Goal: Task Accomplishment & Management: Manage account settings

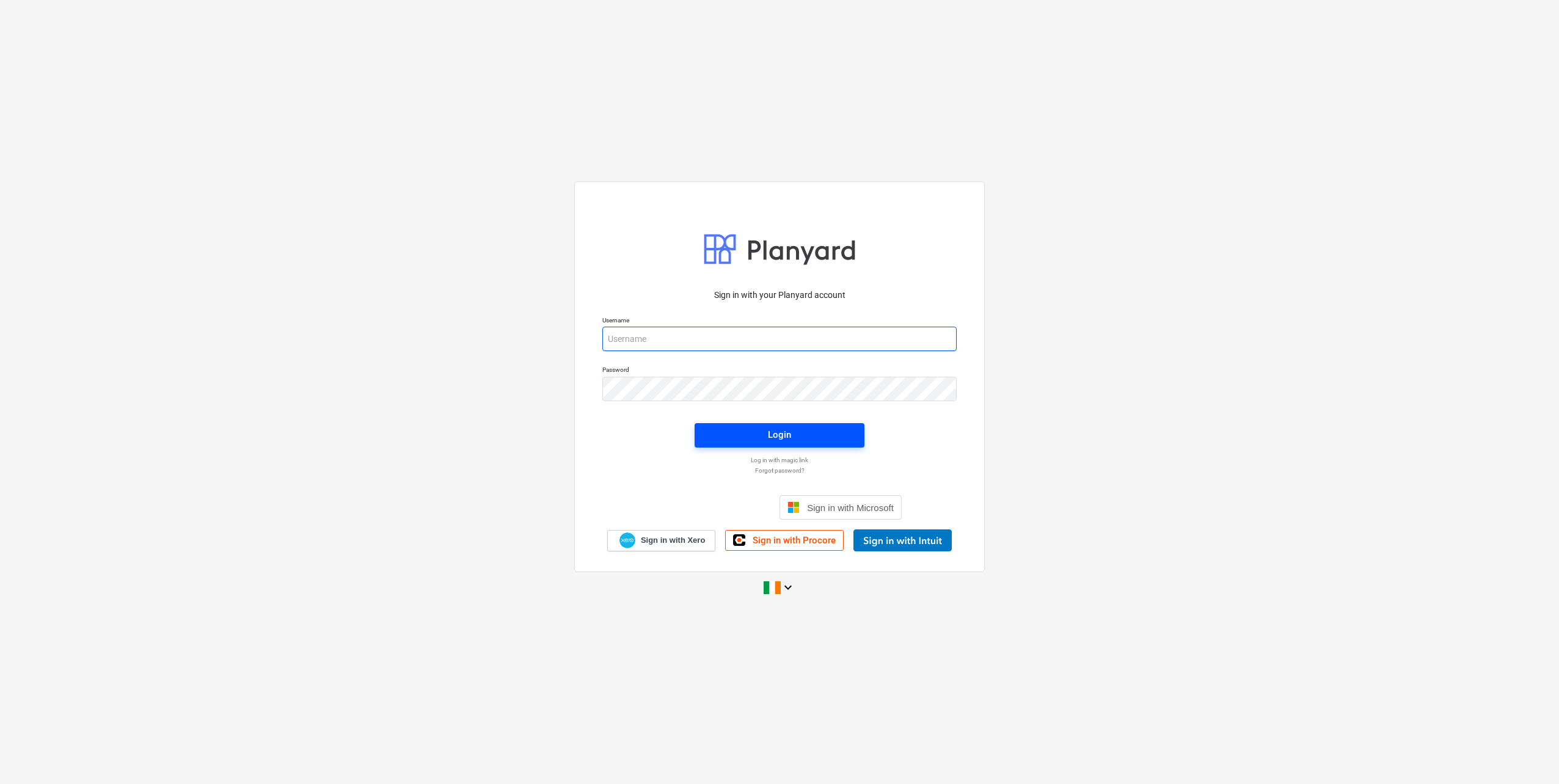
type input "nas@empower-re.ie"
click at [792, 437] on span "Login" at bounding box center [779, 435] width 141 height 16
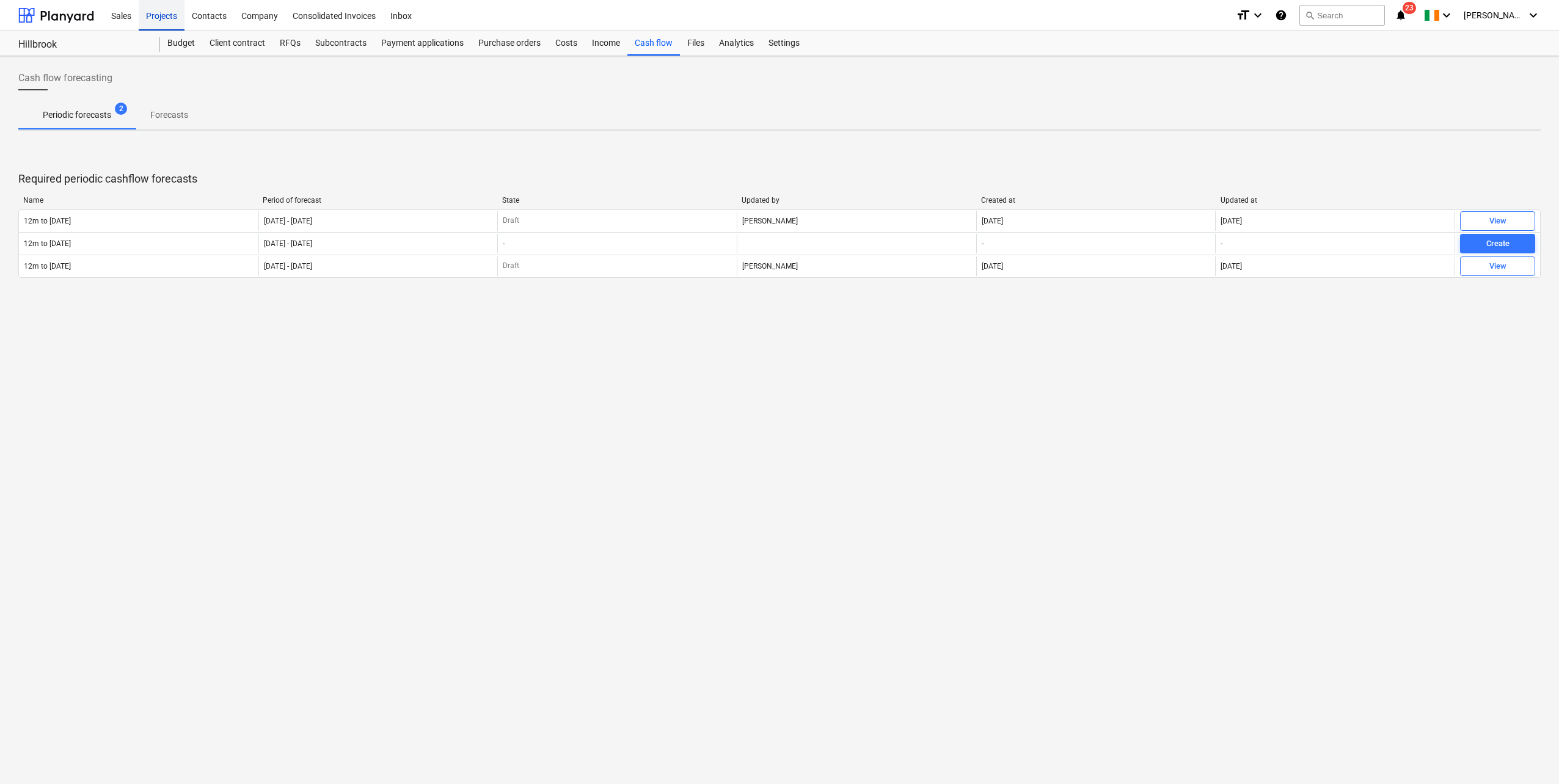
click at [149, 23] on div "Projects" at bounding box center [162, 15] width 46 height 31
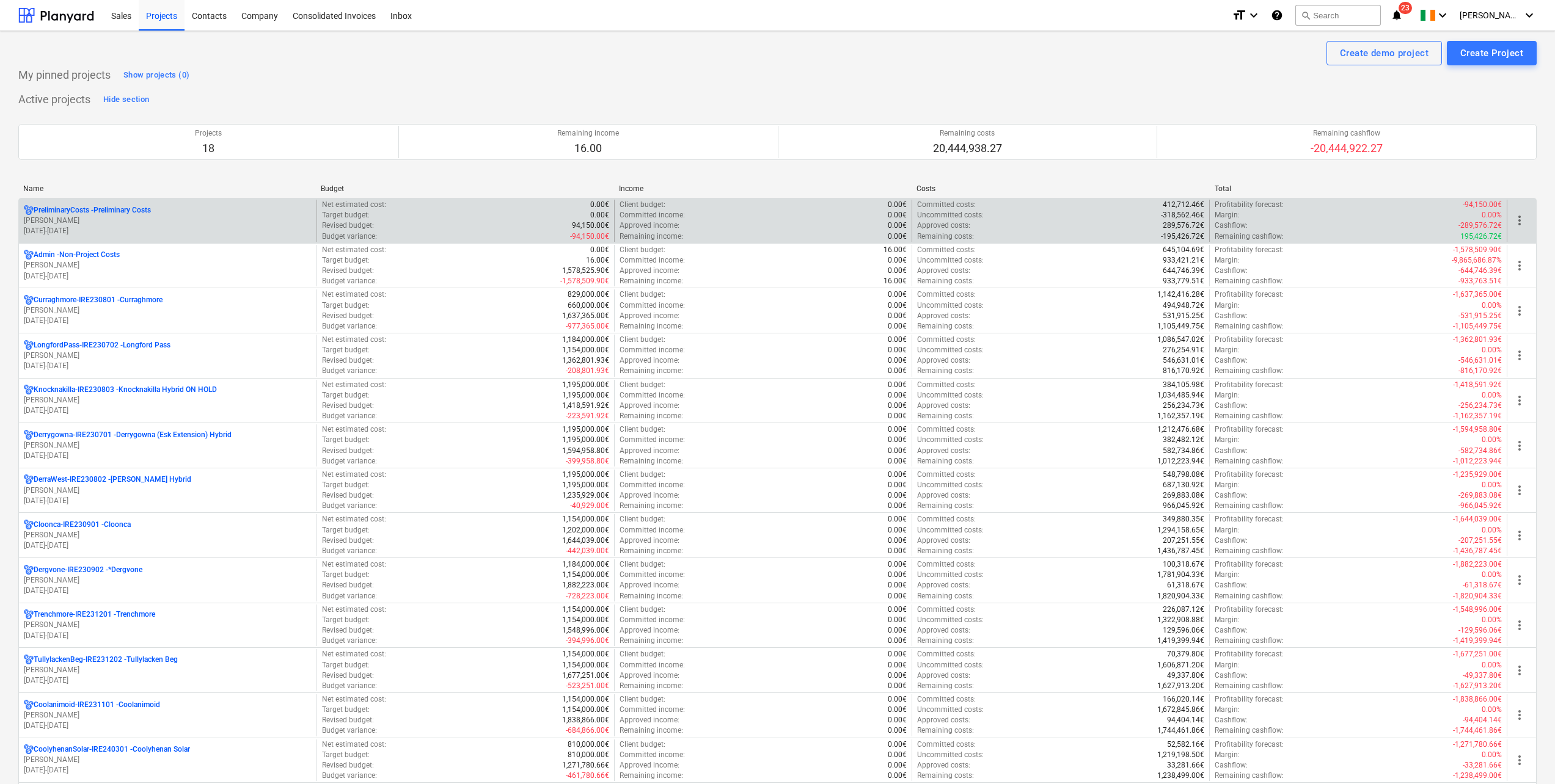
click at [151, 210] on p "PreliminaryCosts - Preliminary Costs" at bounding box center [92, 210] width 117 height 11
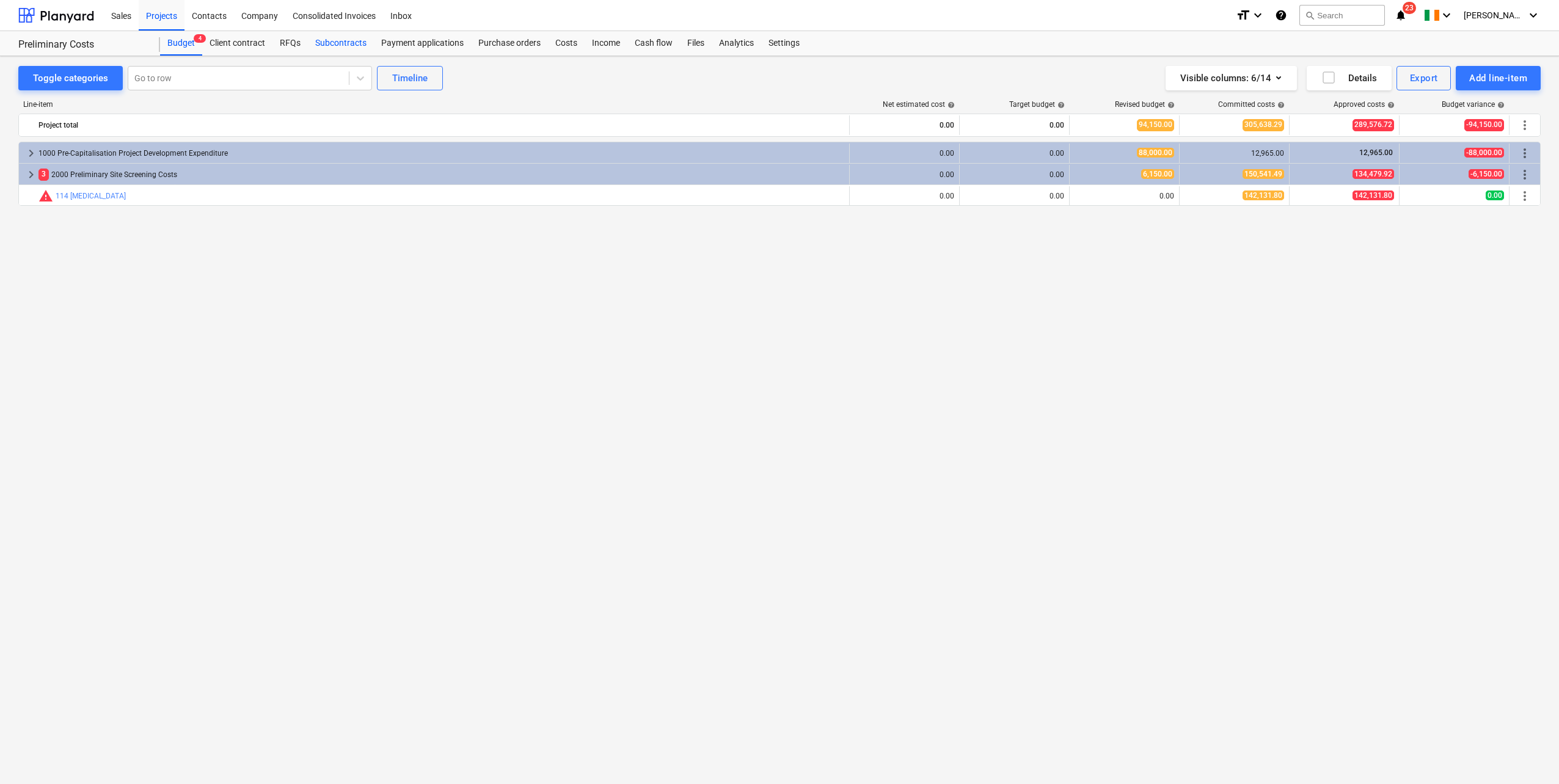
click at [320, 47] on div "Subcontracts" at bounding box center [341, 43] width 66 height 24
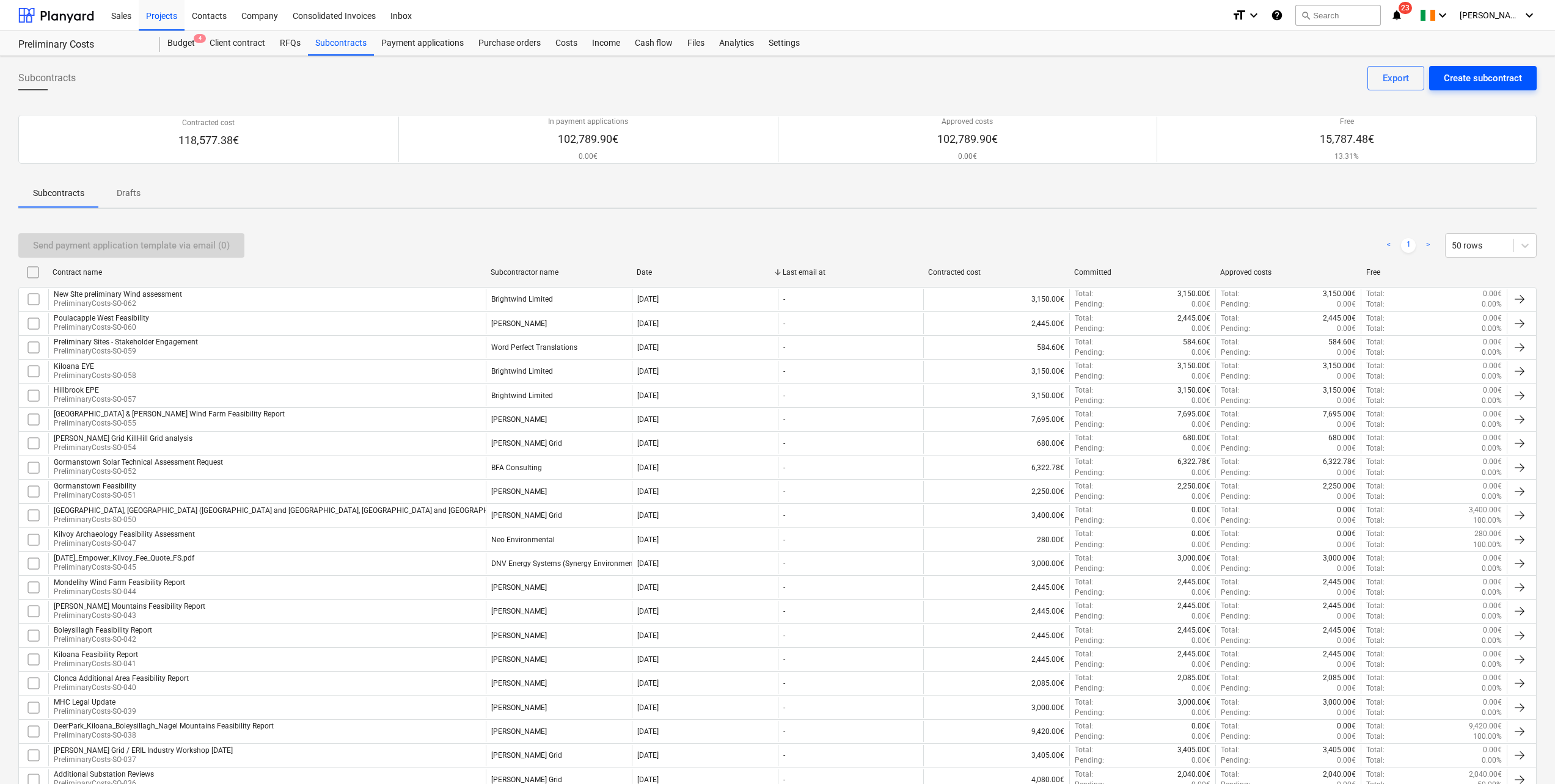
click at [1473, 78] on div "Create subcontract" at bounding box center [1483, 78] width 78 height 16
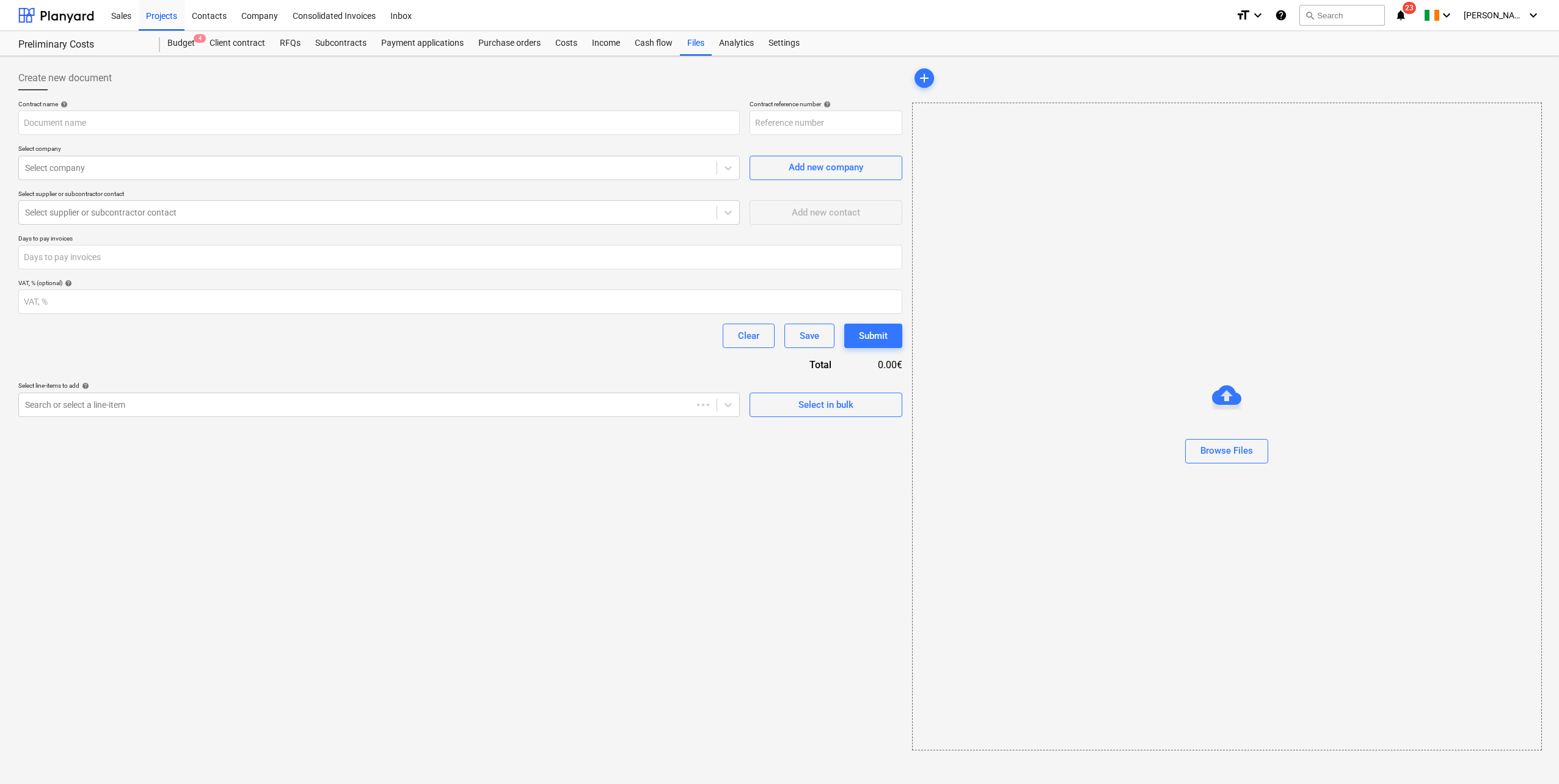
type input "PreliminaryCosts-SO-063"
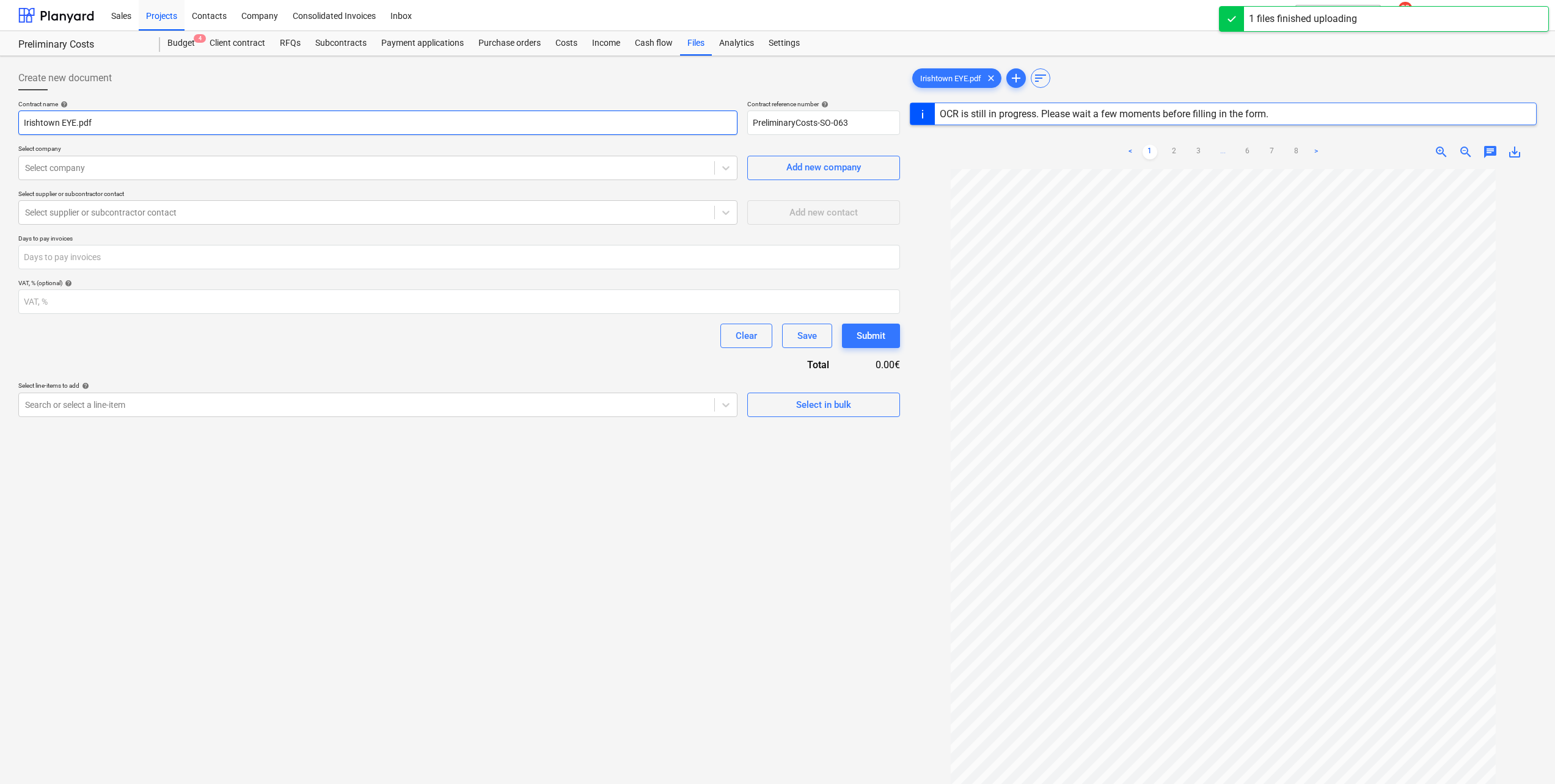
click at [114, 125] on input "Irishtown EYE.pdf" at bounding box center [378, 122] width 719 height 24
type input "Irishtown EYE"
click at [302, 178] on div "Select company" at bounding box center [378, 167] width 719 height 24
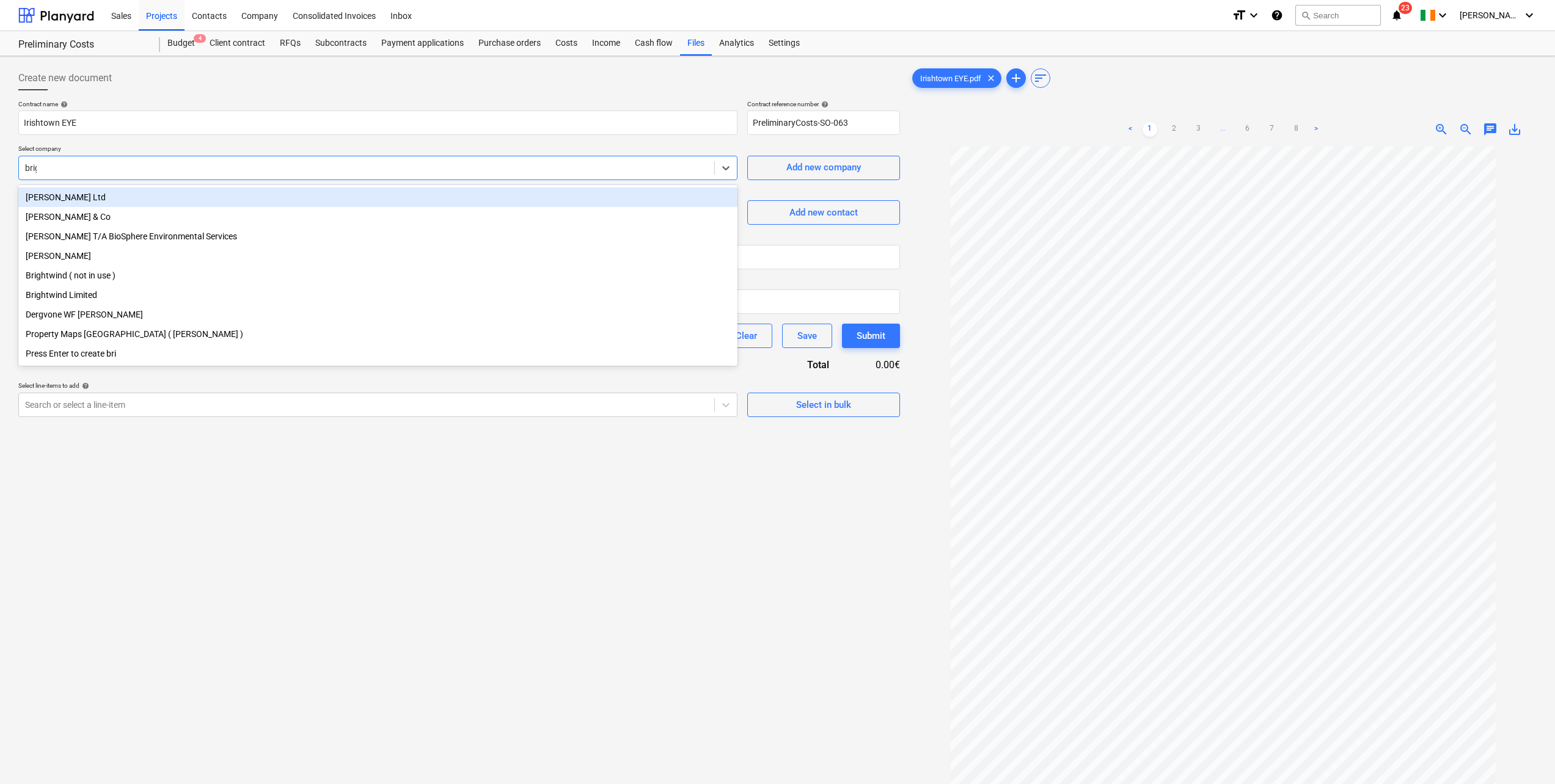
type input "brigh"
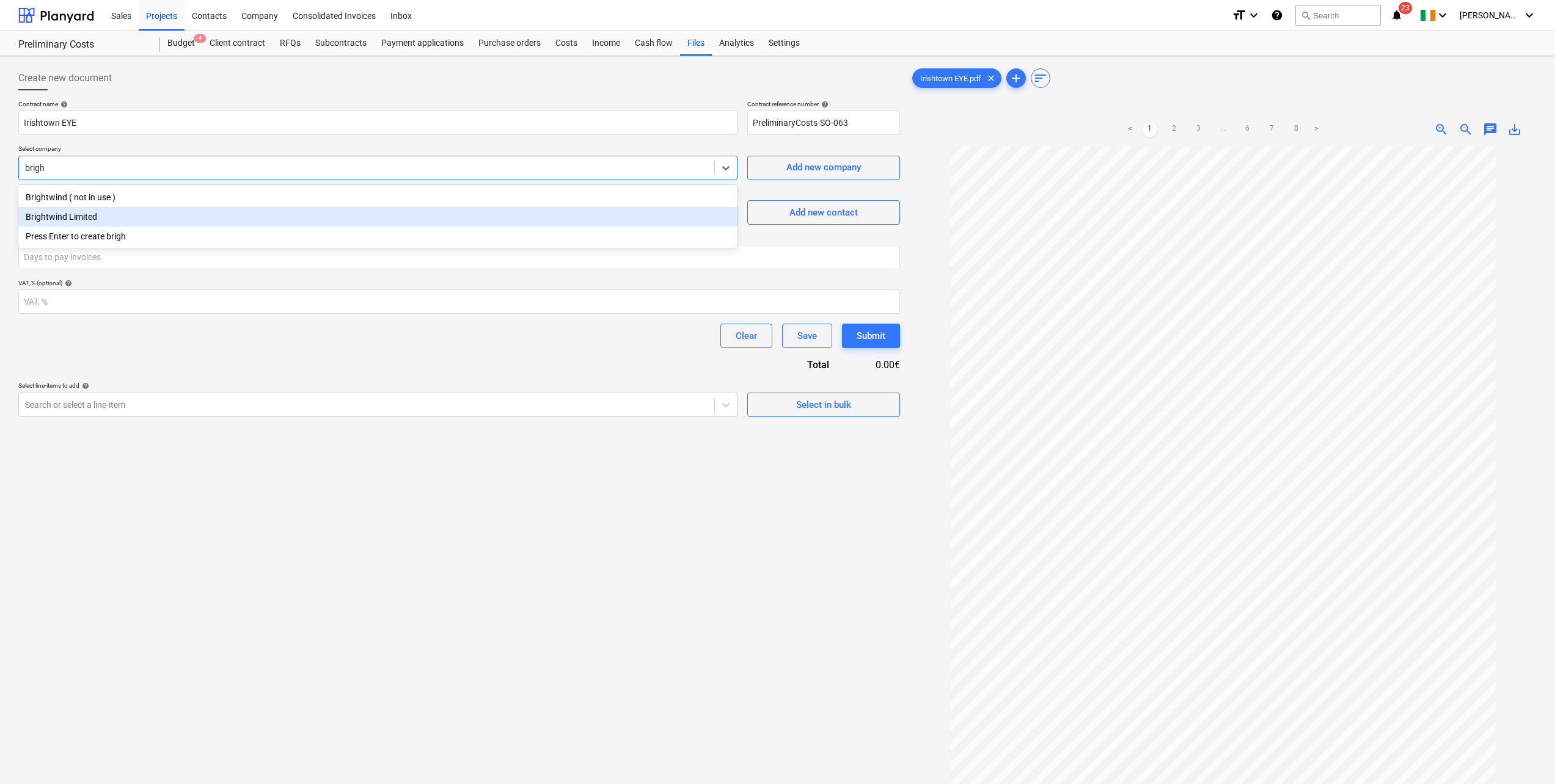
click at [120, 220] on div "Brightwind Limited" at bounding box center [378, 217] width 719 height 20
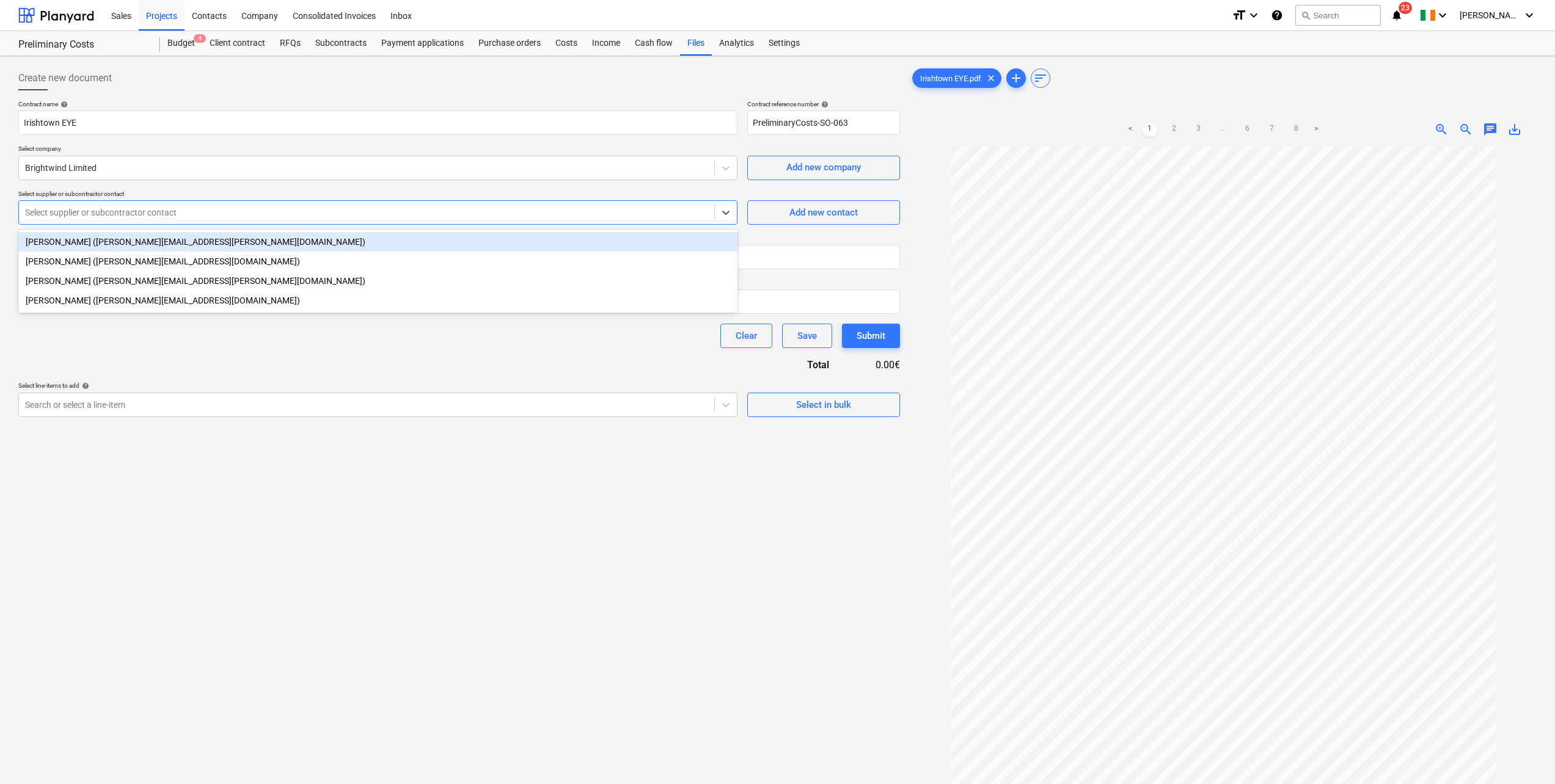
click at [366, 213] on div at bounding box center [366, 213] width 683 height 12
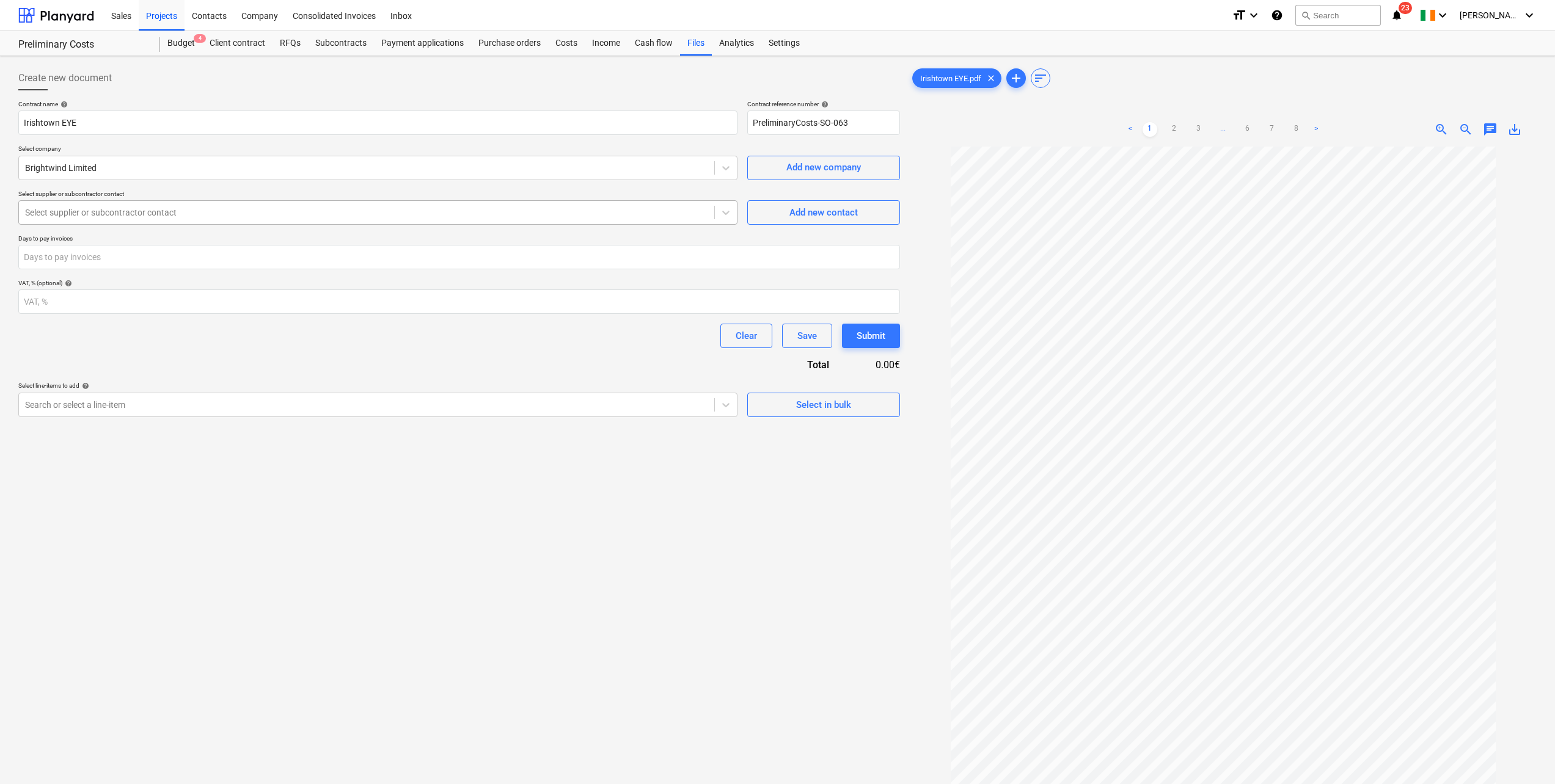
click at [157, 213] on div at bounding box center [366, 213] width 683 height 12
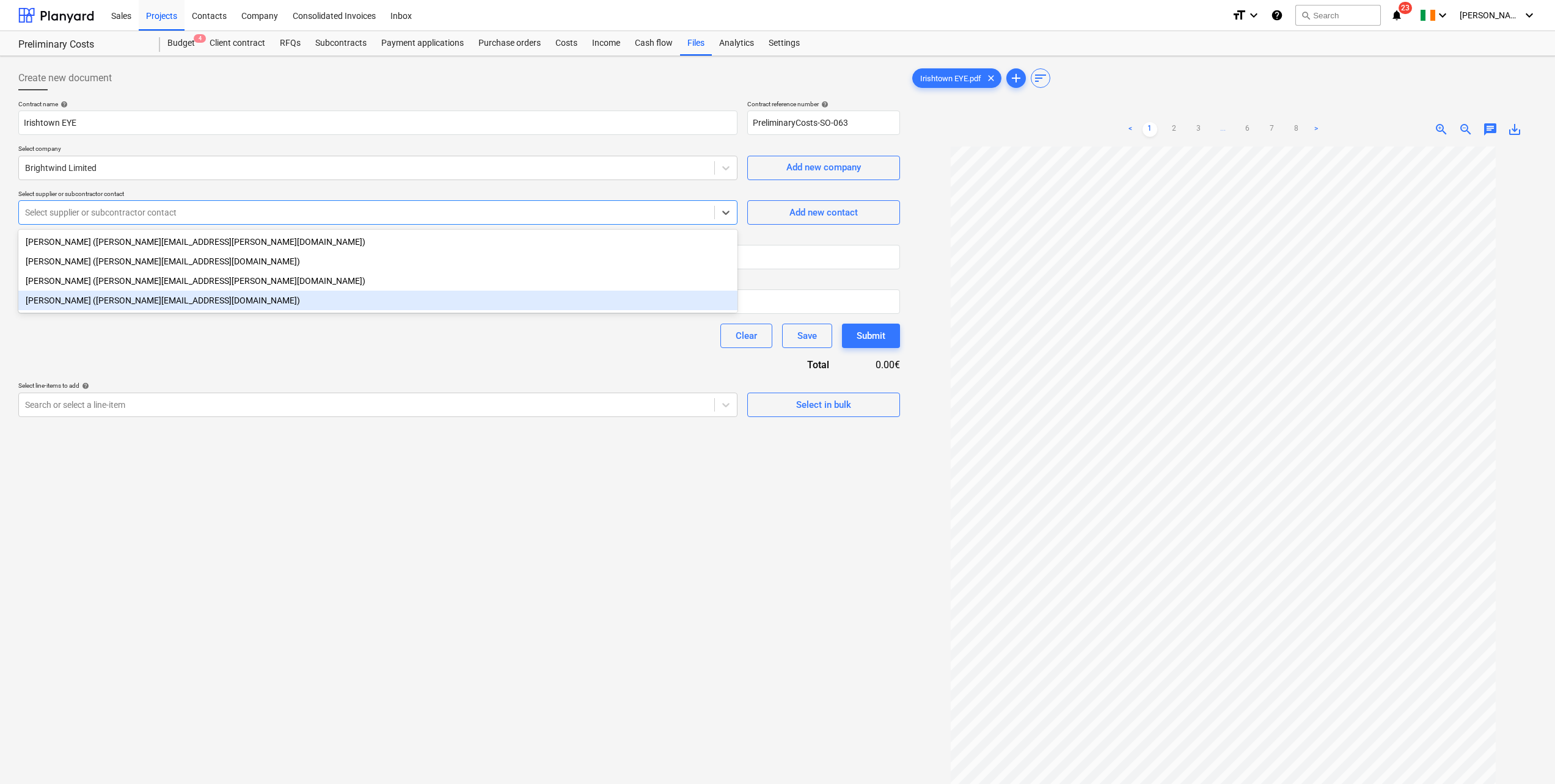
click at [61, 304] on div "Hannah Jarvis (hannah.jarvis@brightwindanalysis.com)" at bounding box center [378, 301] width 719 height 20
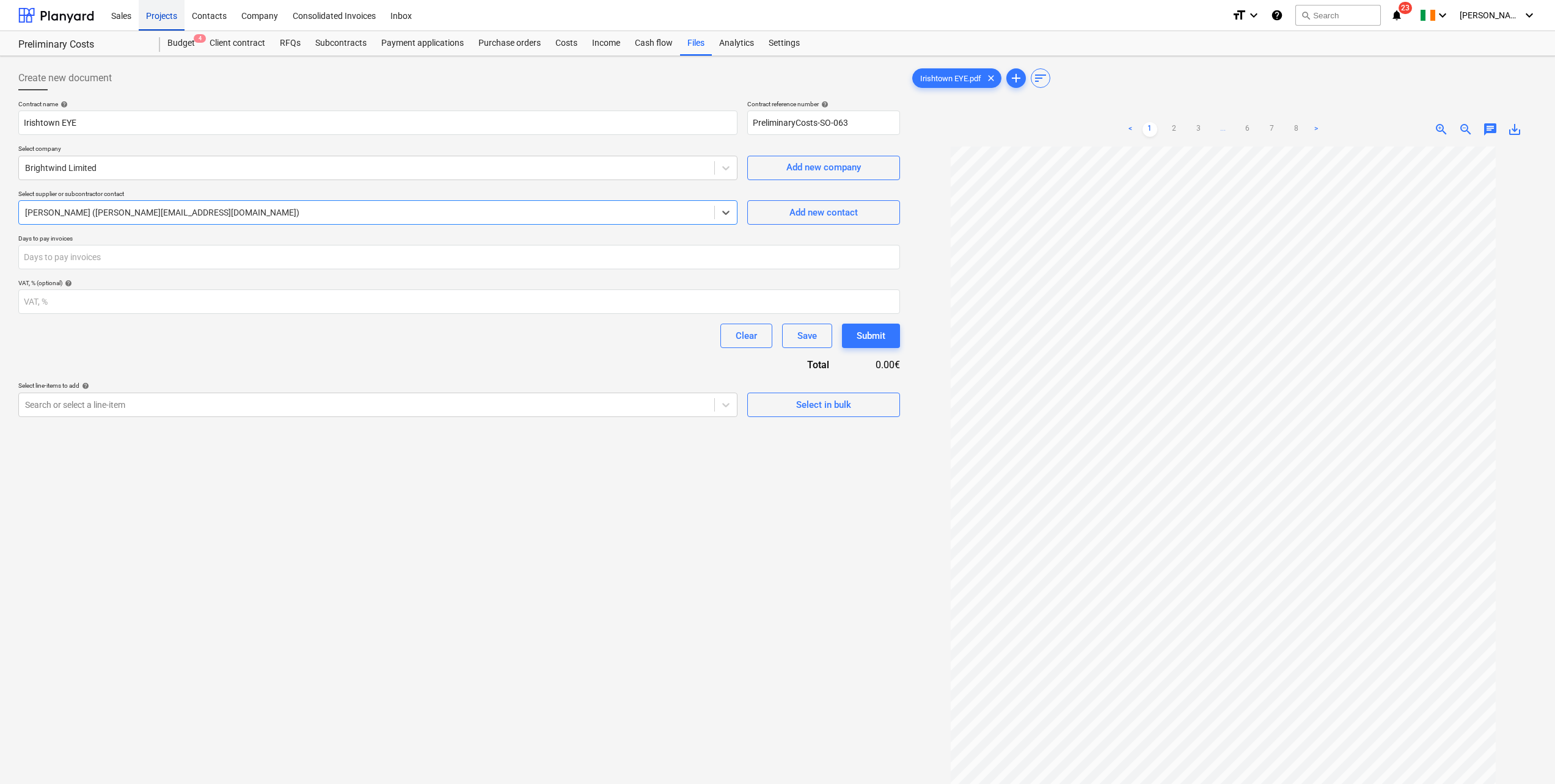
click at [159, 15] on div "Projects" at bounding box center [162, 15] width 46 height 31
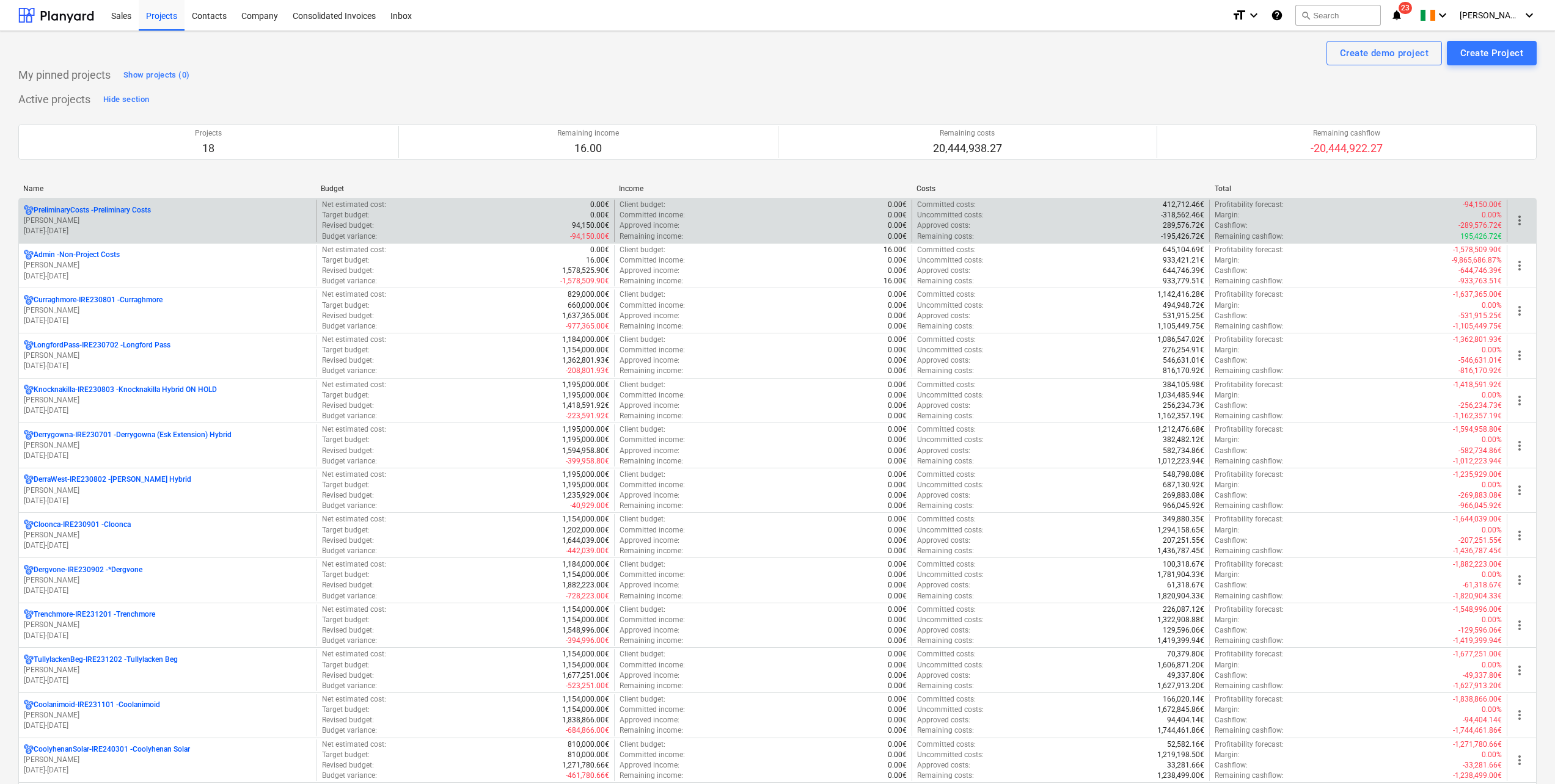
click at [118, 224] on p "U. Hannigan" at bounding box center [167, 221] width 288 height 11
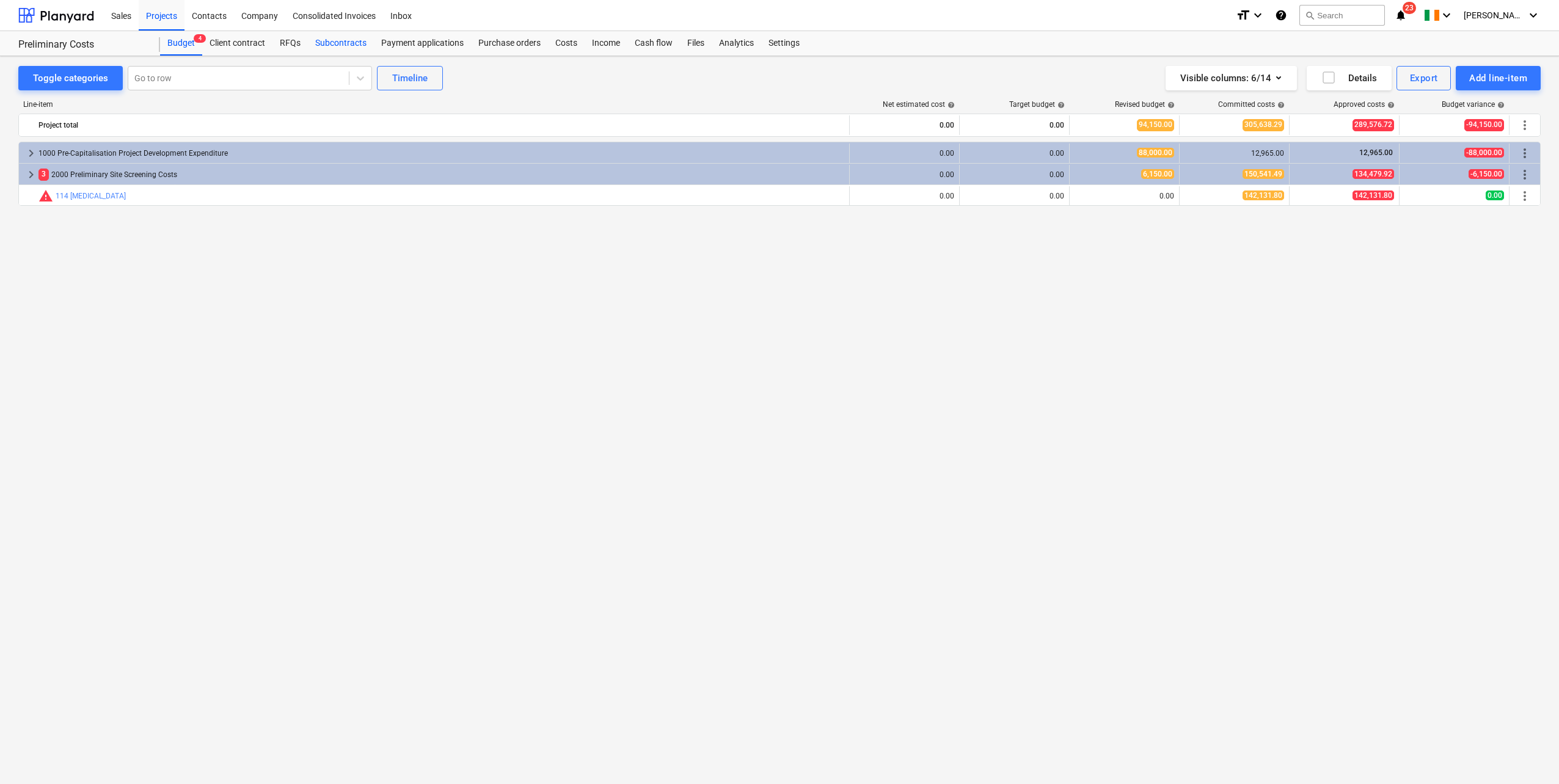
click at [346, 38] on div "Subcontracts" at bounding box center [341, 43] width 66 height 24
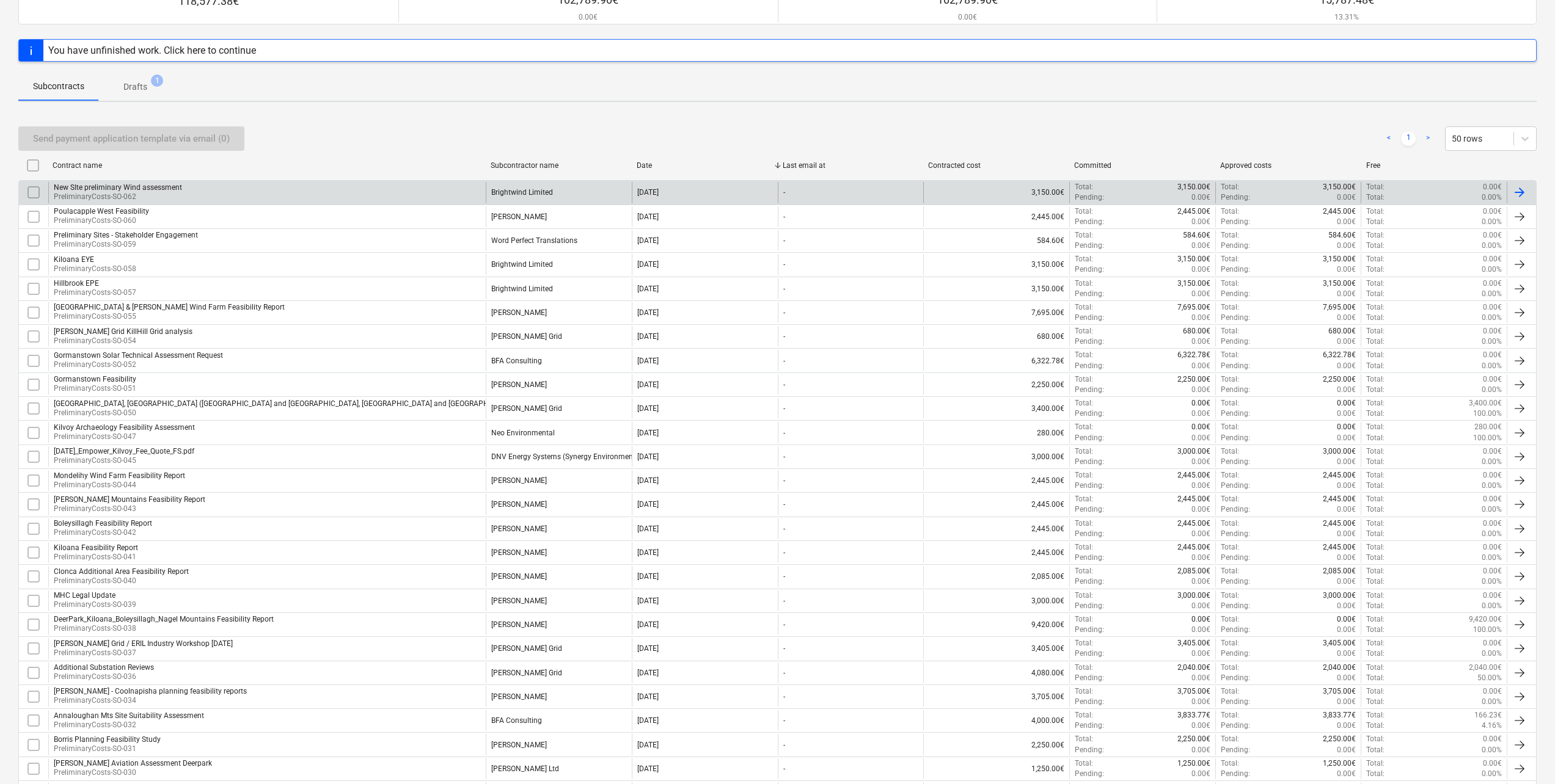
scroll to position [122, 0]
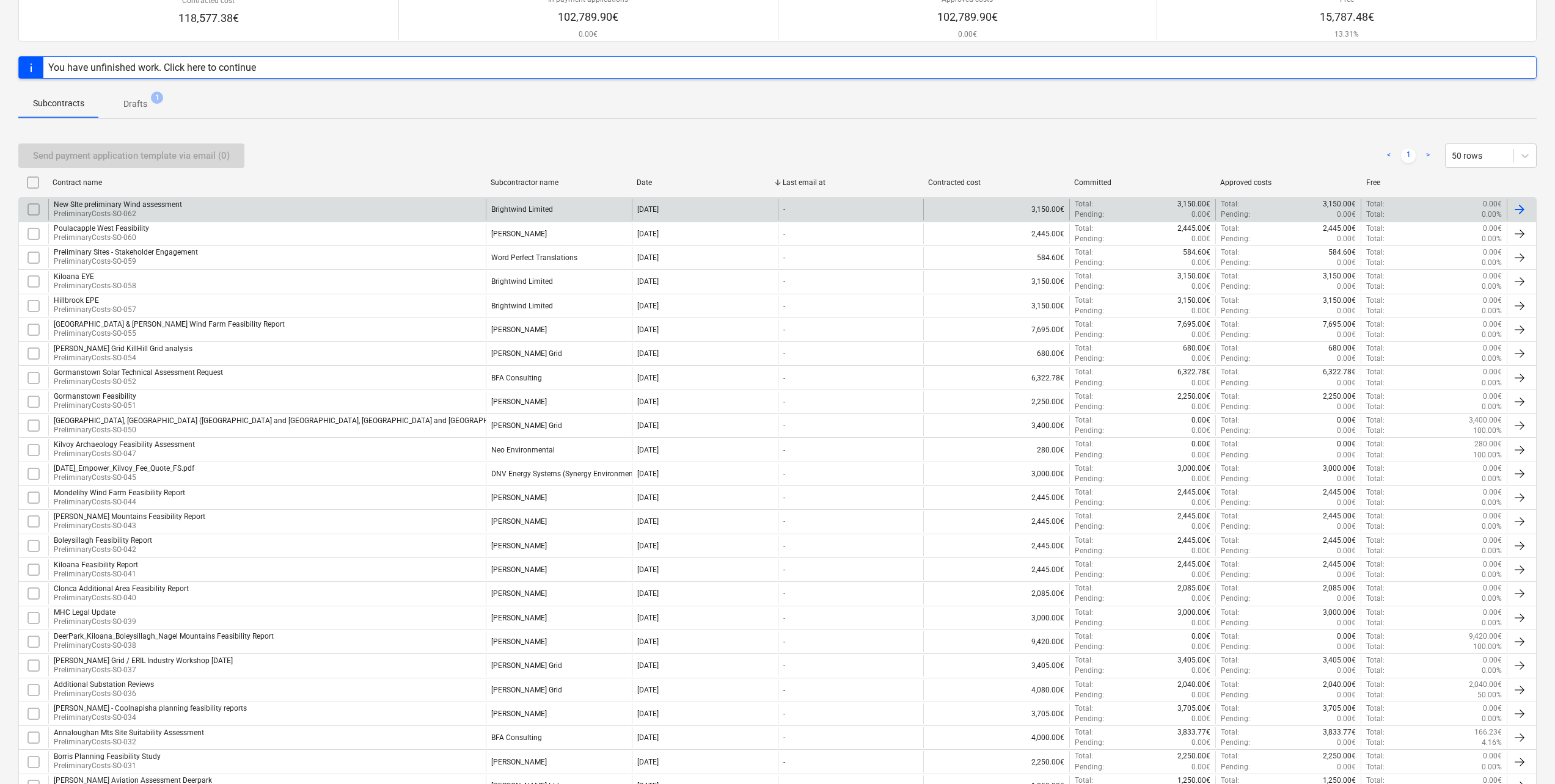
click at [146, 211] on p "PreliminaryCosts-SO-062" at bounding box center [118, 214] width 128 height 11
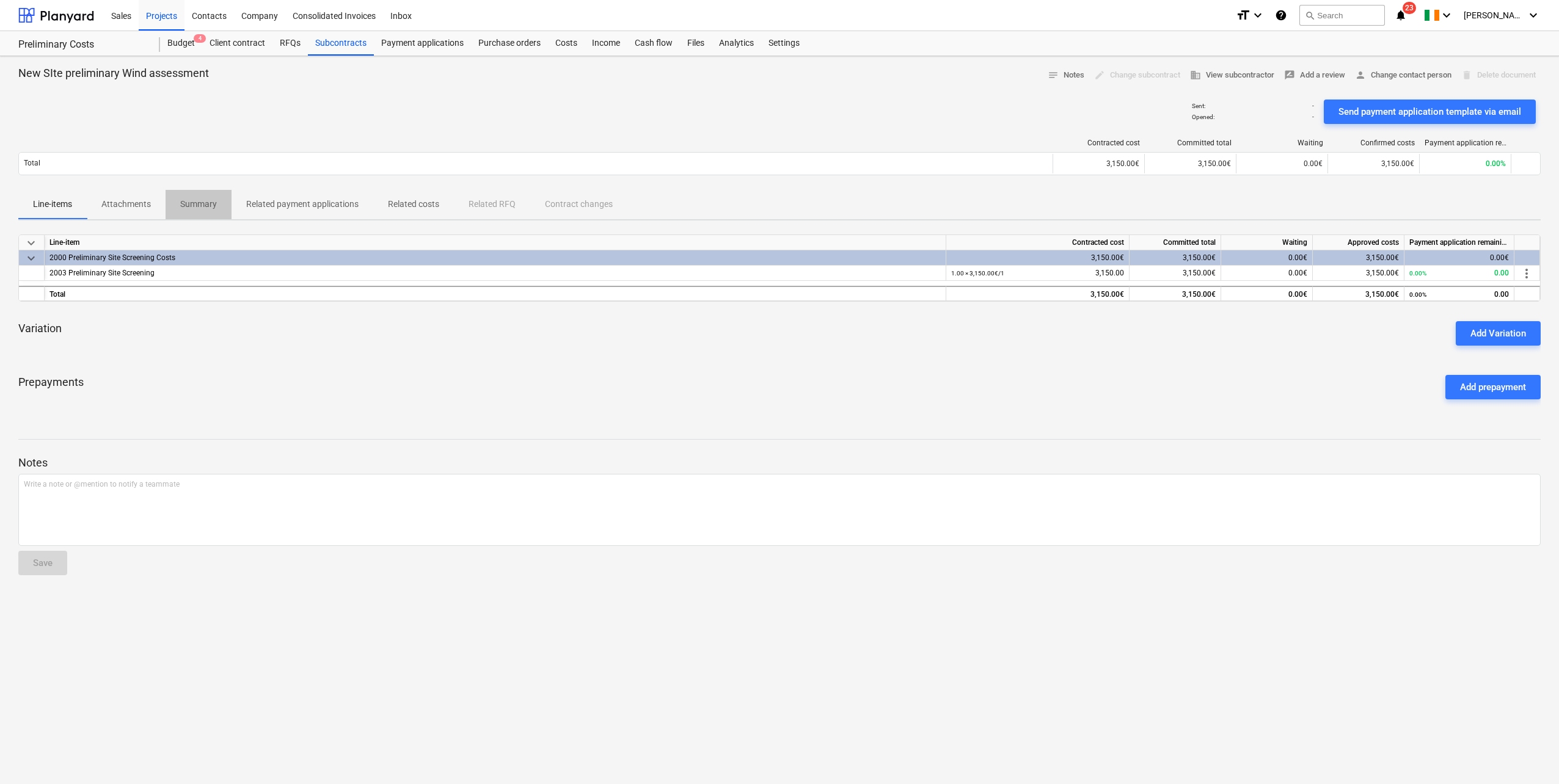
click at [190, 201] on p "Summary" at bounding box center [198, 204] width 37 height 13
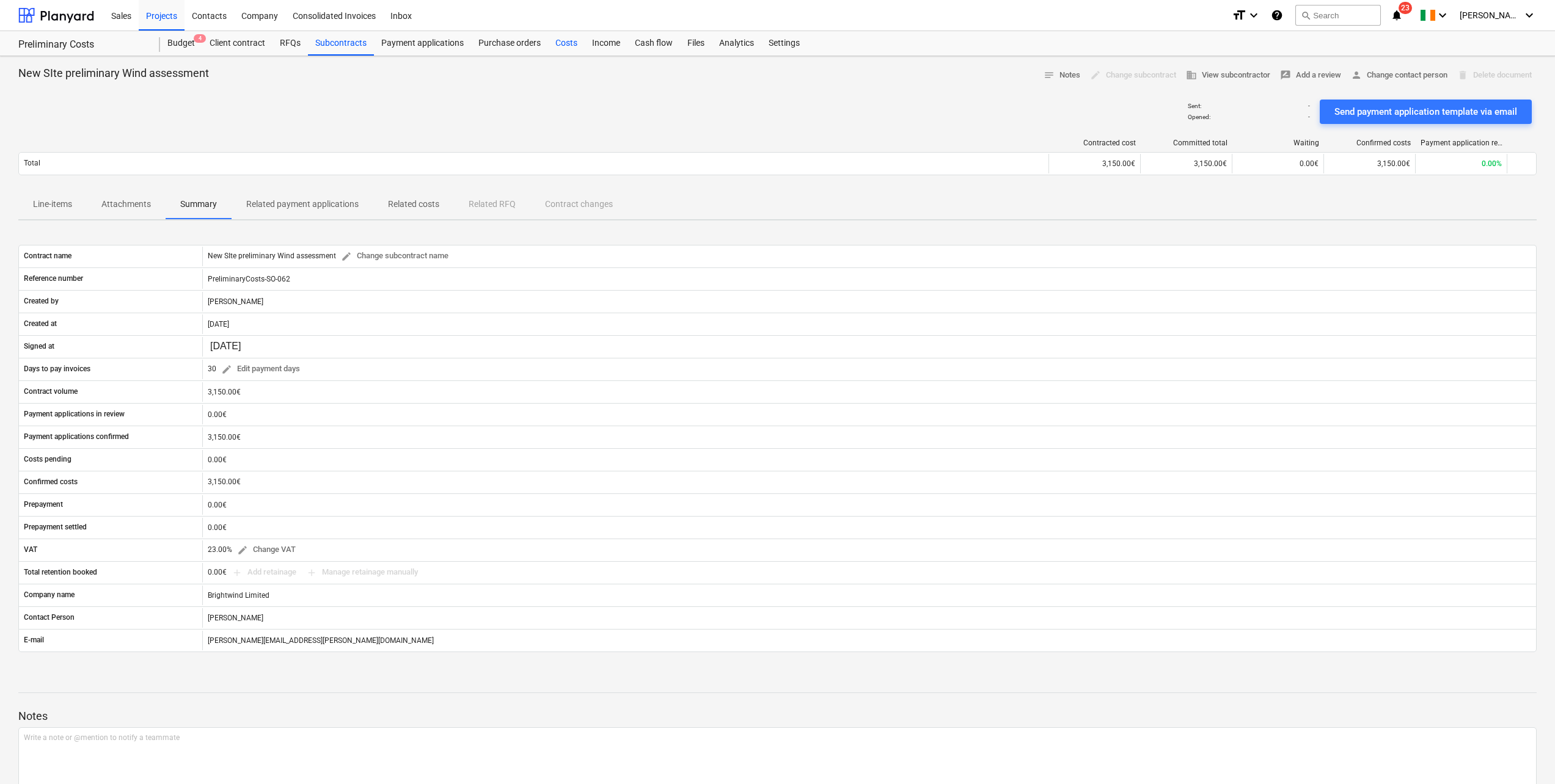
click at [552, 45] on div "Costs" at bounding box center [566, 43] width 37 height 24
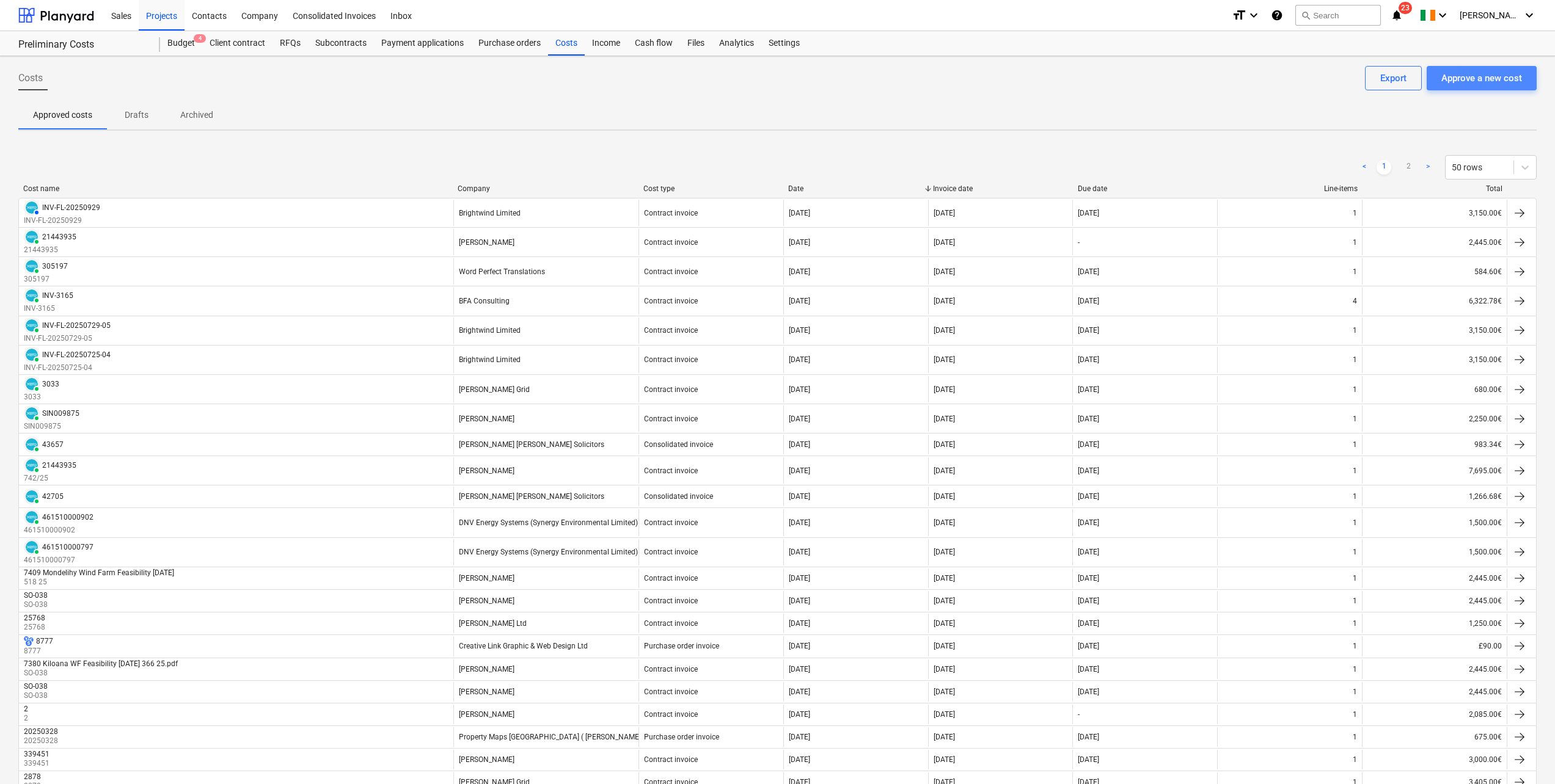
click at [1451, 82] on div "Approve a new cost" at bounding box center [1482, 78] width 81 height 16
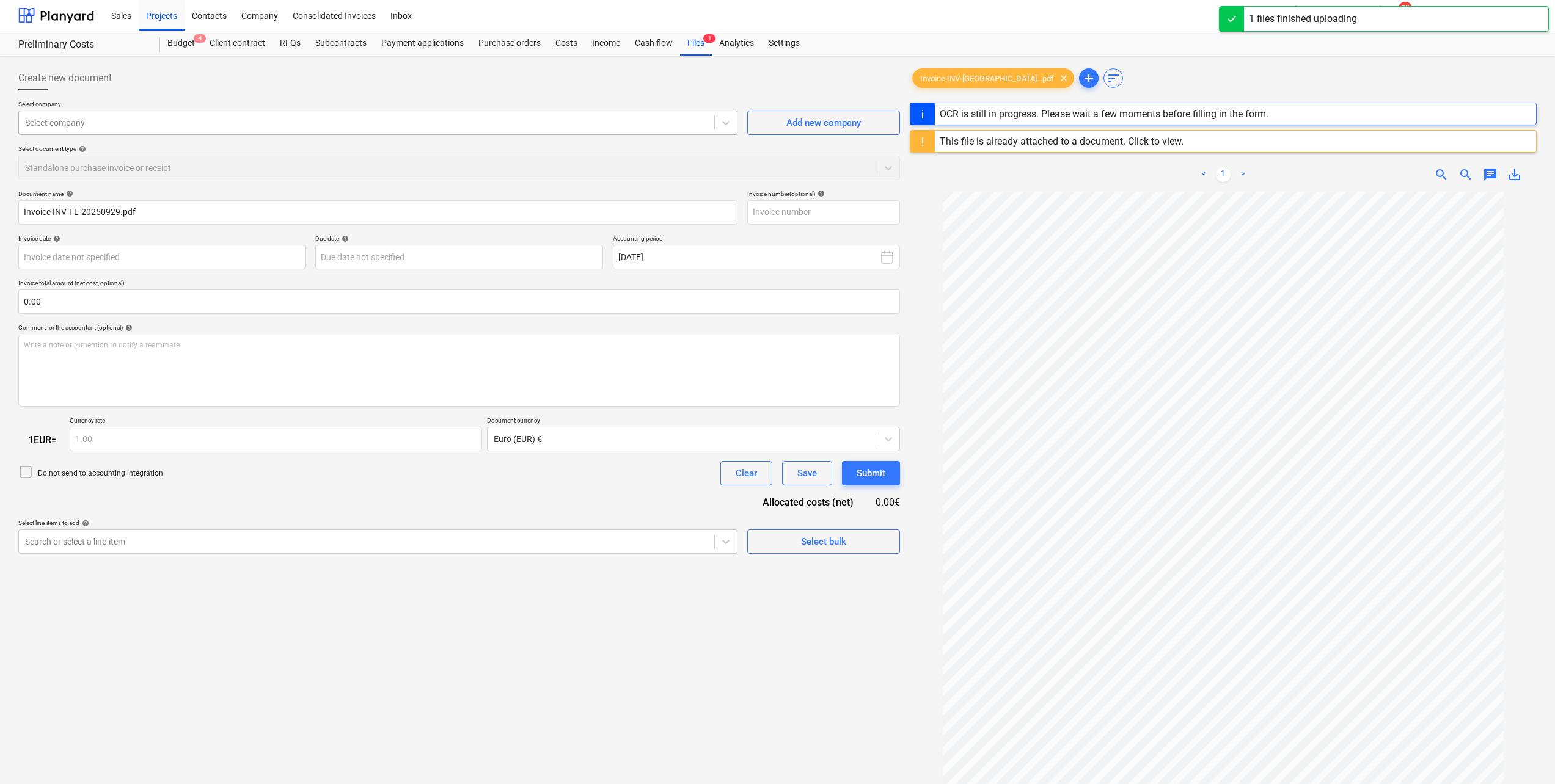
click at [314, 121] on div at bounding box center [366, 123] width 683 height 12
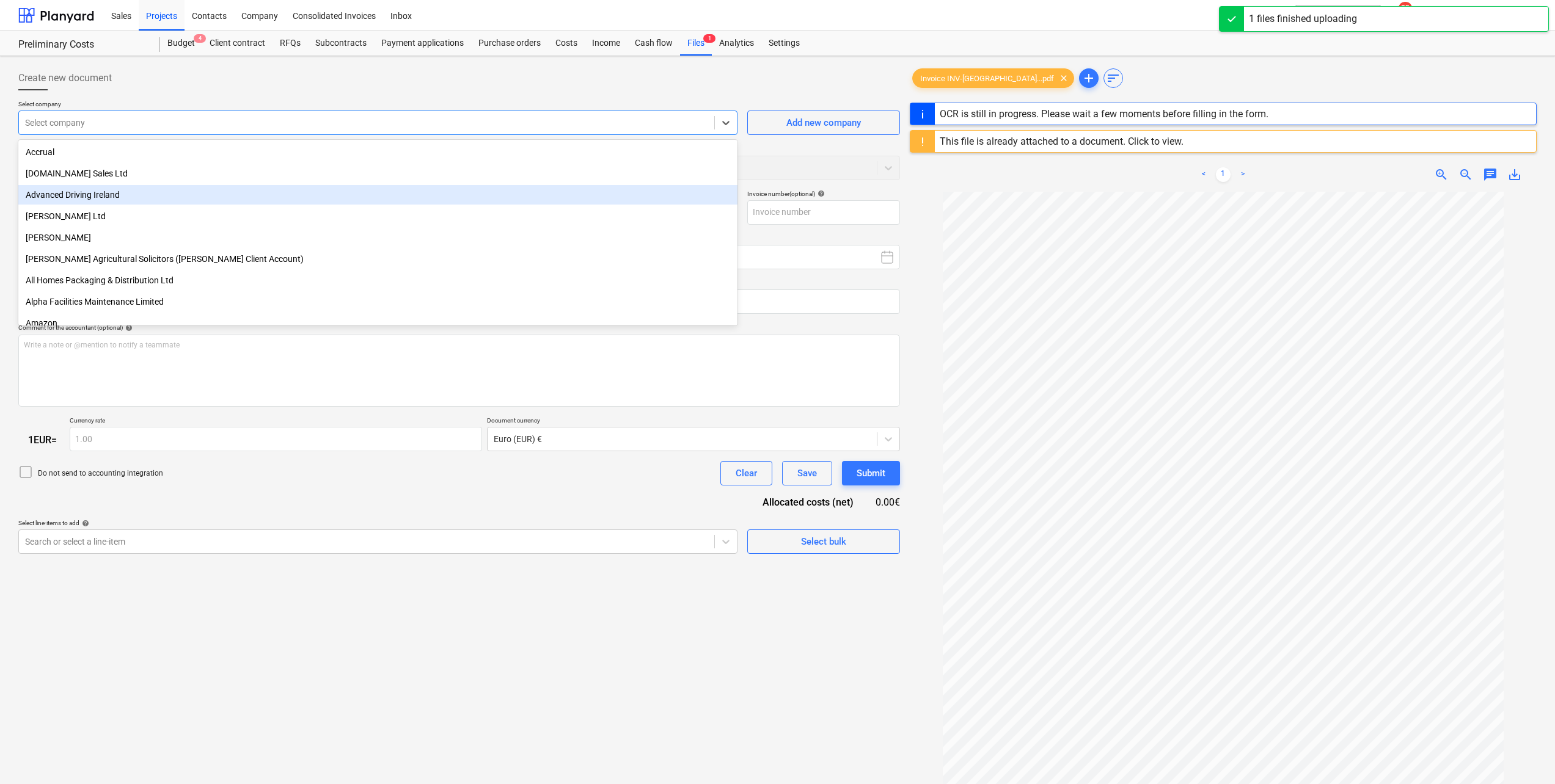
type input "INV-FL-20250929"
type input "[DATE]"
type input "29 Oct 2025"
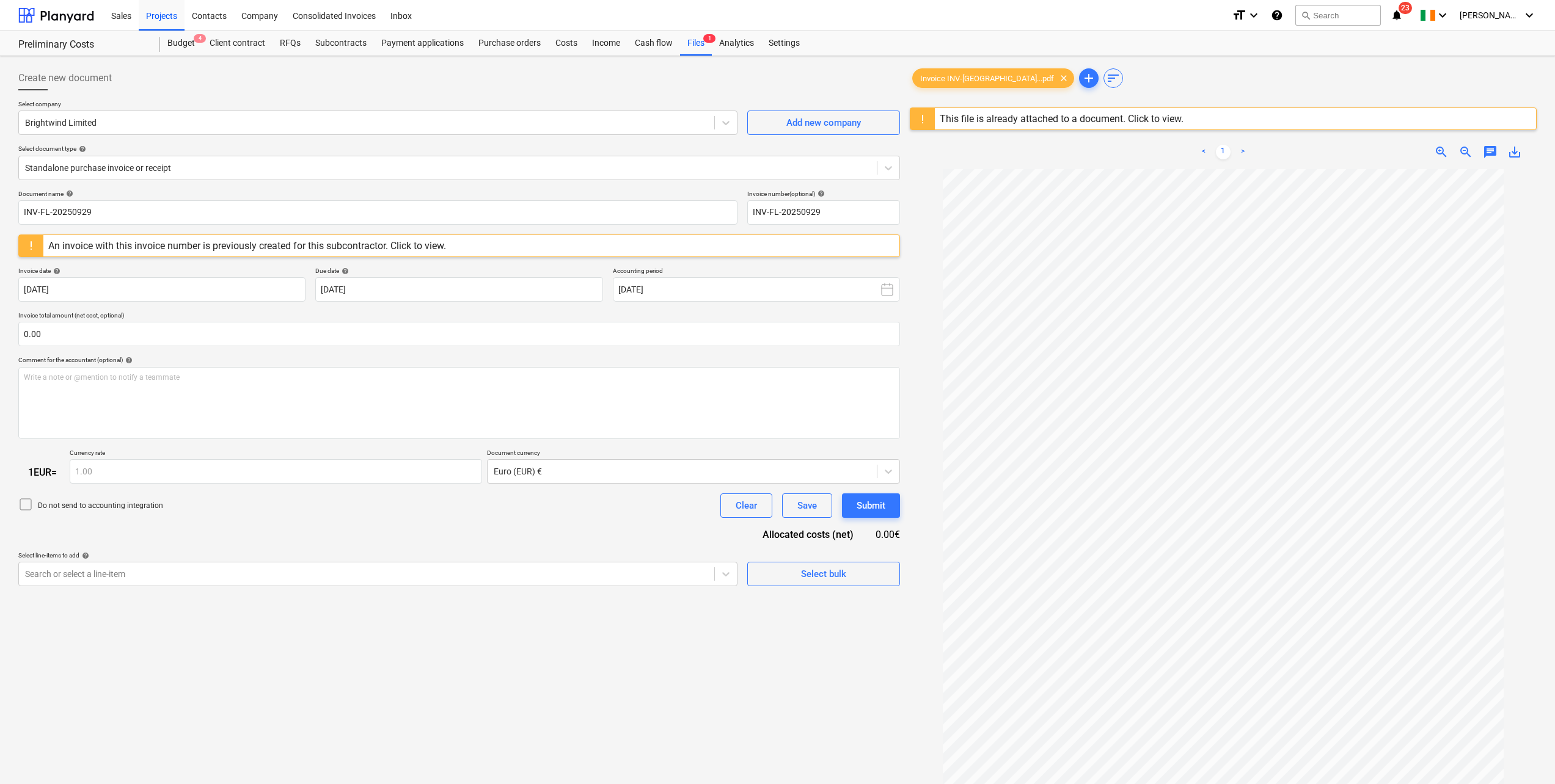
click at [205, 77] on div "Create new document" at bounding box center [459, 77] width 882 height 24
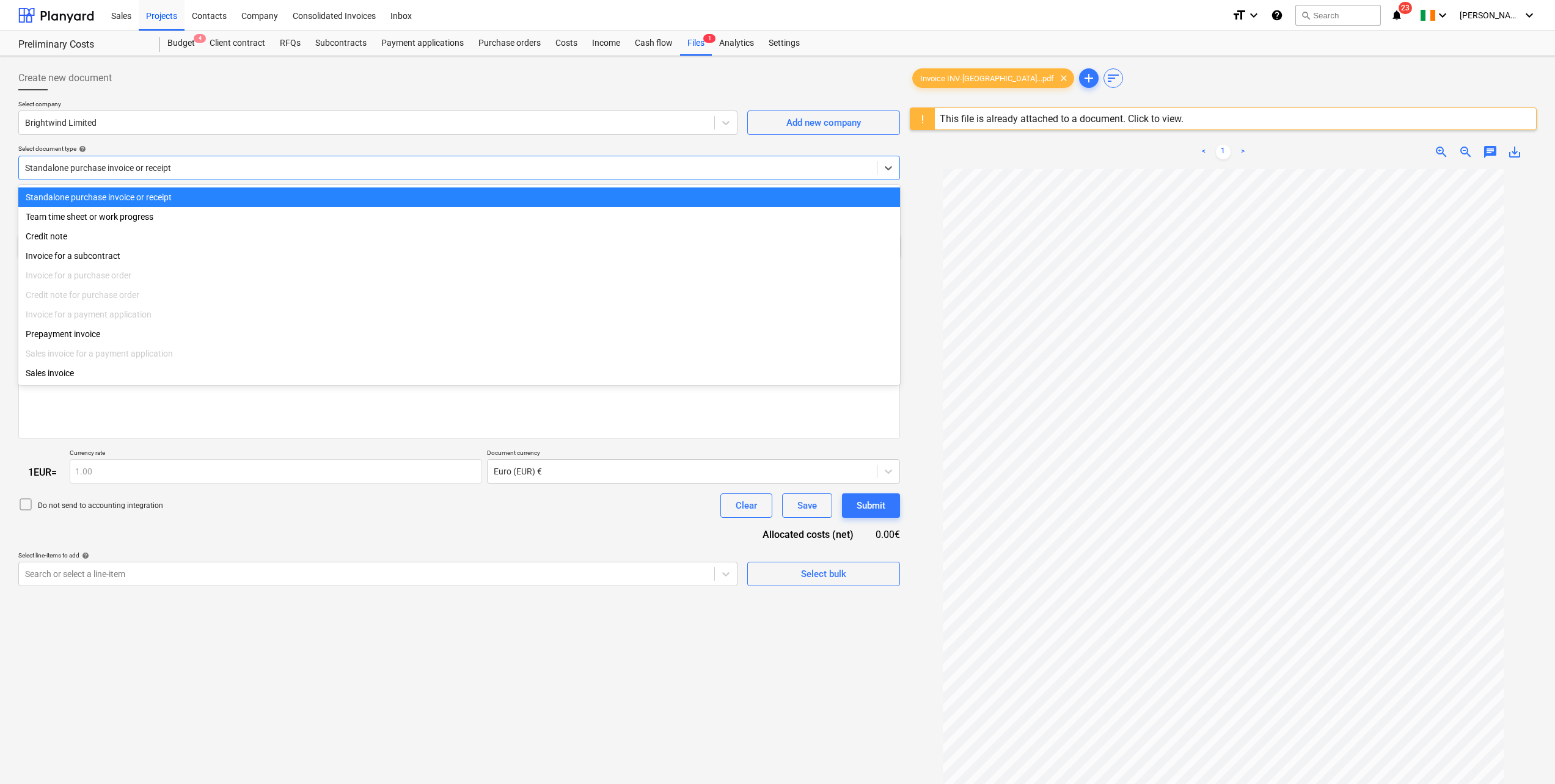
click at [136, 171] on div at bounding box center [448, 168] width 846 height 12
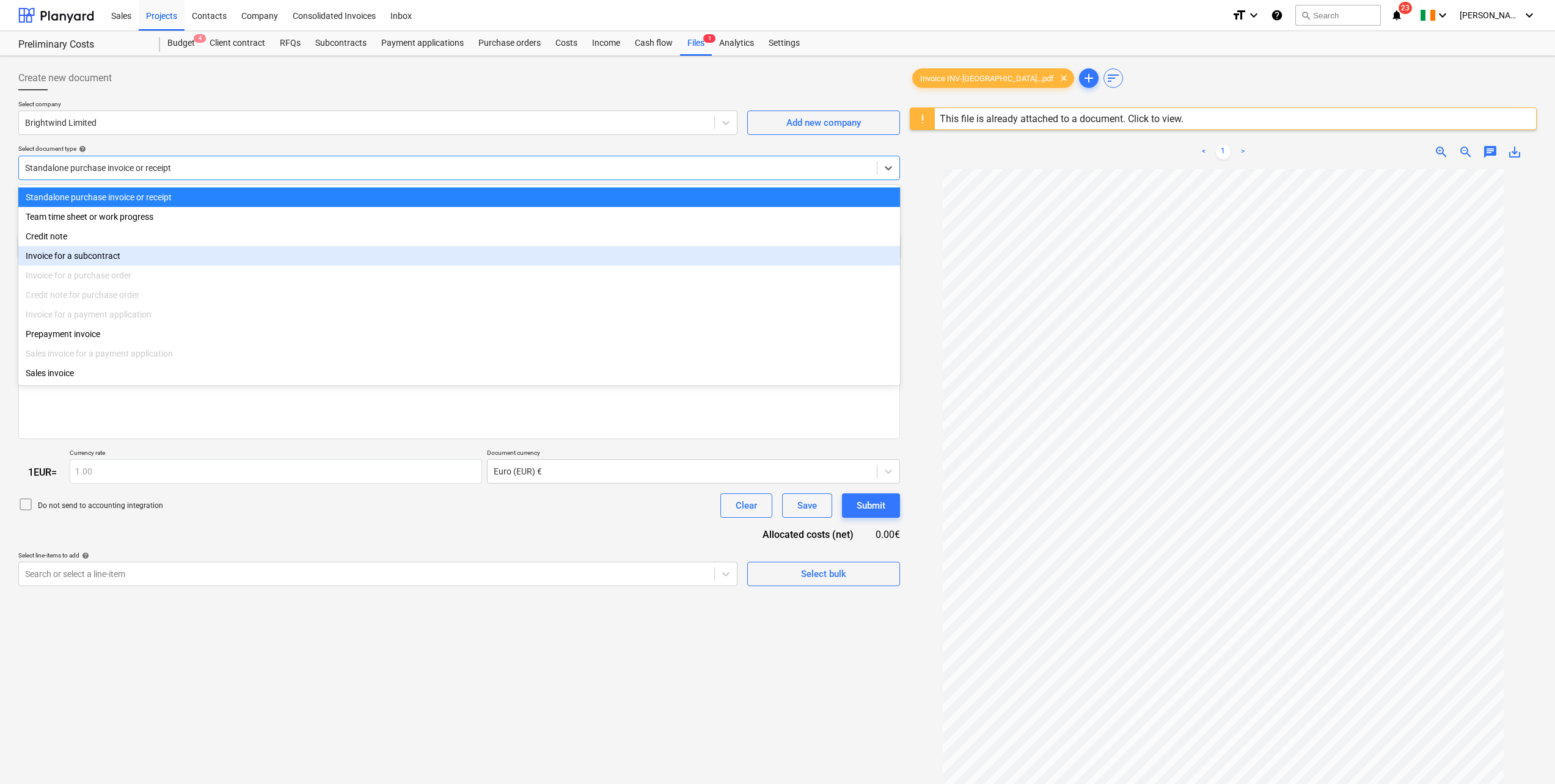
click at [94, 259] on div "Invoice for a subcontract" at bounding box center [459, 256] width 882 height 20
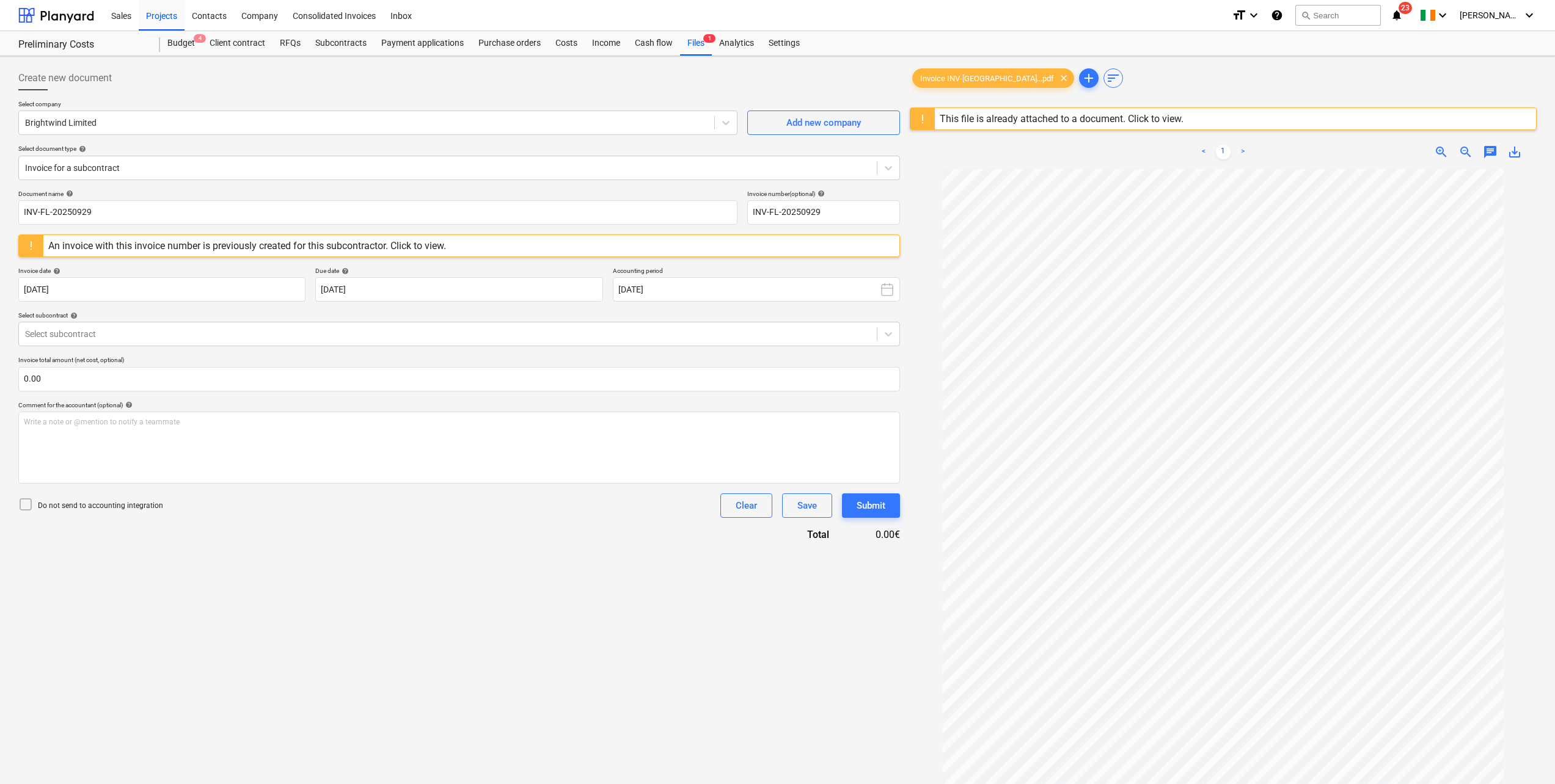
click at [383, 82] on div "Create new document" at bounding box center [459, 77] width 882 height 24
click at [182, 295] on body "Sales Projects Contacts Company Consolidated Invoices Inbox format_size keyboar…" at bounding box center [778, 392] width 1555 height 784
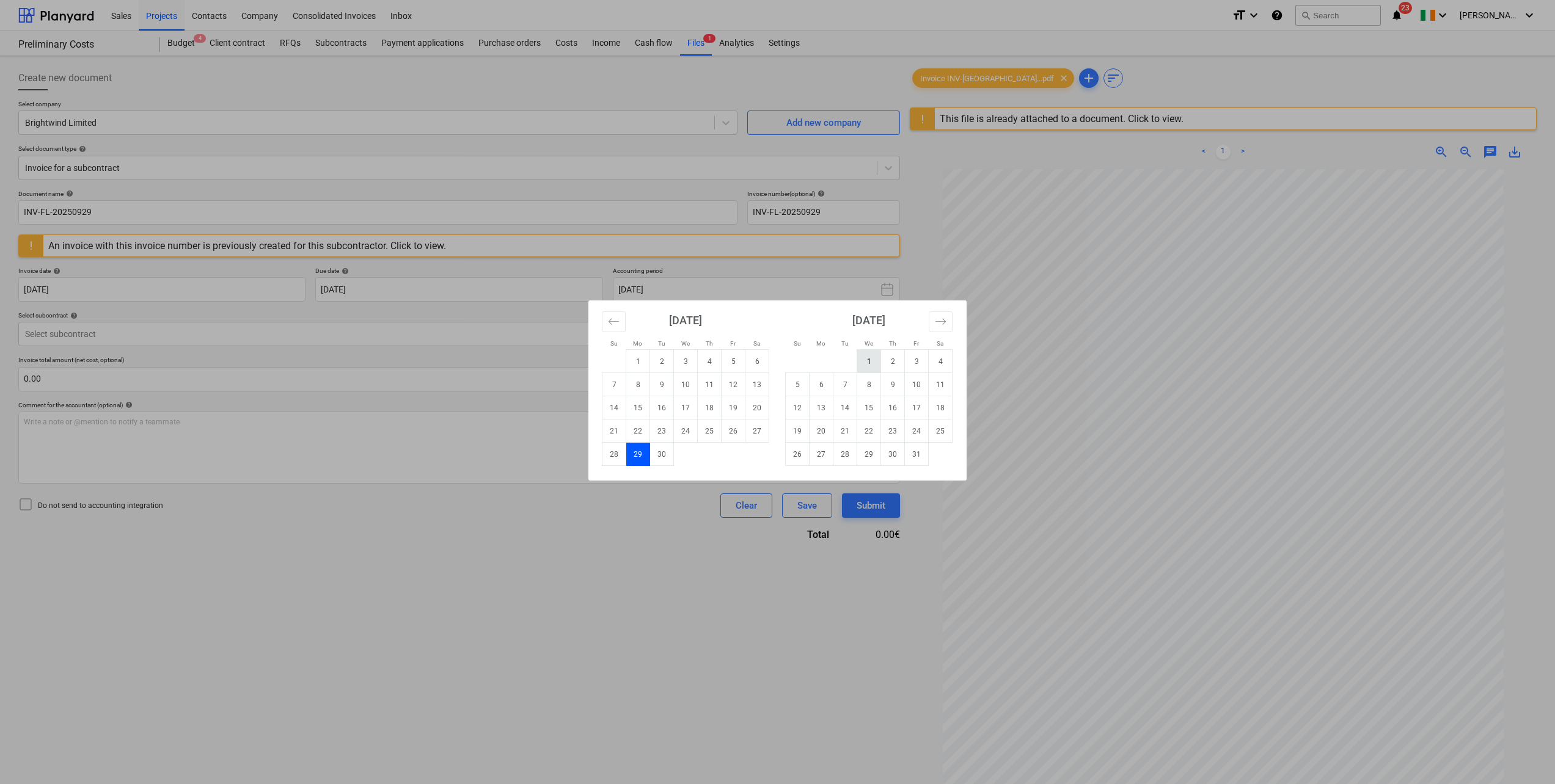
click at [866, 361] on td "1" at bounding box center [869, 361] width 24 height 23
type input "01 Oct 2025"
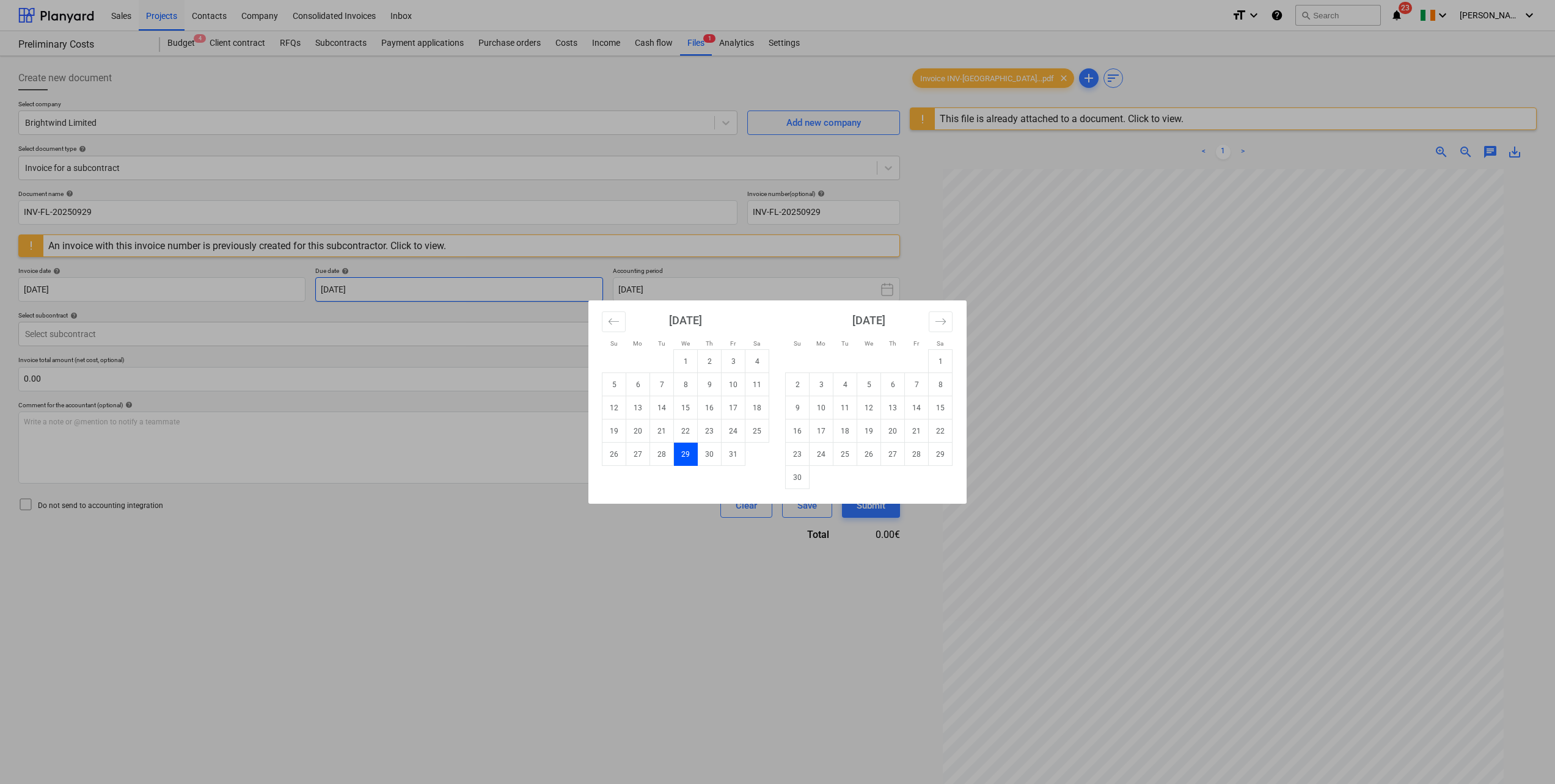
click at [428, 286] on body "Sales Projects Contacts Company Consolidated Invoices Inbox format_size keyboar…" at bounding box center [778, 392] width 1555 height 784
click at [712, 456] on td "30" at bounding box center [709, 454] width 24 height 23
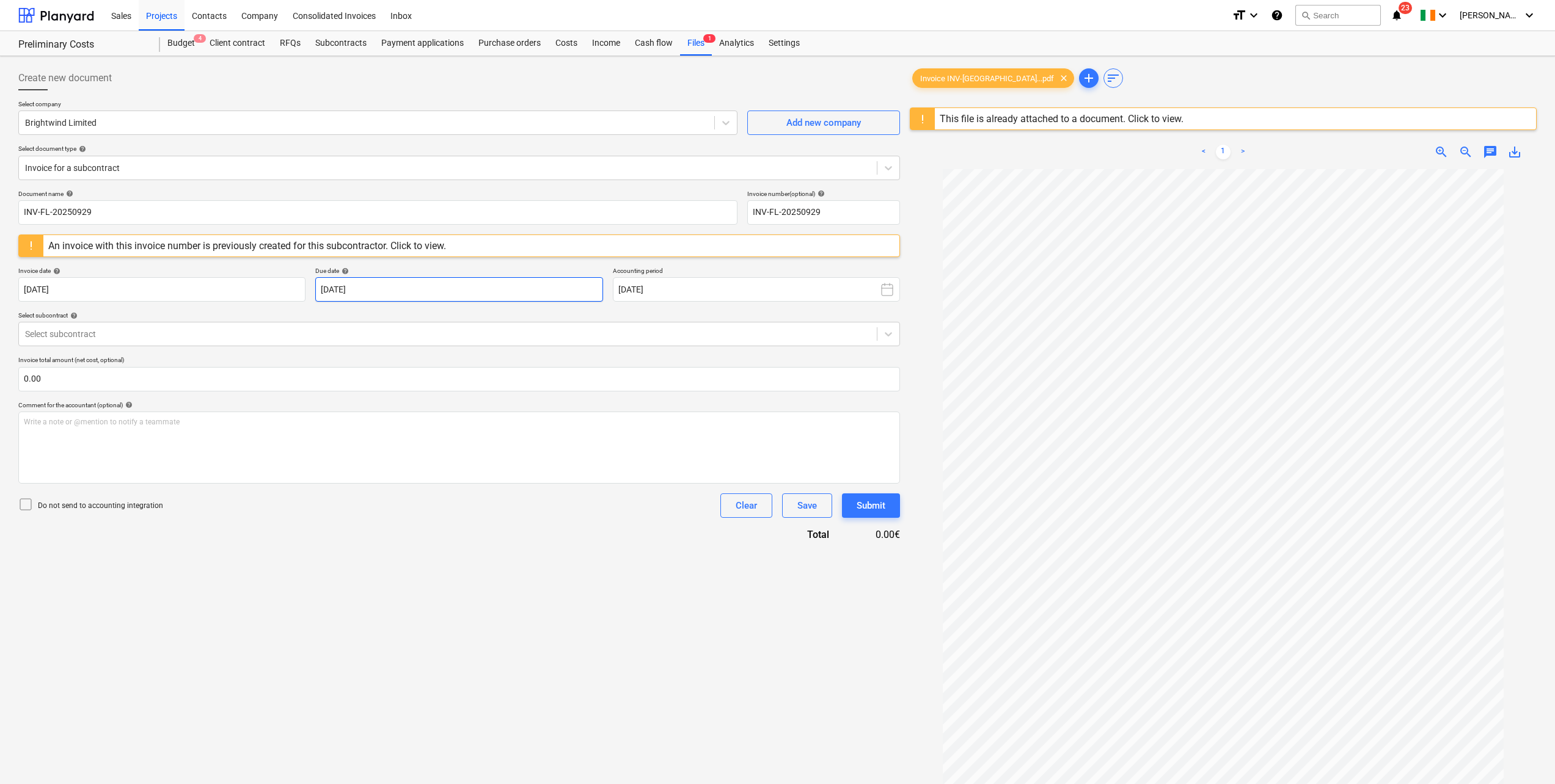
click at [419, 283] on body "Sales Projects Contacts Company Consolidated Invoices Inbox format_size keyboar…" at bounding box center [778, 392] width 1555 height 784
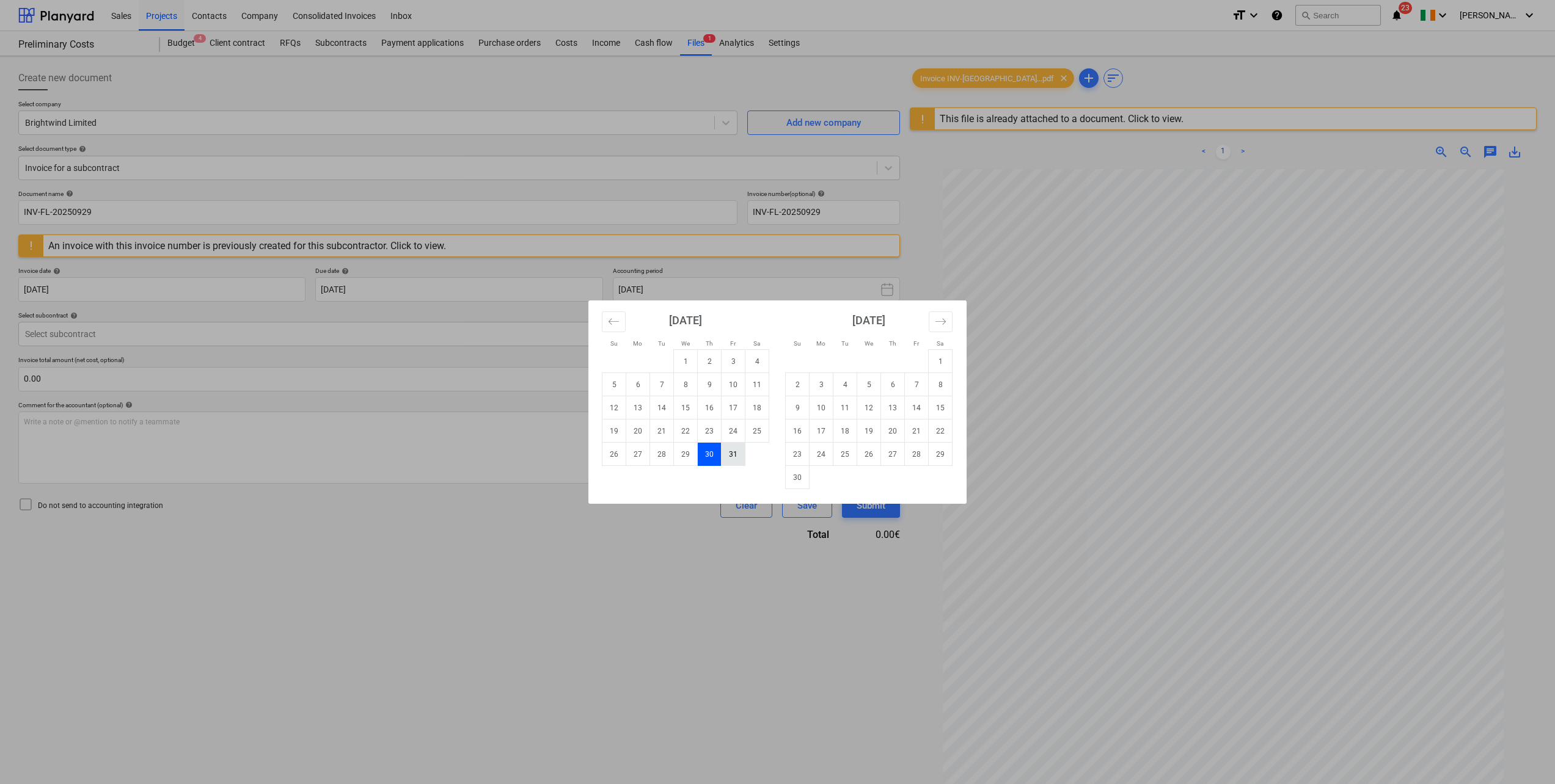
click at [728, 456] on td "31" at bounding box center [733, 454] width 24 height 23
type input "31 Oct 2025"
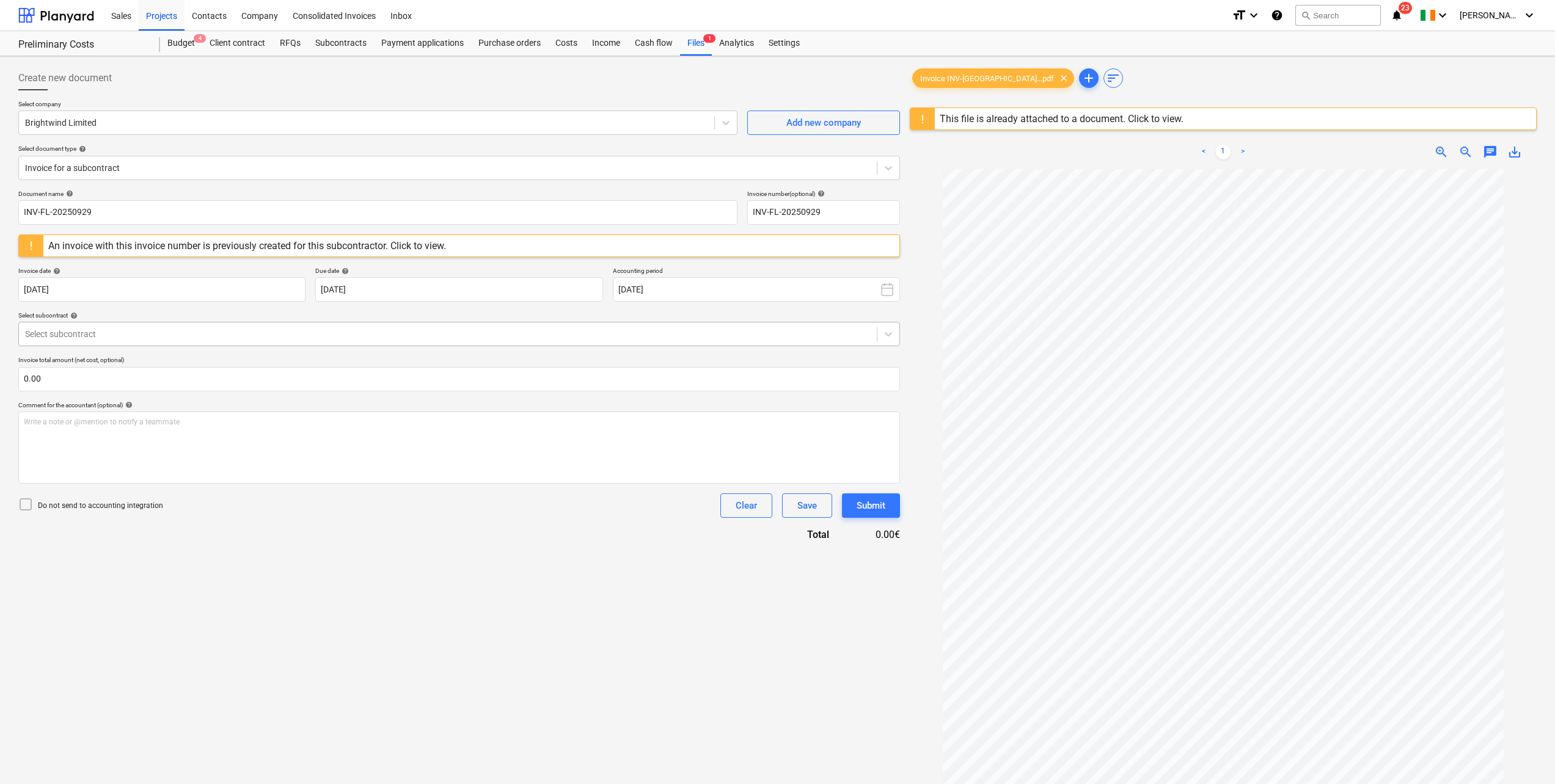
click at [203, 329] on div at bounding box center [448, 334] width 846 height 12
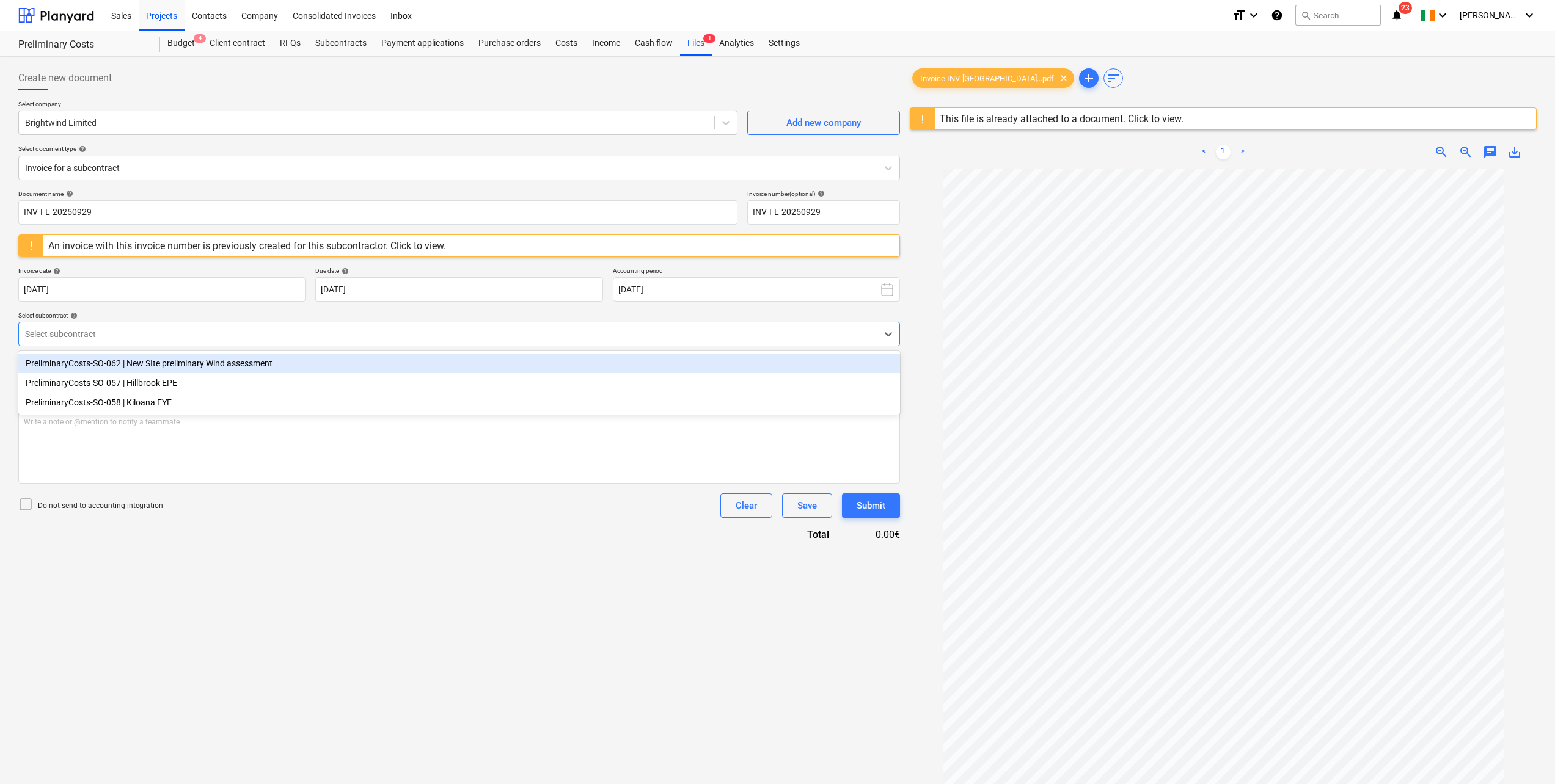
click at [149, 362] on div "PreliminaryCosts-SO-062 | New SIte preliminary Wind assessment" at bounding box center [459, 364] width 882 height 20
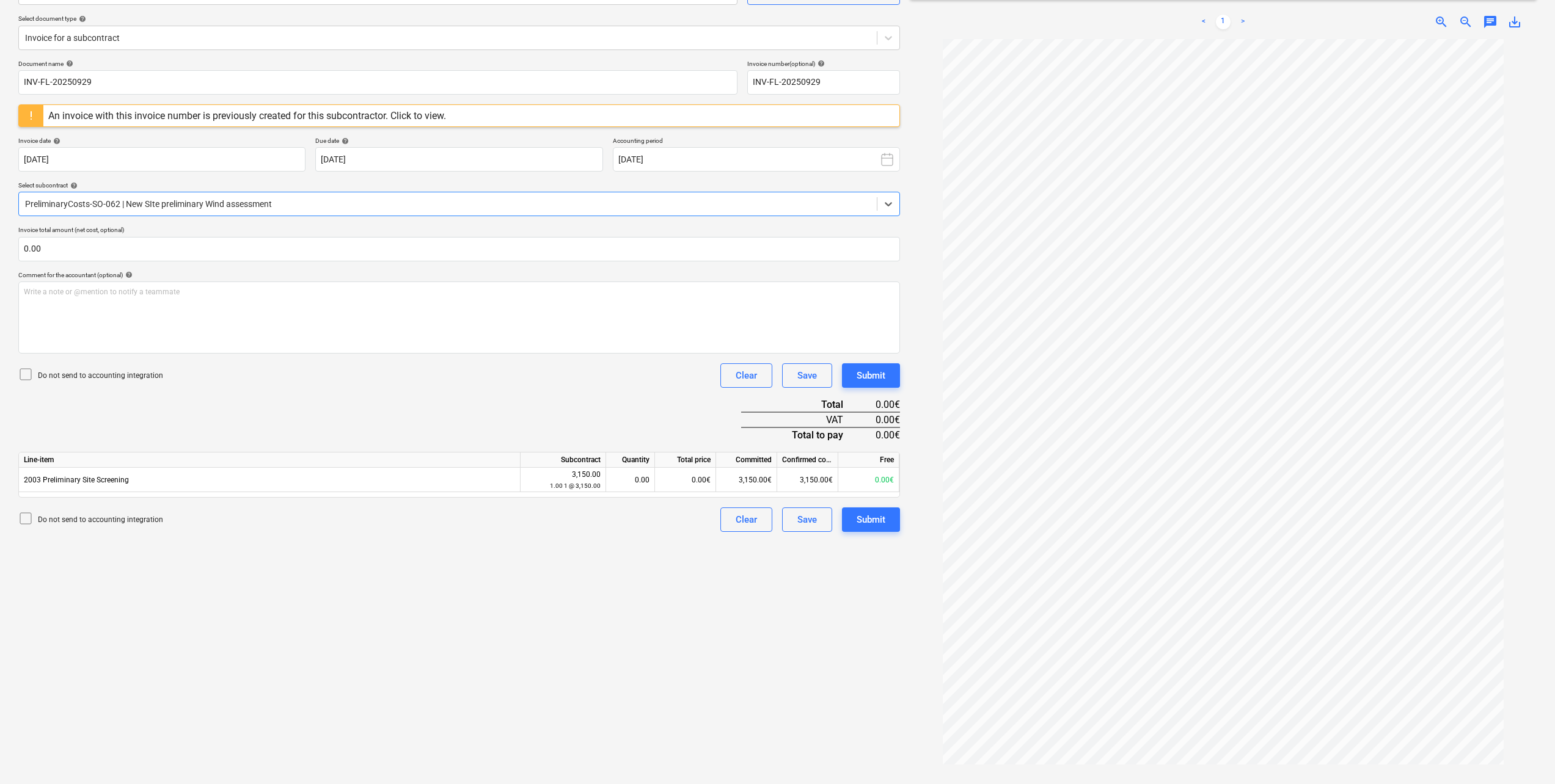
scroll to position [145, 0]
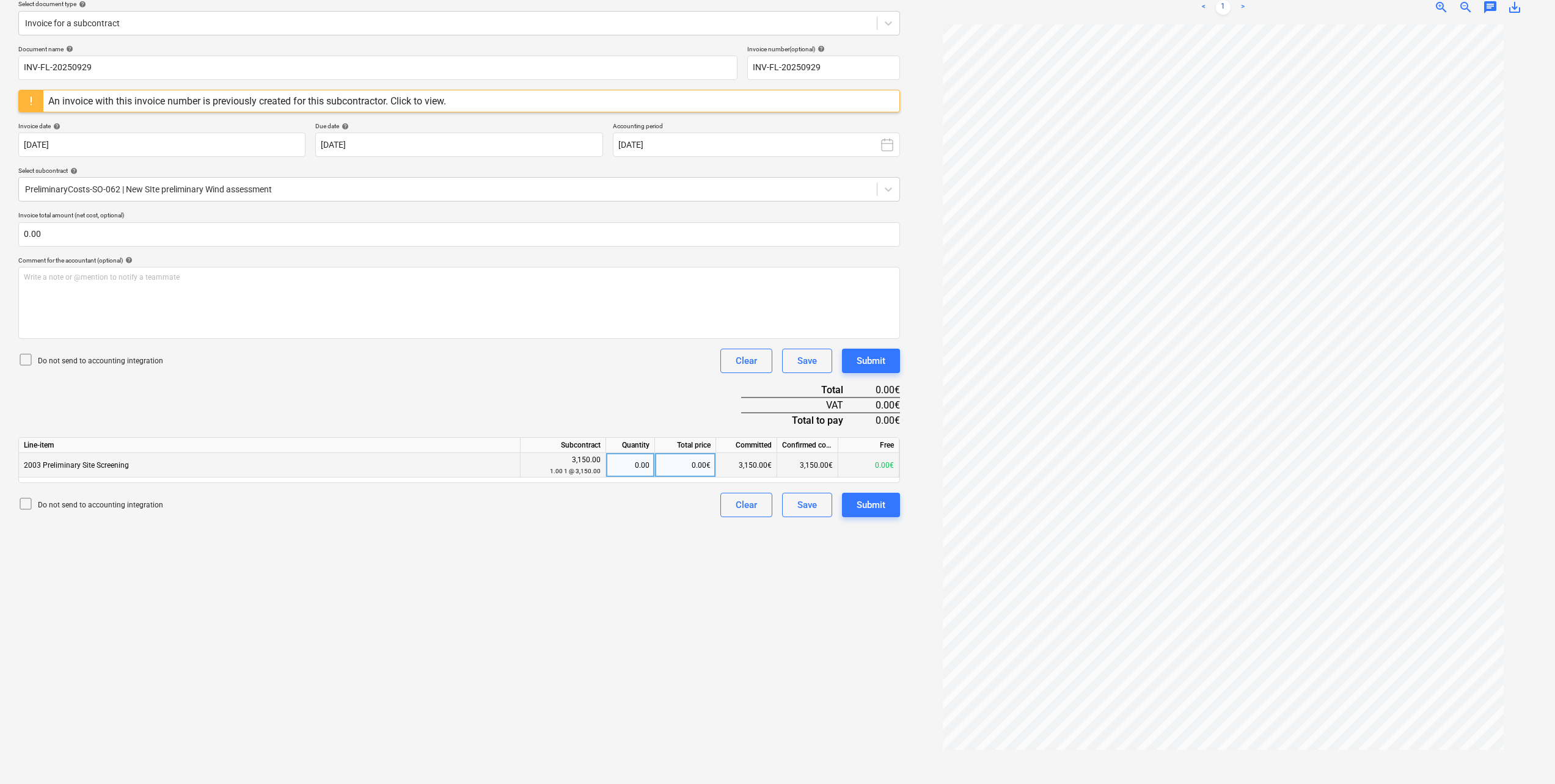
click at [642, 465] on div "0.00" at bounding box center [630, 465] width 38 height 24
type input "1"
click at [534, 553] on div "Create new document Select company Brightwind Limited Add new company Select do…" at bounding box center [459, 348] width 892 height 863
click at [647, 460] on div "1.00" at bounding box center [630, 465] width 38 height 24
click at [675, 526] on div "Create new document Select company Brightwind Limited Add new company Select do…" at bounding box center [459, 348] width 892 height 863
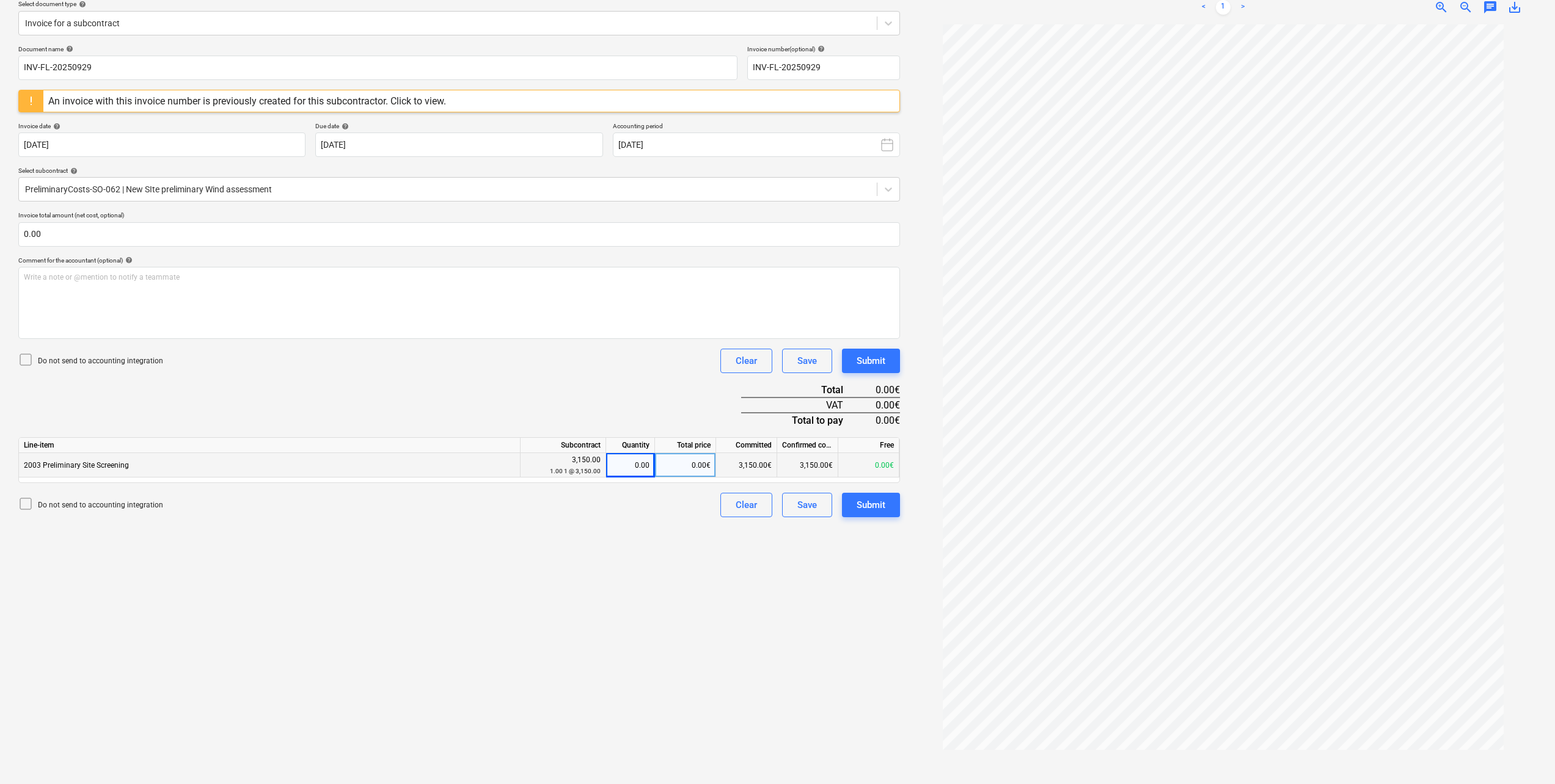
click at [682, 468] on div "0.00€" at bounding box center [685, 465] width 61 height 24
type input "3150"
click at [555, 361] on div "Do not send to accounting integration Clear Save Submit" at bounding box center [459, 361] width 882 height 24
click at [684, 464] on div "3,150.00€" at bounding box center [685, 465] width 61 height 24
click at [651, 467] on div "1.00" at bounding box center [631, 465] width 49 height 24
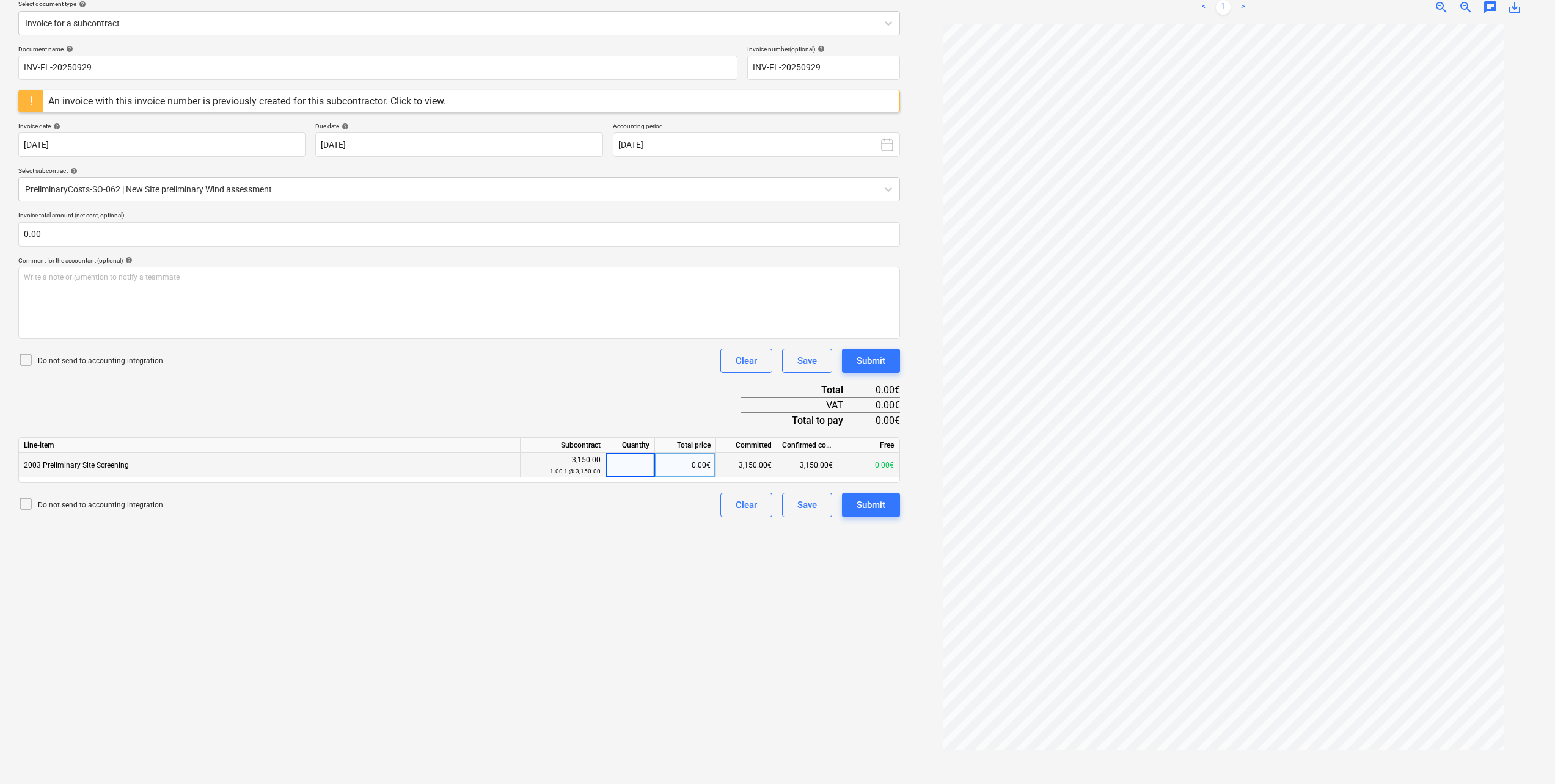
click at [664, 408] on div "Document name help INV-FL-20250929 Invoice number (optional) help INV-FL-202509…" at bounding box center [459, 281] width 882 height 472
click at [703, 464] on div "0.00€" at bounding box center [685, 465] width 61 height 24
type input "3150"
click at [649, 389] on div "Document name help INV-FL-20250929 Invoice number (optional) help INV-FL-202509…" at bounding box center [459, 281] width 882 height 472
click at [598, 388] on div "Document name help INV-FL-20250929 Invoice number (optional) help INV-FL-202509…" at bounding box center [459, 281] width 882 height 472
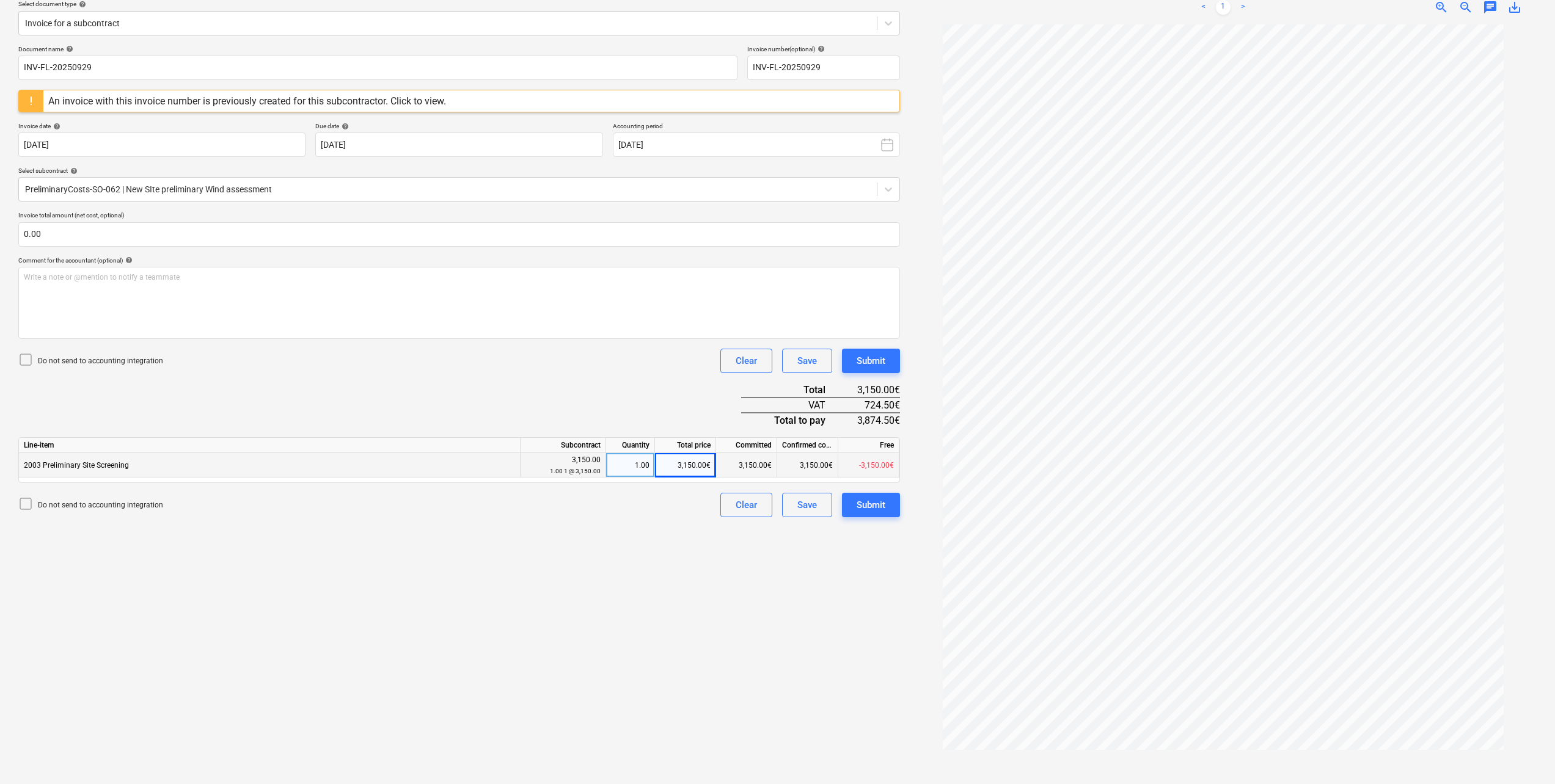
click at [637, 470] on div "1.00" at bounding box center [630, 465] width 38 height 24
click at [759, 469] on div "3,150.00€" at bounding box center [746, 465] width 61 height 24
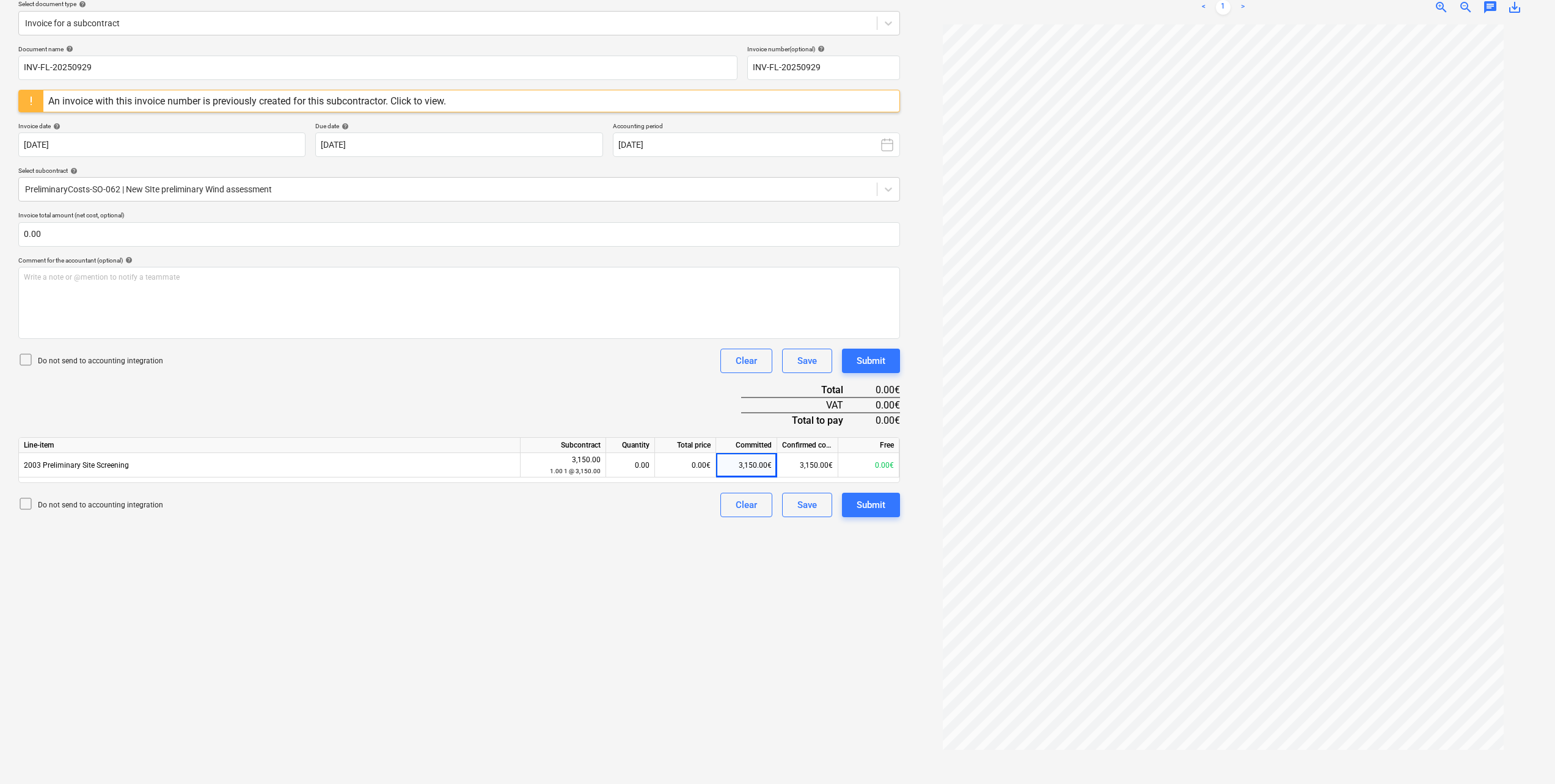
click at [631, 543] on div "Create new document Select company Brightwind Limited Add new company Select do…" at bounding box center [459, 348] width 892 height 863
click at [657, 528] on div "Create new document Select company Brightwind Limited Add new company Select do…" at bounding box center [459, 348] width 892 height 863
click at [751, 469] on div "3,150.00€" at bounding box center [746, 465] width 61 height 24
click at [670, 556] on div "Create new document Select company Brightwind Limited Add new company Select do…" at bounding box center [459, 348] width 892 height 863
click at [699, 464] on div "0.00€" at bounding box center [685, 465] width 61 height 24
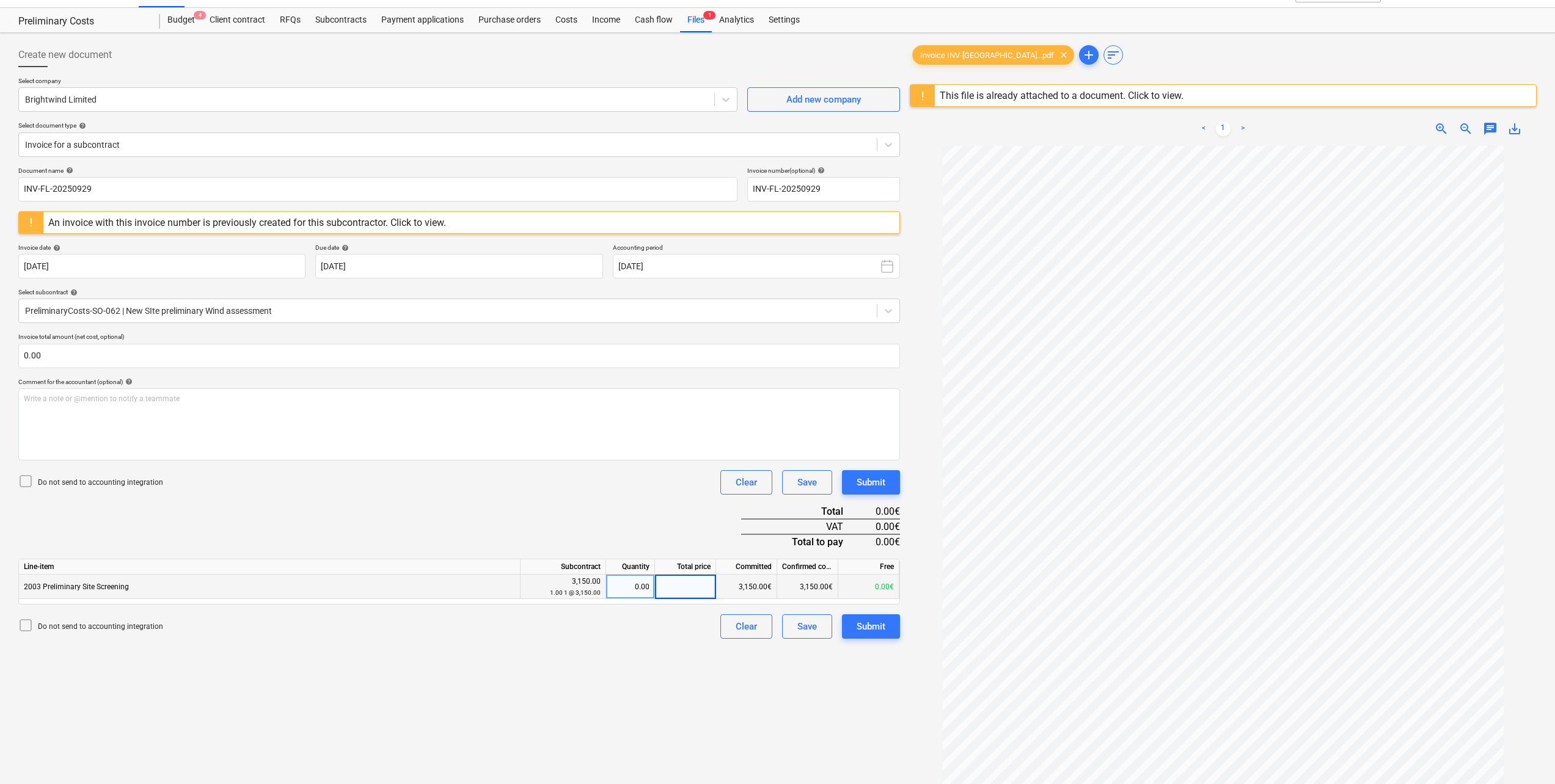
scroll to position [0, 0]
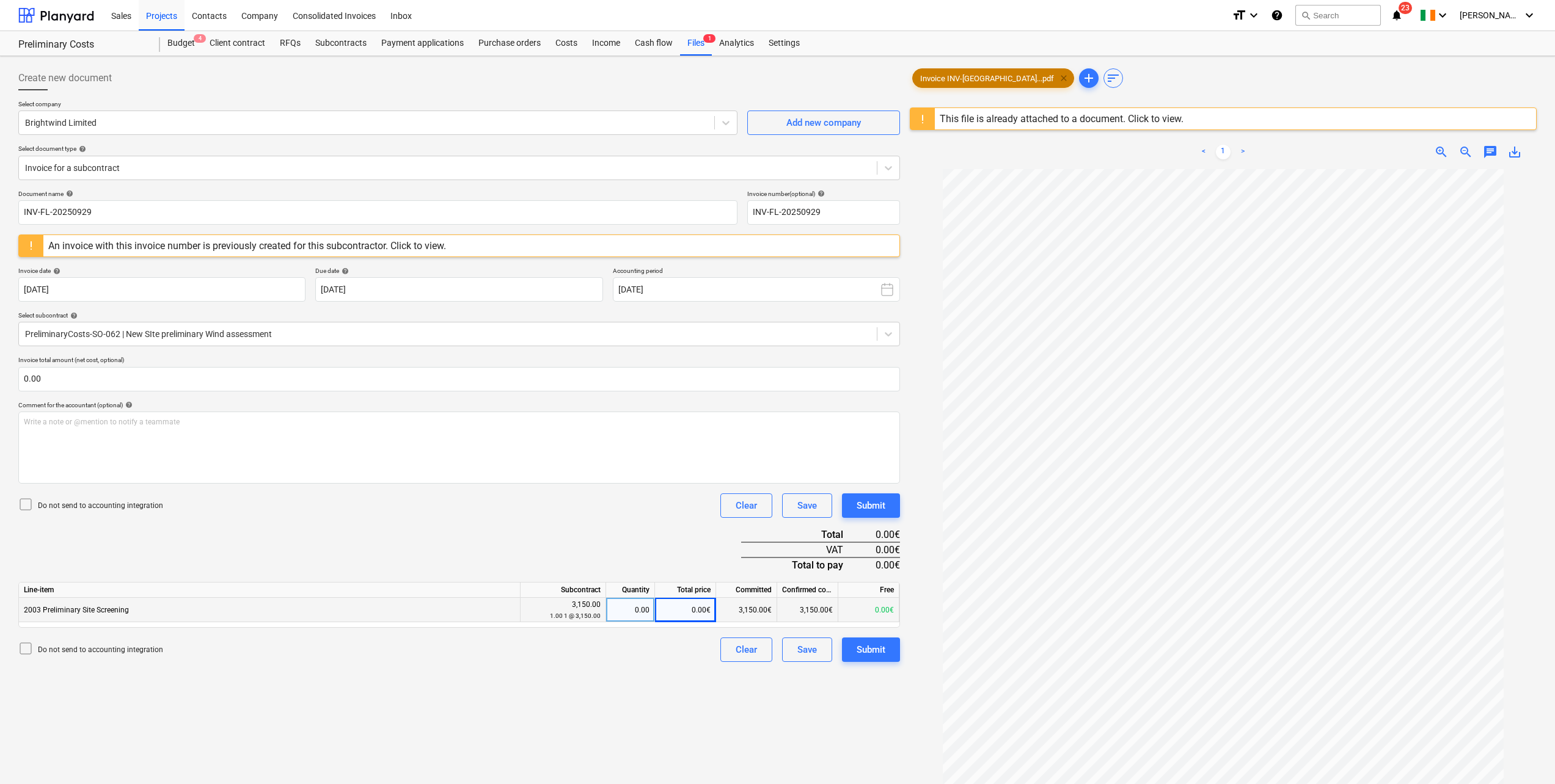
click at [1057, 74] on span "clear" at bounding box center [1064, 78] width 15 height 15
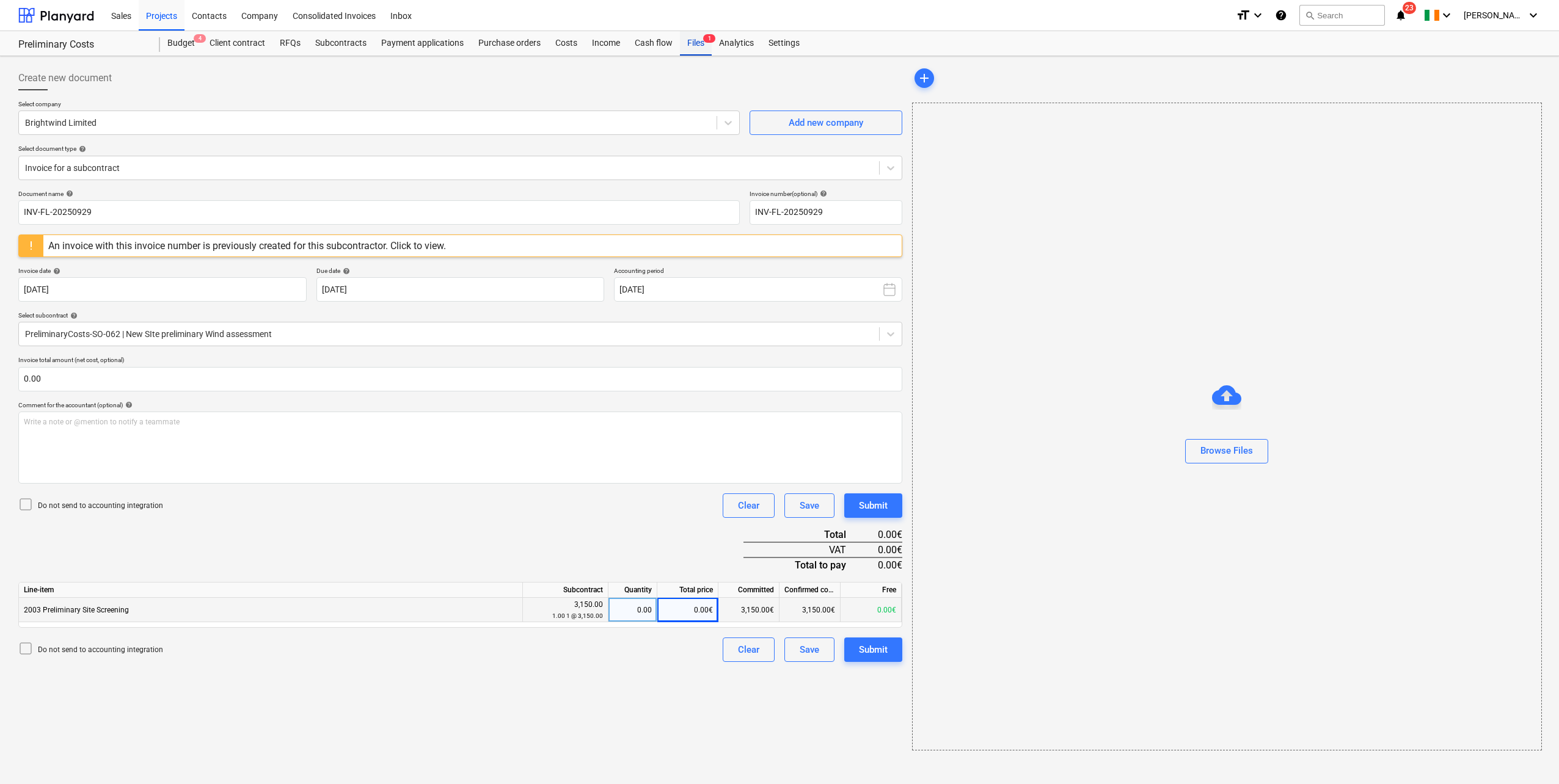
click at [699, 45] on div "Files 1" at bounding box center [696, 43] width 32 height 24
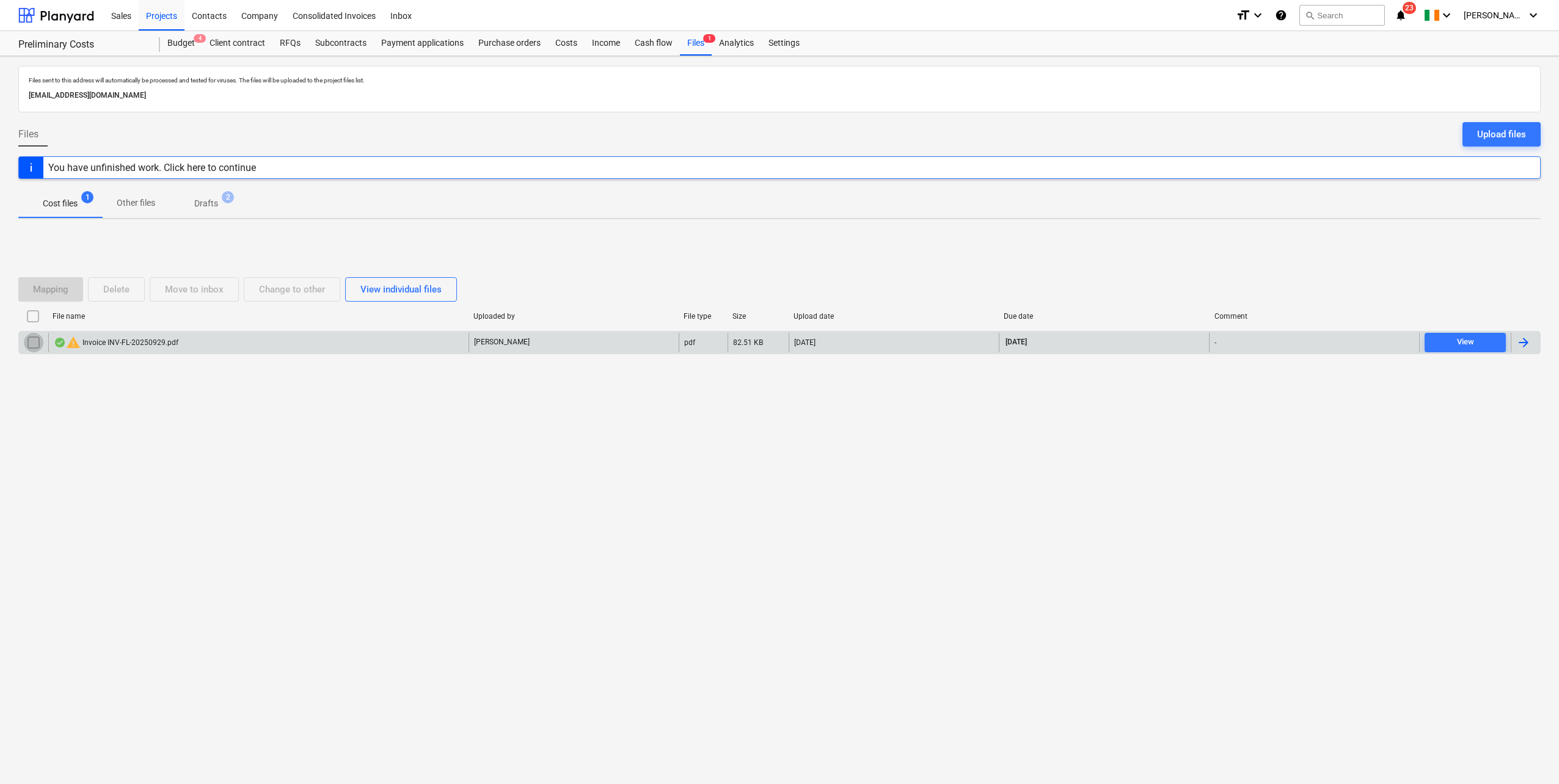
click at [36, 348] on input "checkbox" at bounding box center [33, 343] width 20 height 20
click at [129, 288] on div "Delete" at bounding box center [117, 289] width 26 height 16
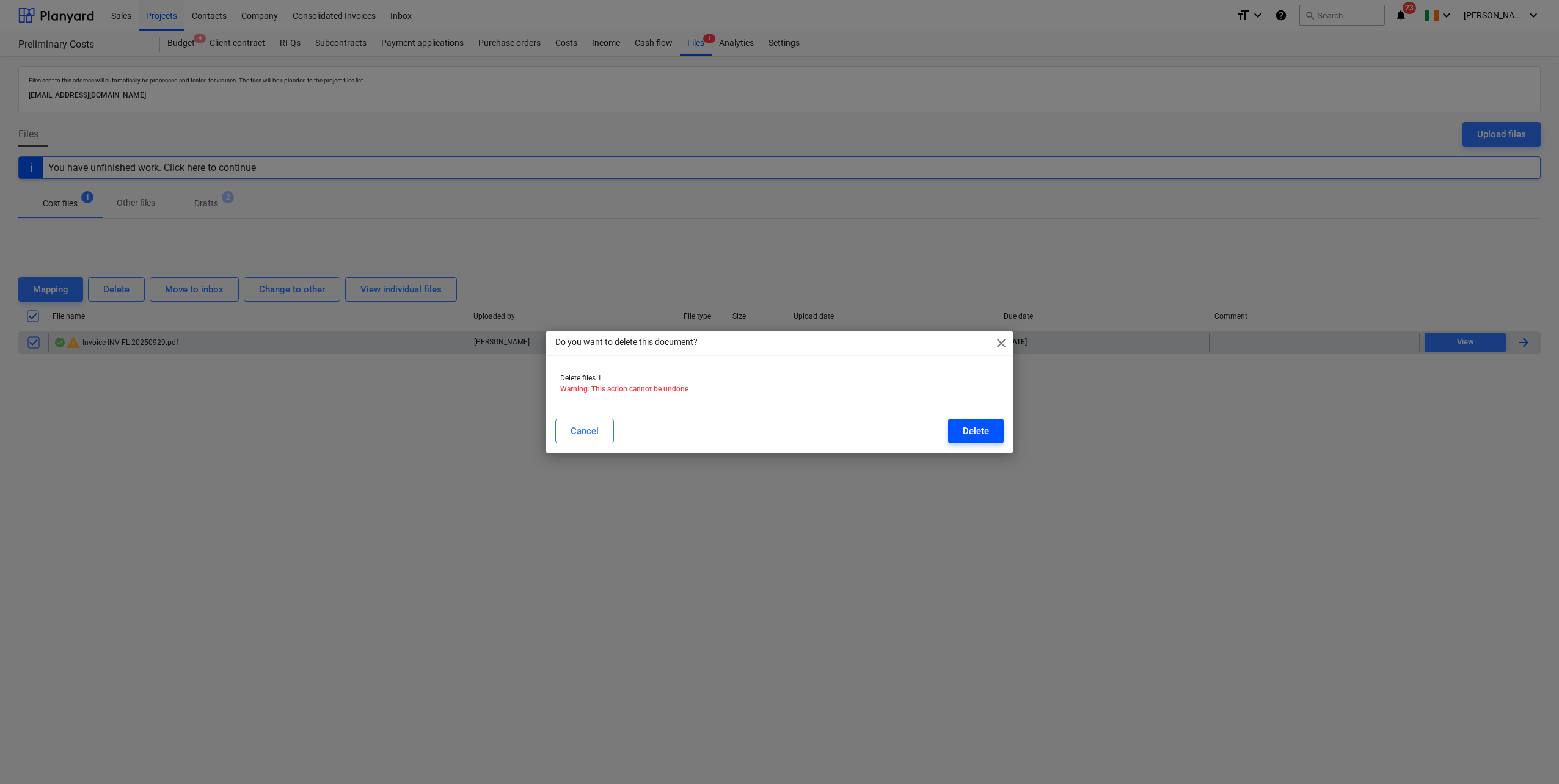
click at [976, 435] on div "Delete" at bounding box center [976, 431] width 26 height 16
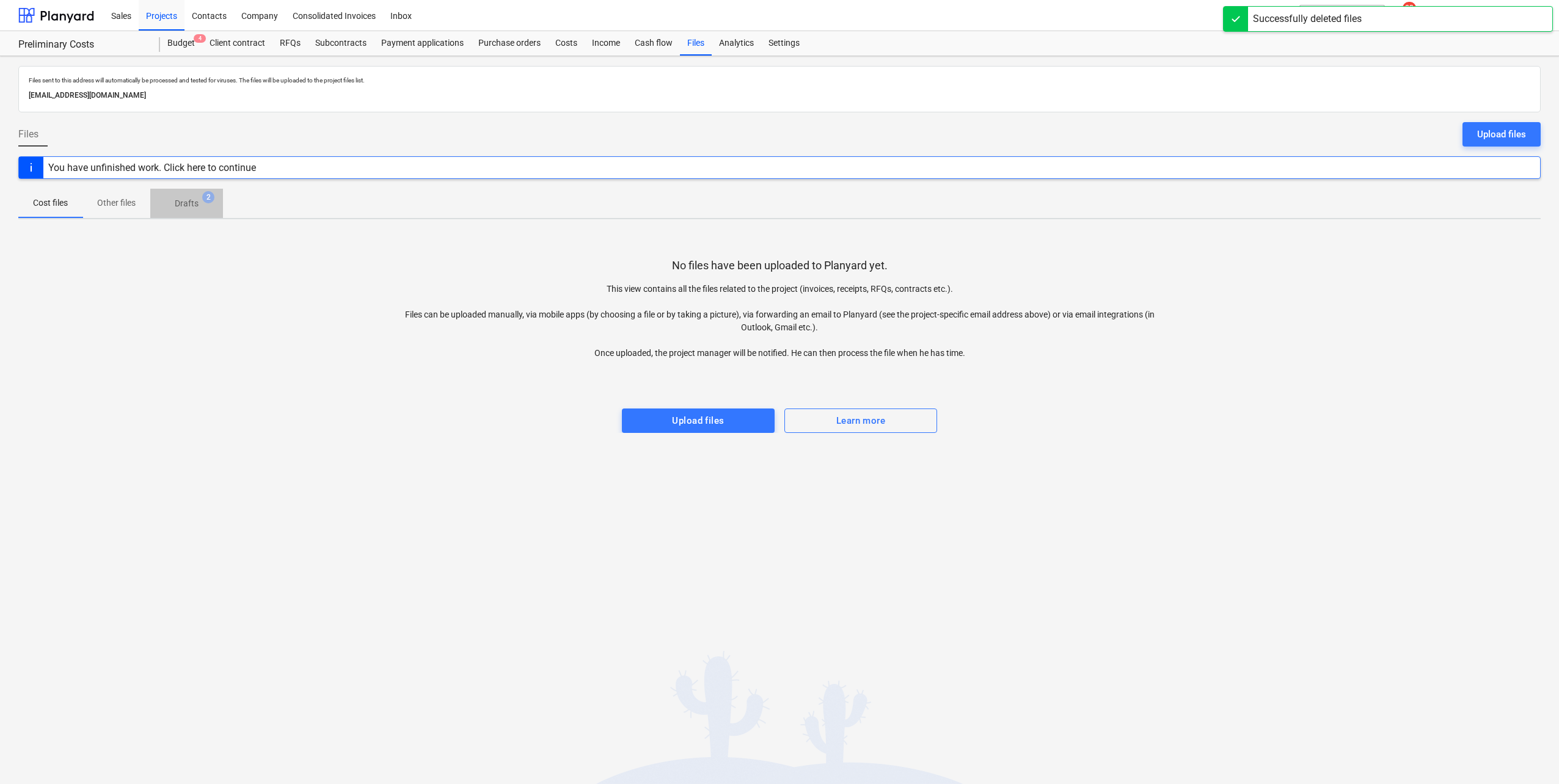
click at [208, 196] on span "2" at bounding box center [208, 197] width 12 height 12
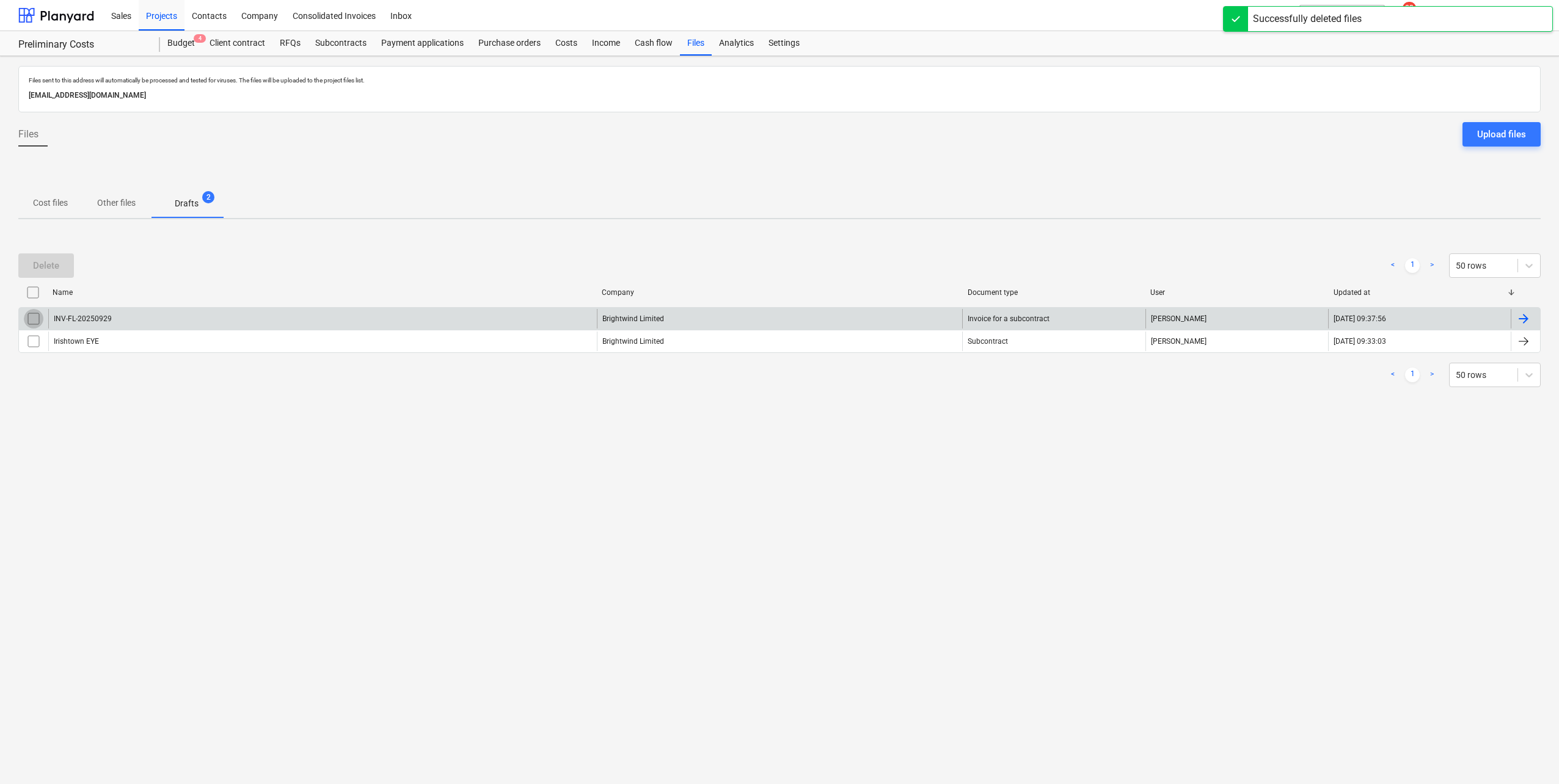
click at [40, 322] on input "checkbox" at bounding box center [33, 319] width 20 height 20
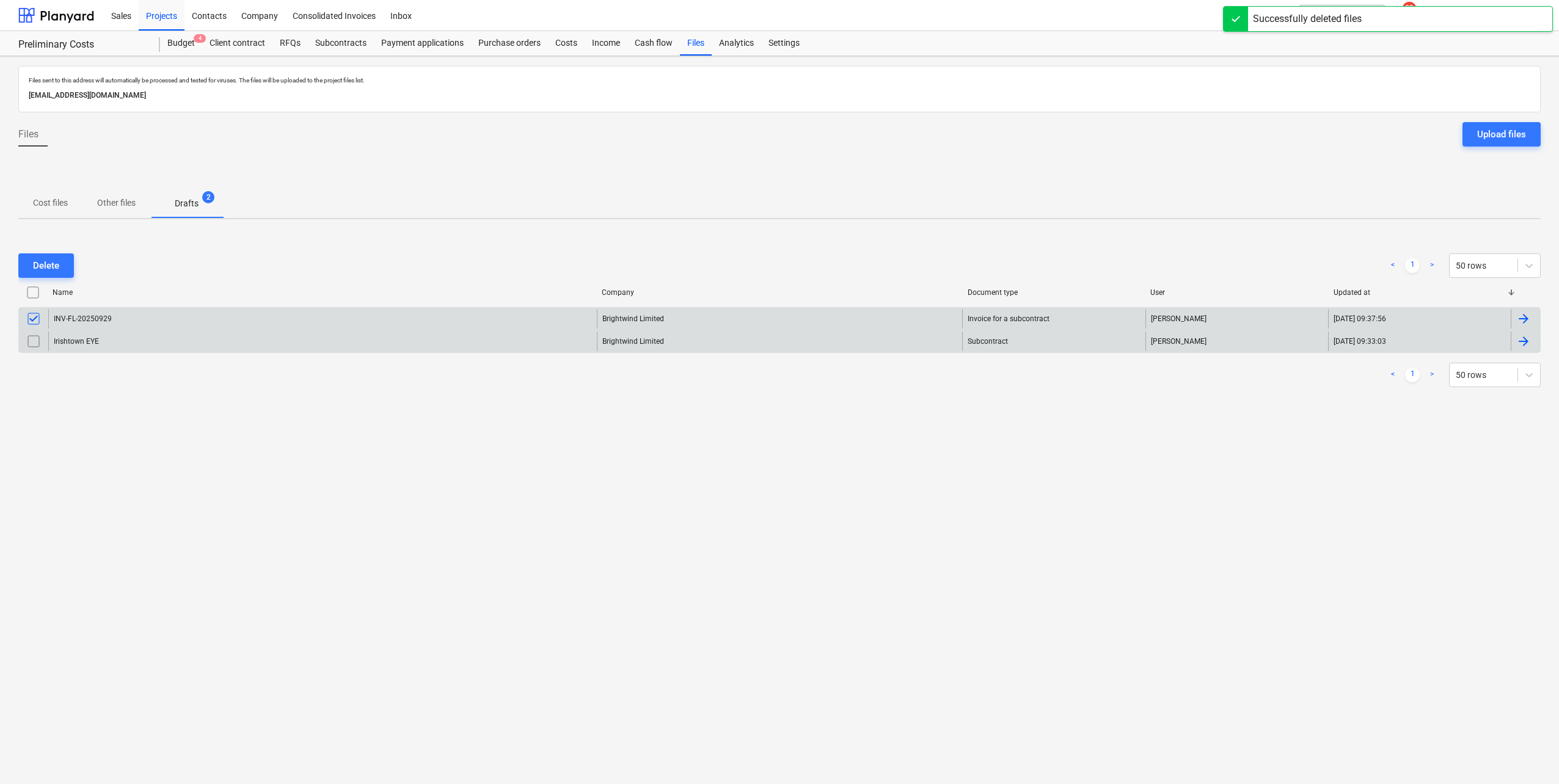
click at [35, 342] on input "checkbox" at bounding box center [33, 341] width 20 height 20
click at [43, 276] on button "Delete" at bounding box center [46, 265] width 56 height 24
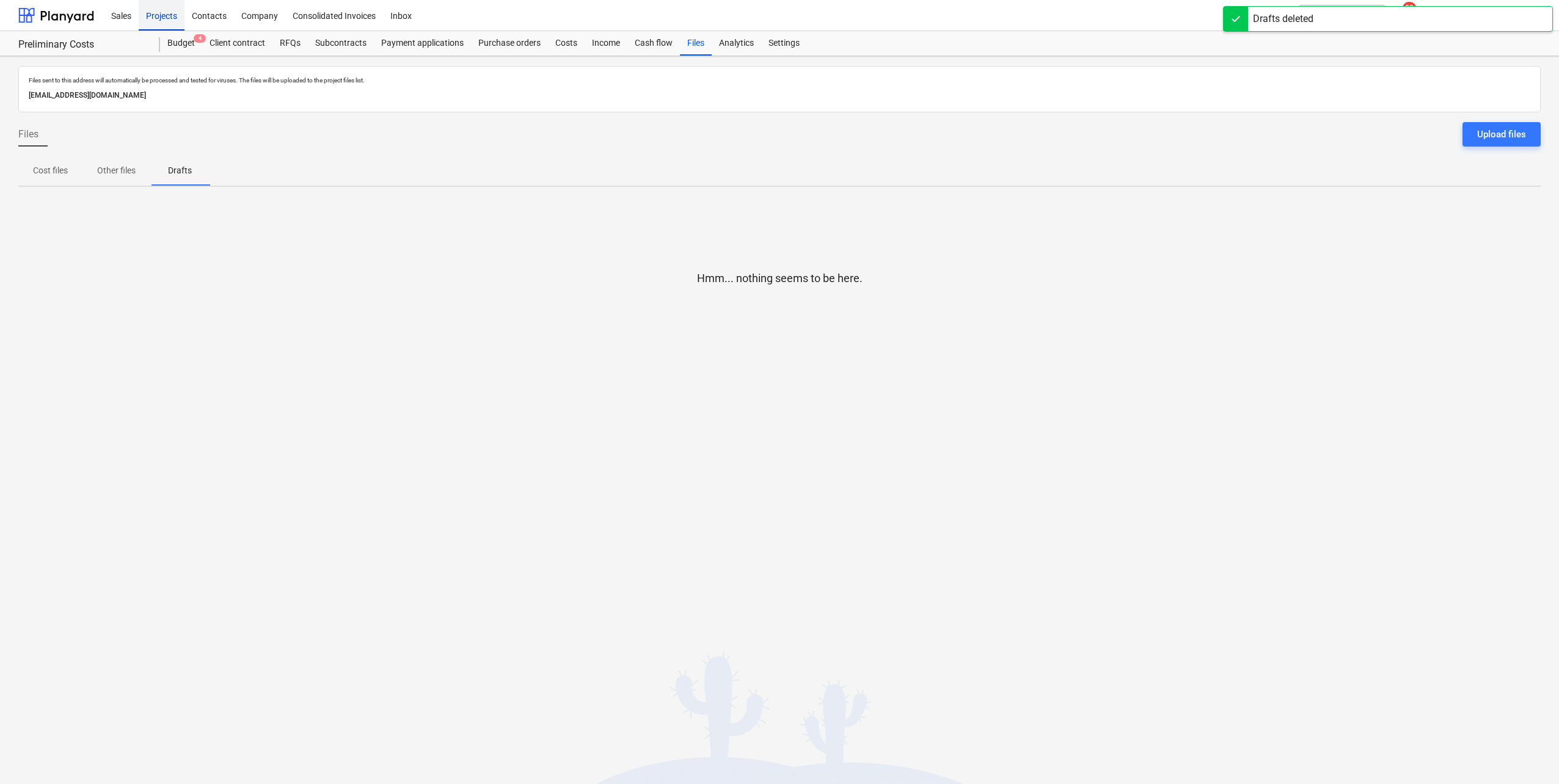
click at [146, 14] on div "Projects" at bounding box center [162, 15] width 46 height 31
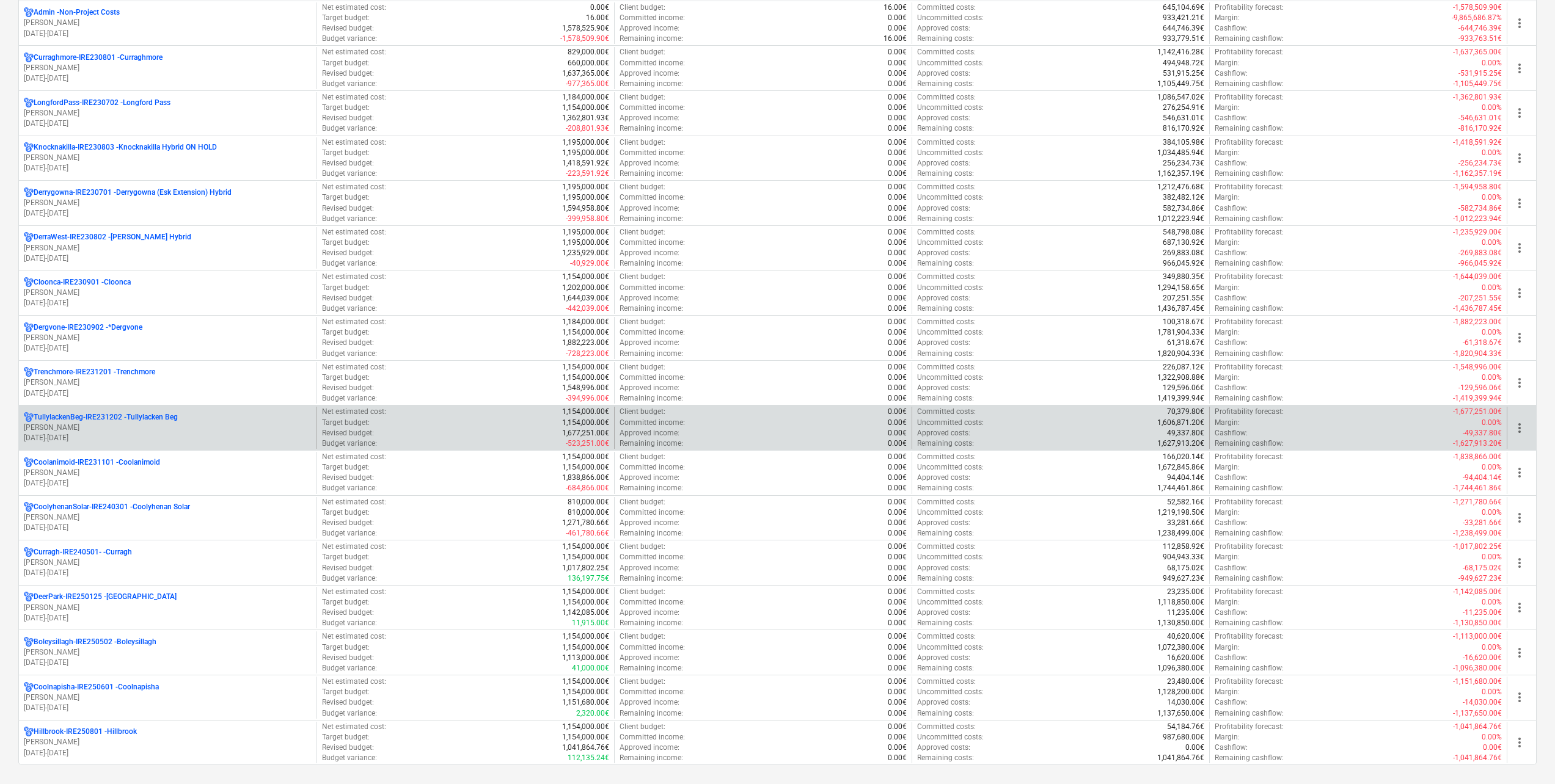
scroll to position [244, 0]
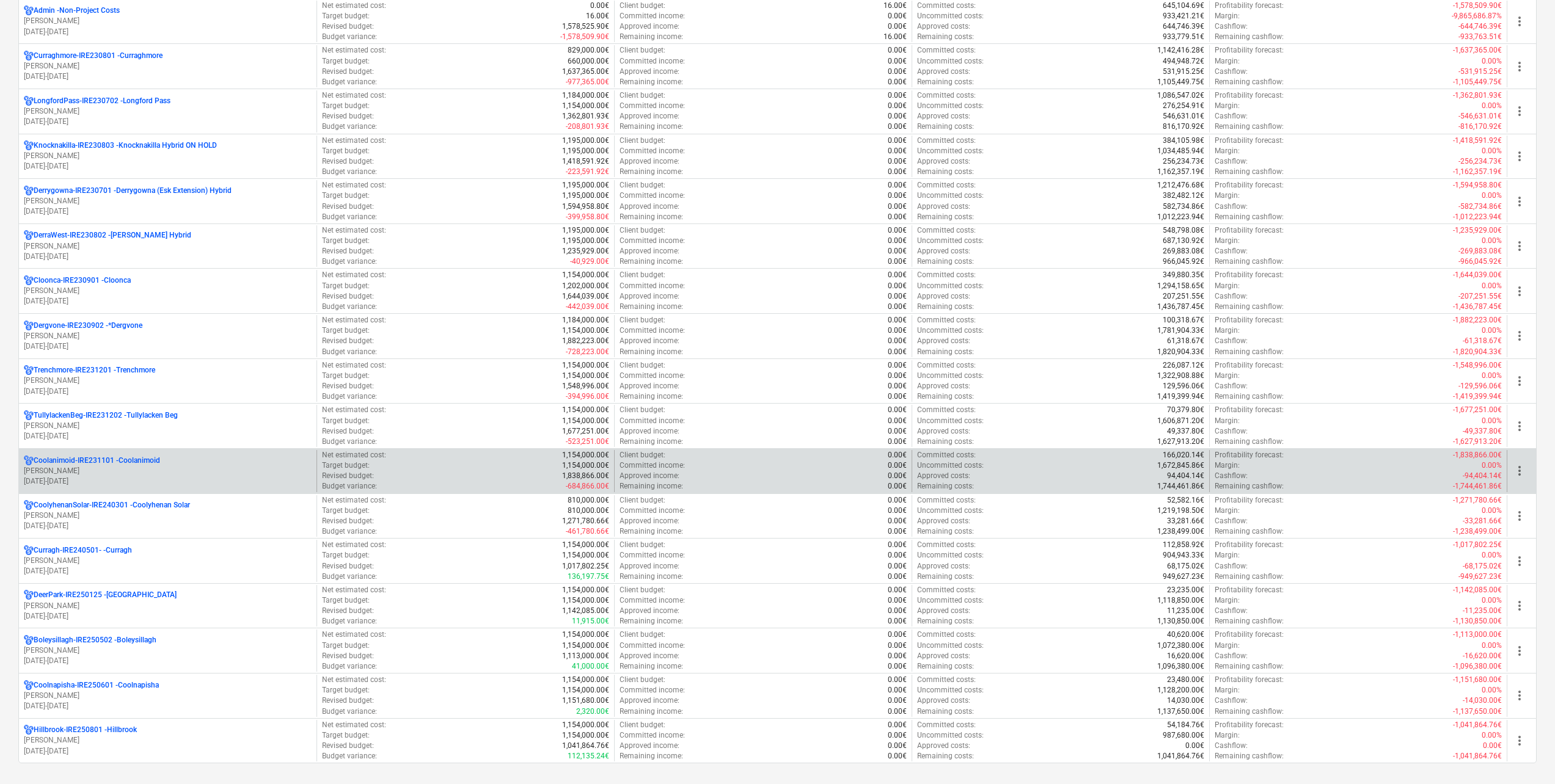
click at [130, 463] on p "Coolanimoid-IRE231101 - Coolanimoid" at bounding box center [97, 460] width 126 height 11
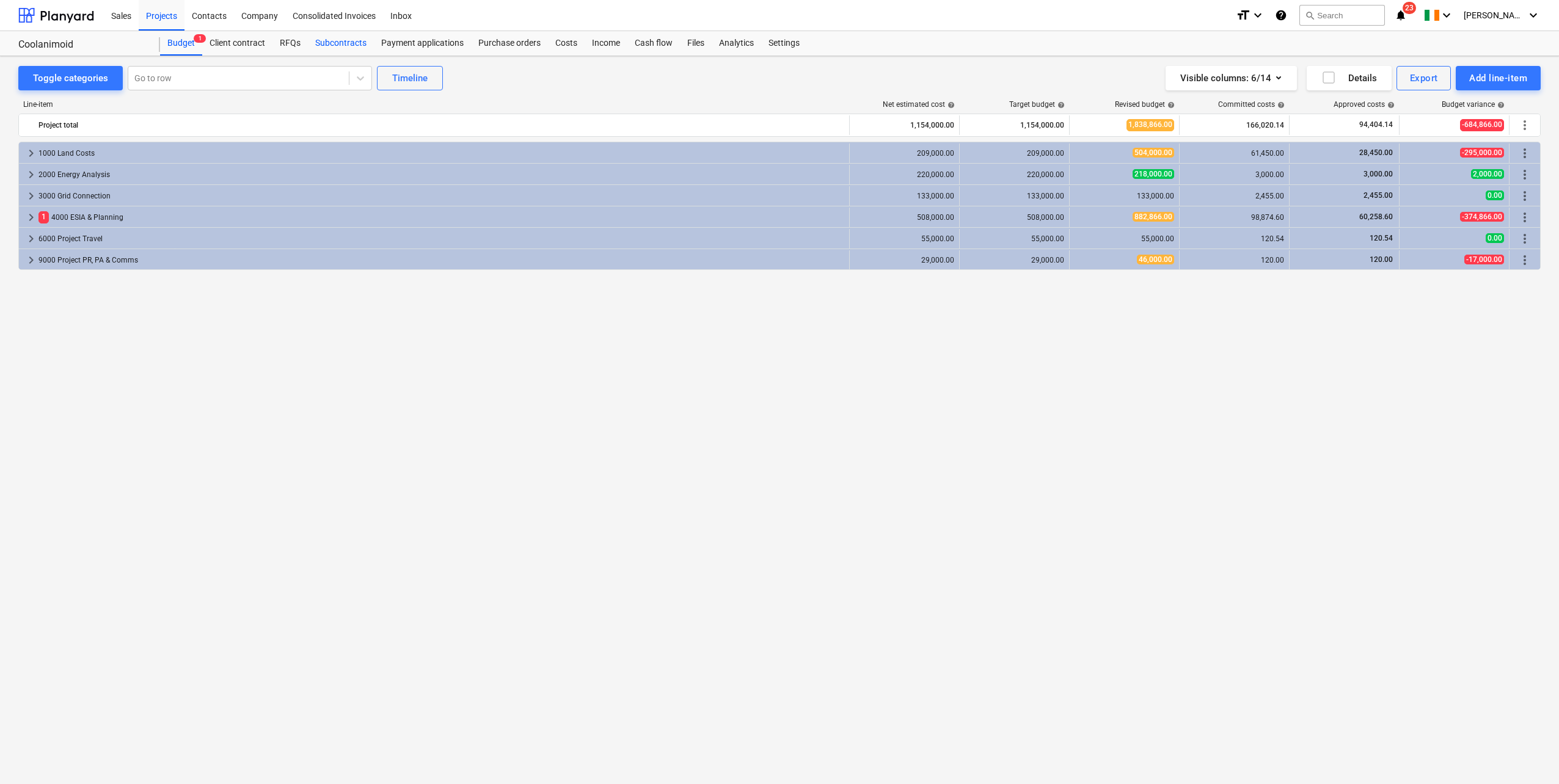
click at [342, 43] on div "Subcontracts" at bounding box center [341, 43] width 66 height 24
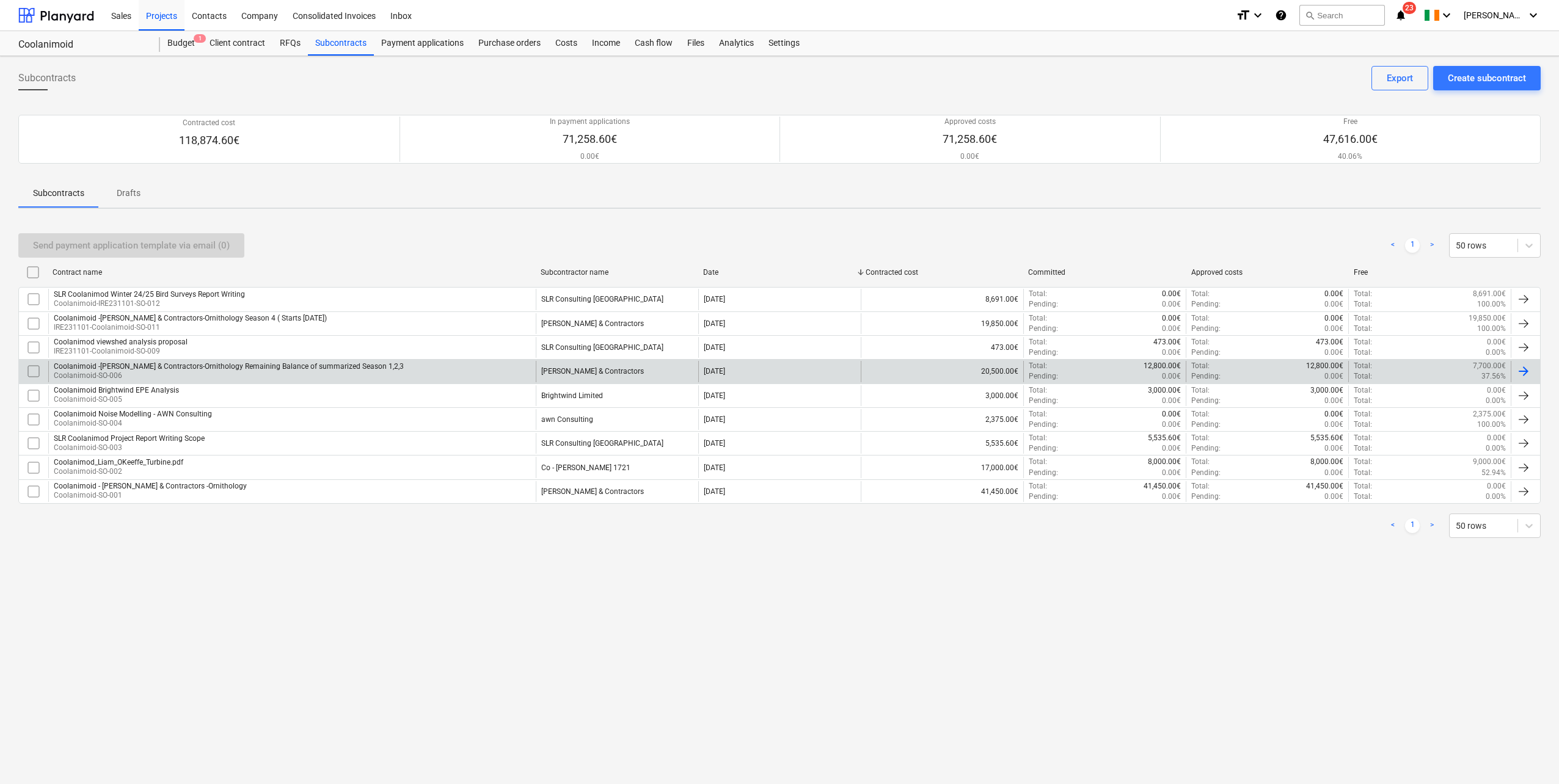
click at [257, 370] on div "Coolanimoid -John Murphy & Contractors-Ornithology Remaining Balance of summari…" at bounding box center [229, 366] width 350 height 9
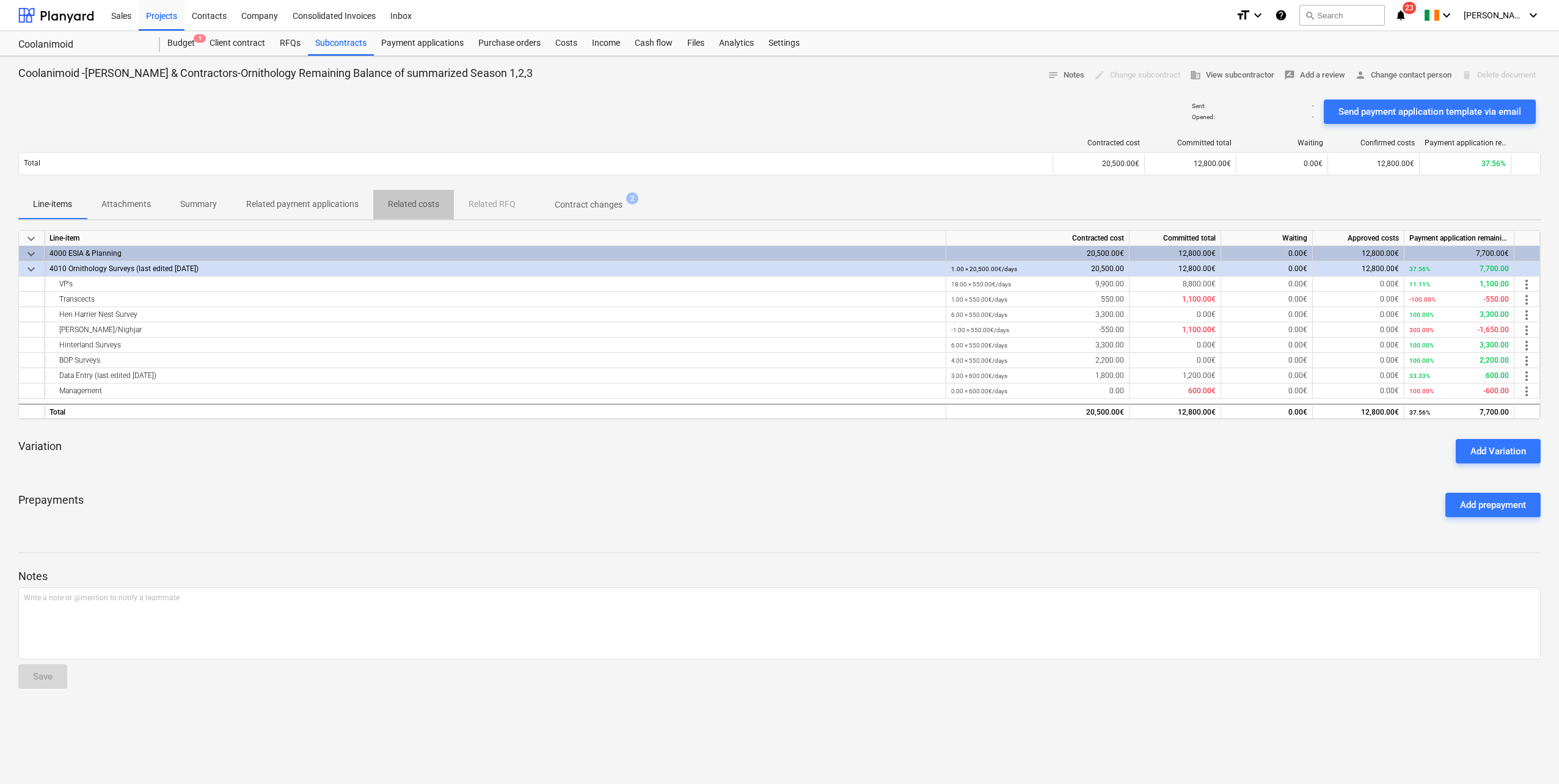
click at [426, 208] on p "Related costs" at bounding box center [413, 204] width 51 height 13
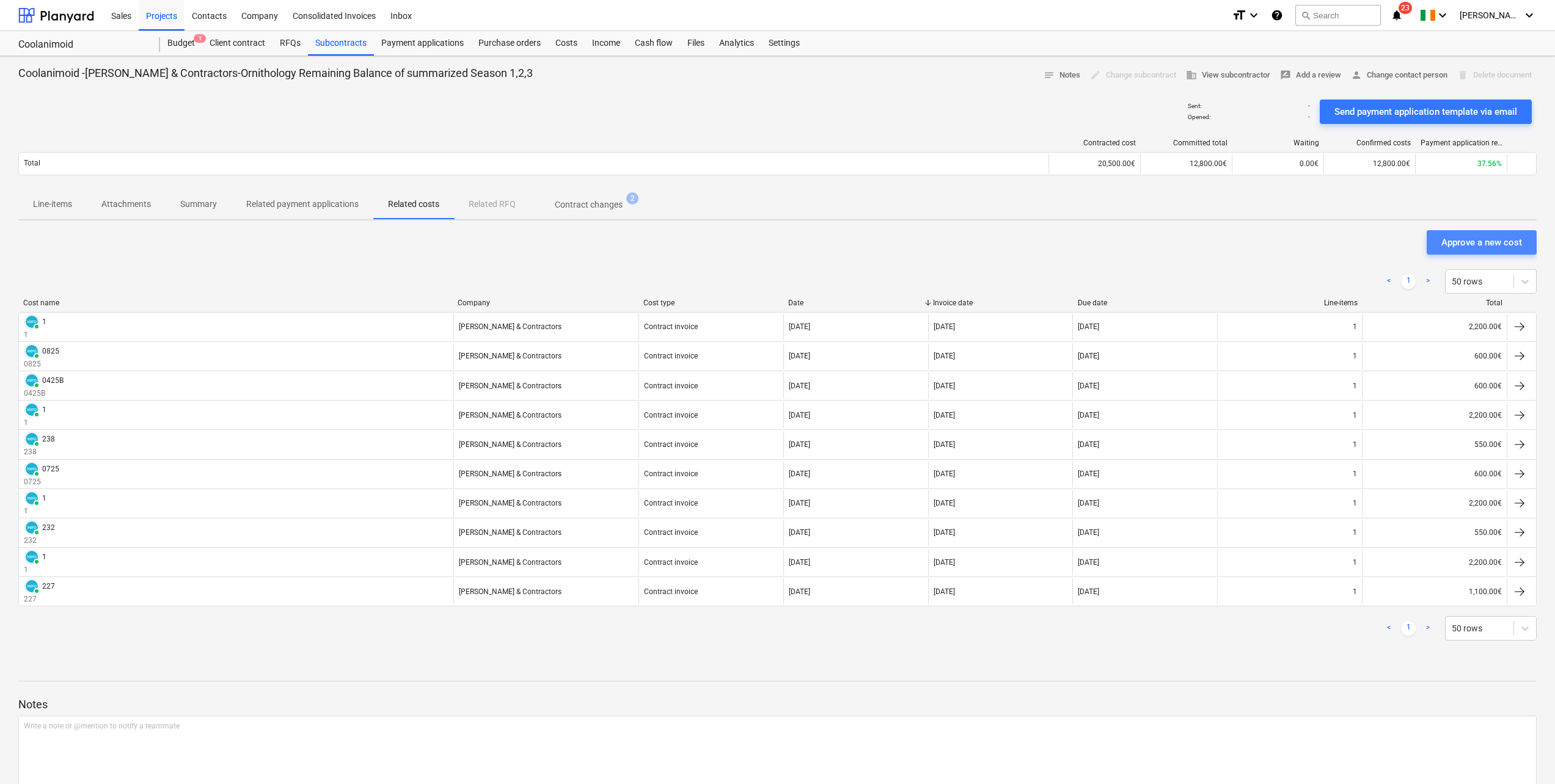
click at [1508, 235] on div "Approve a new cost" at bounding box center [1482, 242] width 81 height 16
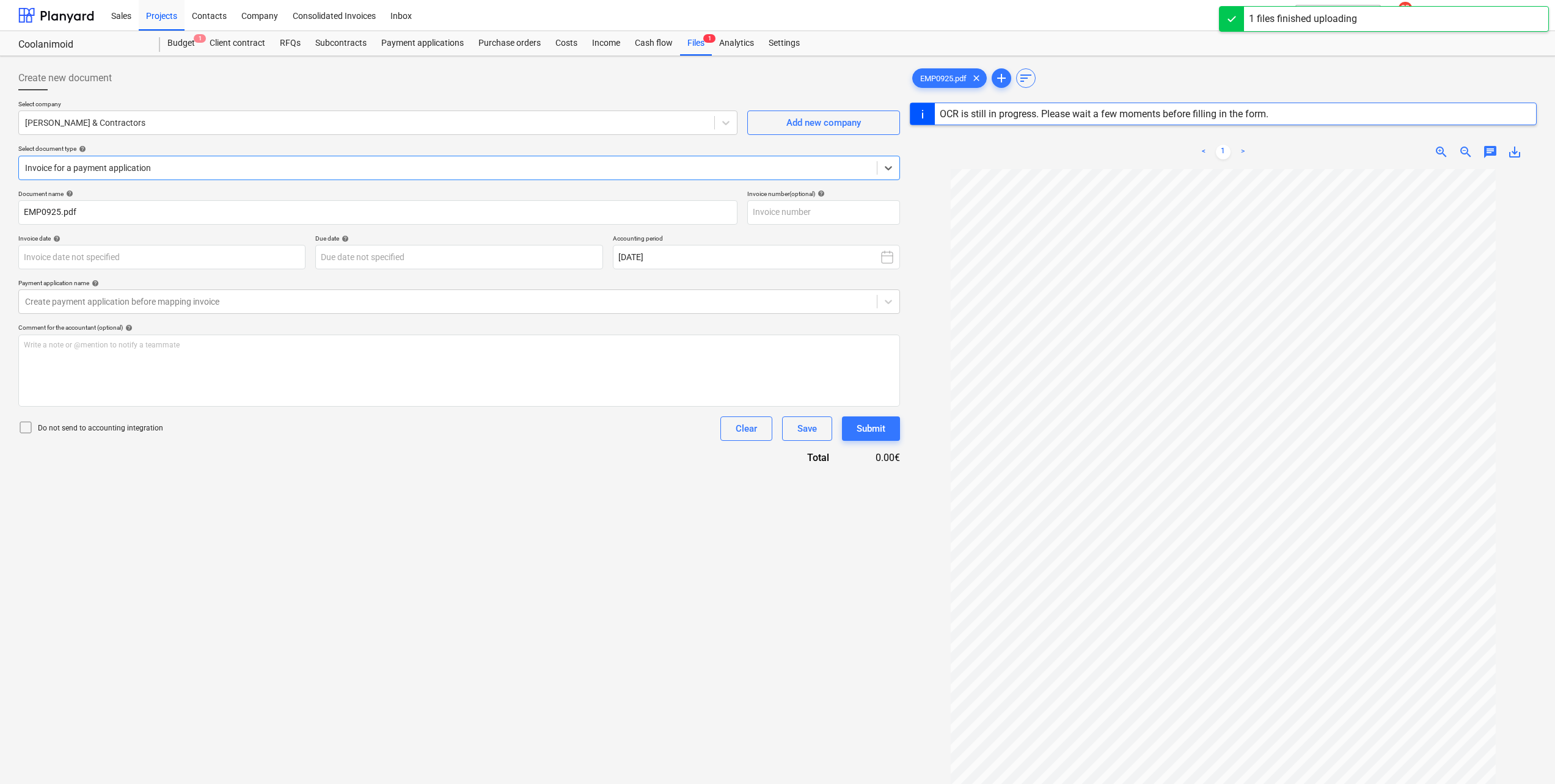
type input "0925"
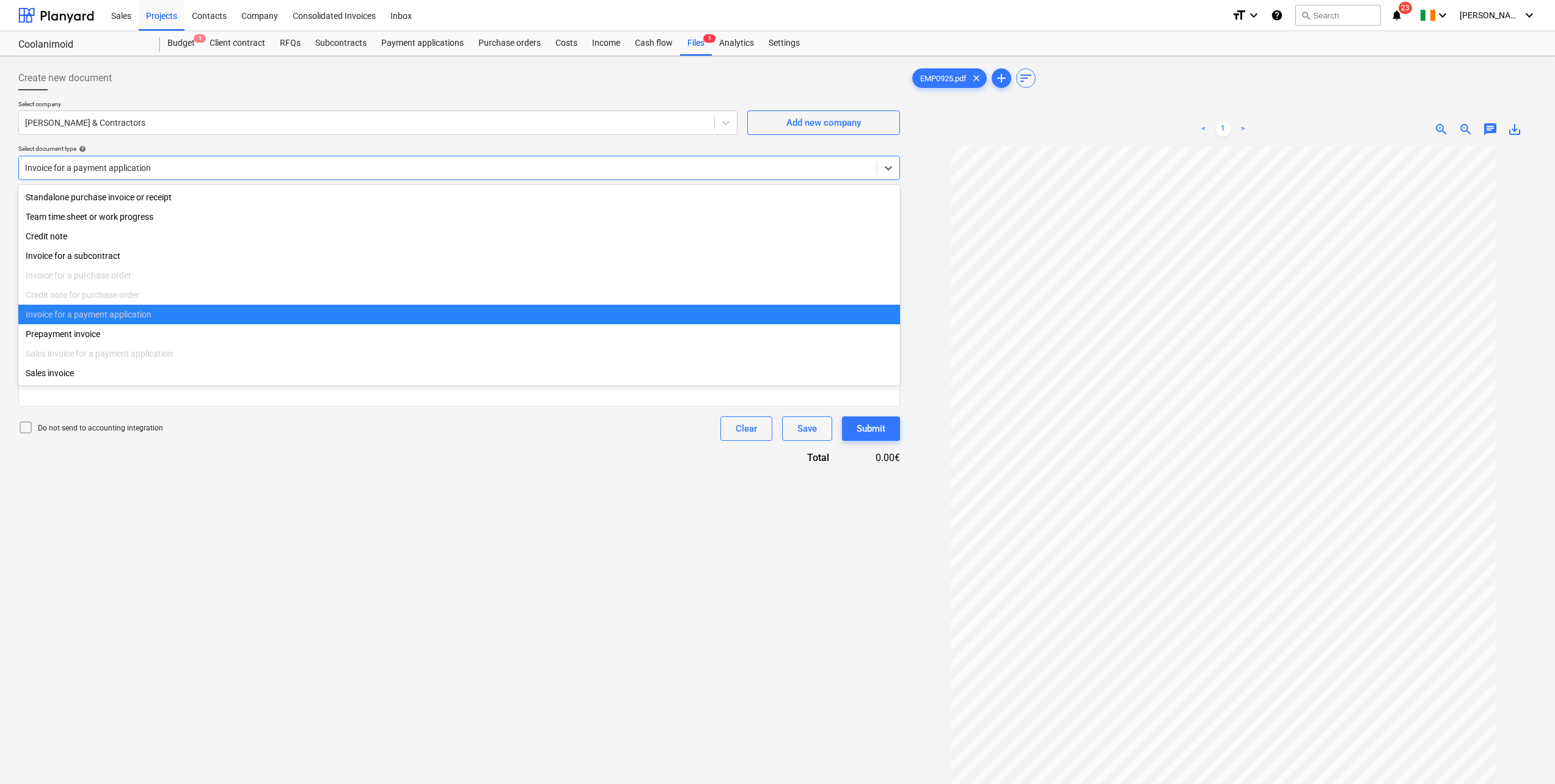
click at [180, 167] on div at bounding box center [448, 168] width 846 height 12
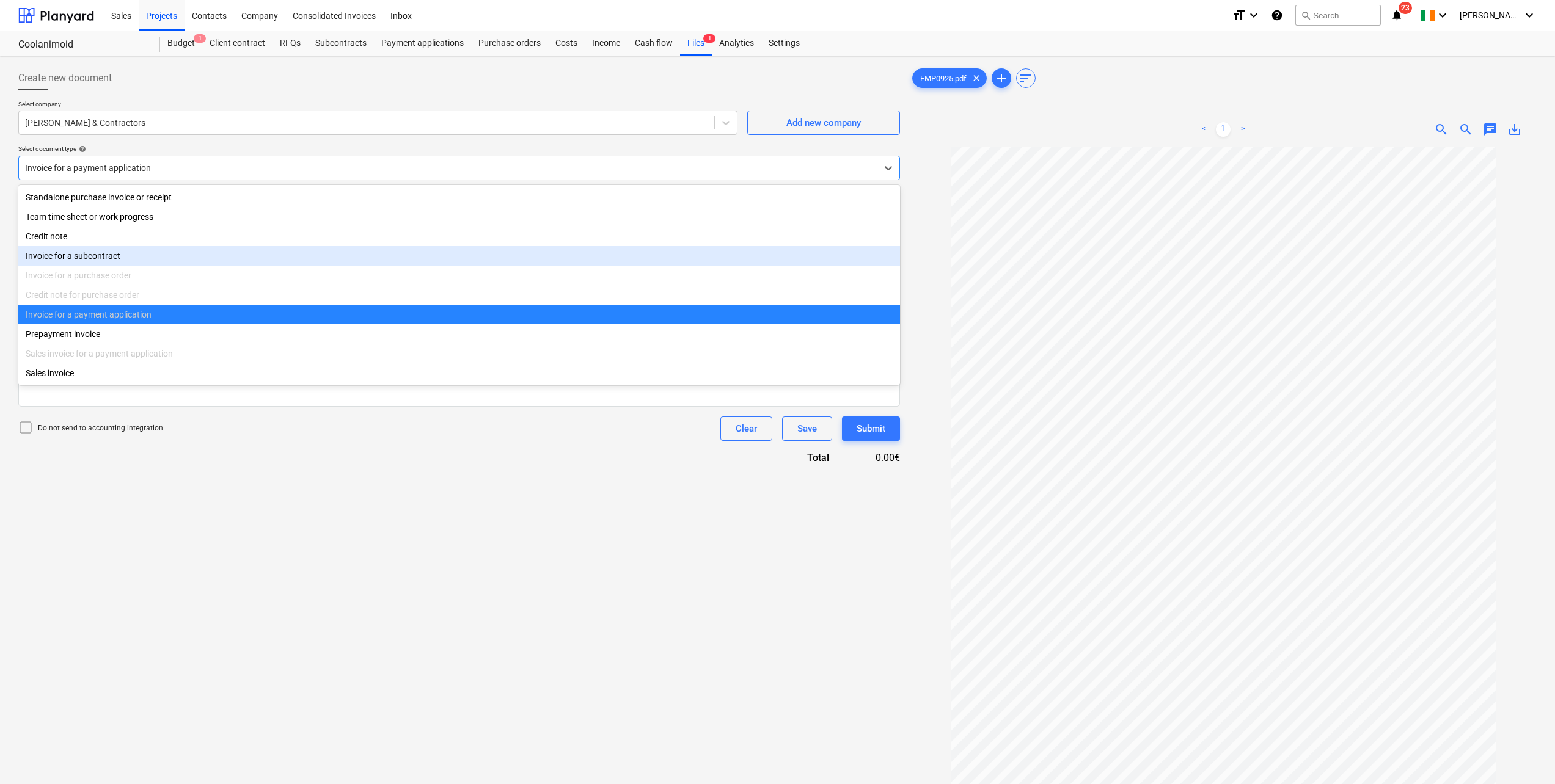
click at [130, 262] on div "Invoice for a subcontract" at bounding box center [459, 256] width 882 height 20
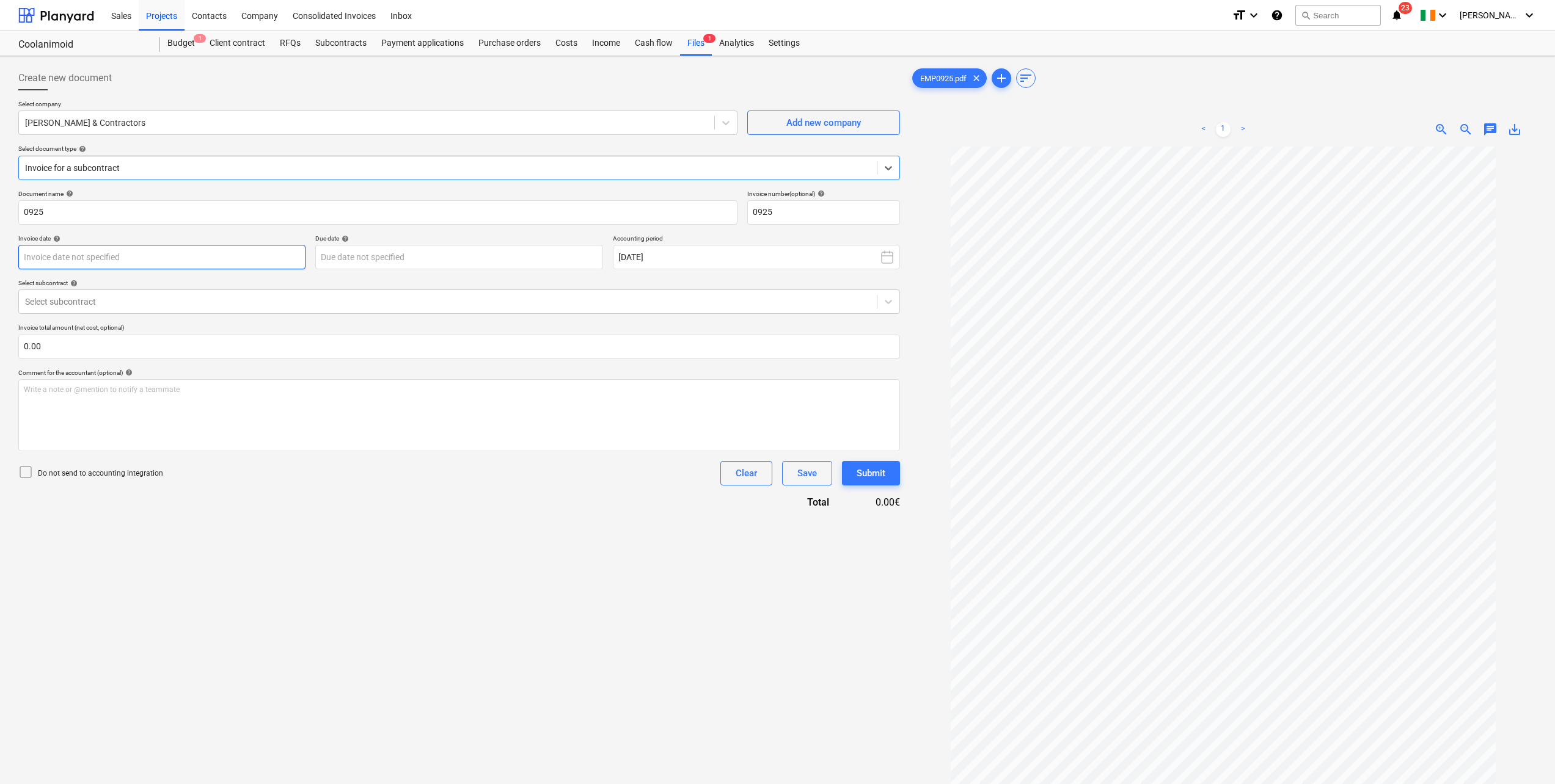
click at [172, 256] on body "Sales Projects Contacts Company Consolidated Invoices Inbox format_size keyboar…" at bounding box center [778, 392] width 1555 height 784
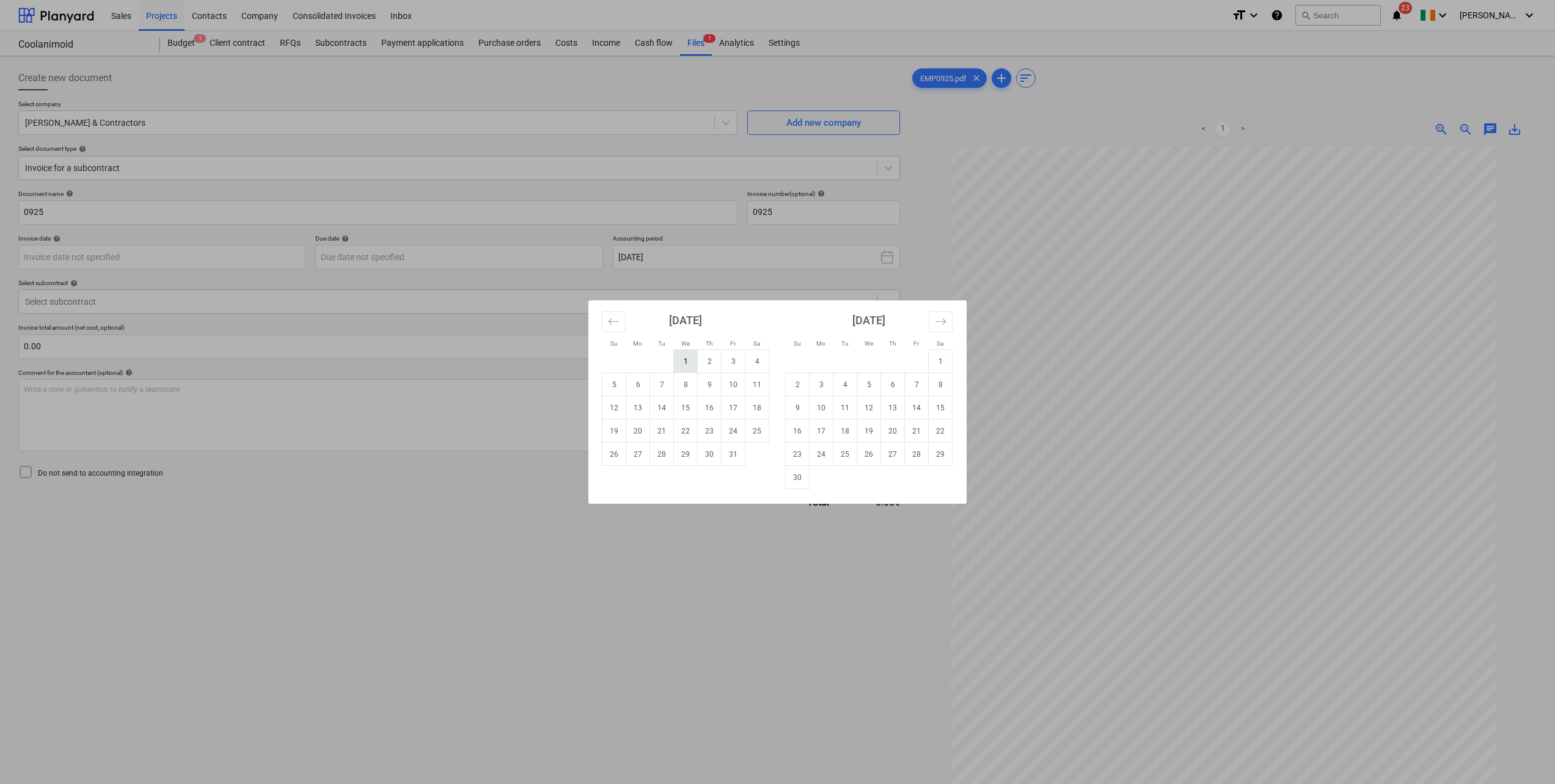
click at [691, 362] on td "1" at bounding box center [686, 361] width 24 height 23
type input "01 Oct 2025"
click at [388, 251] on body "Sales Projects Contacts Company Consolidated Invoices Inbox format_size keyboar…" at bounding box center [778, 392] width 1555 height 784
click at [740, 462] on td "31" at bounding box center [733, 454] width 24 height 23
type input "31 Oct 2025"
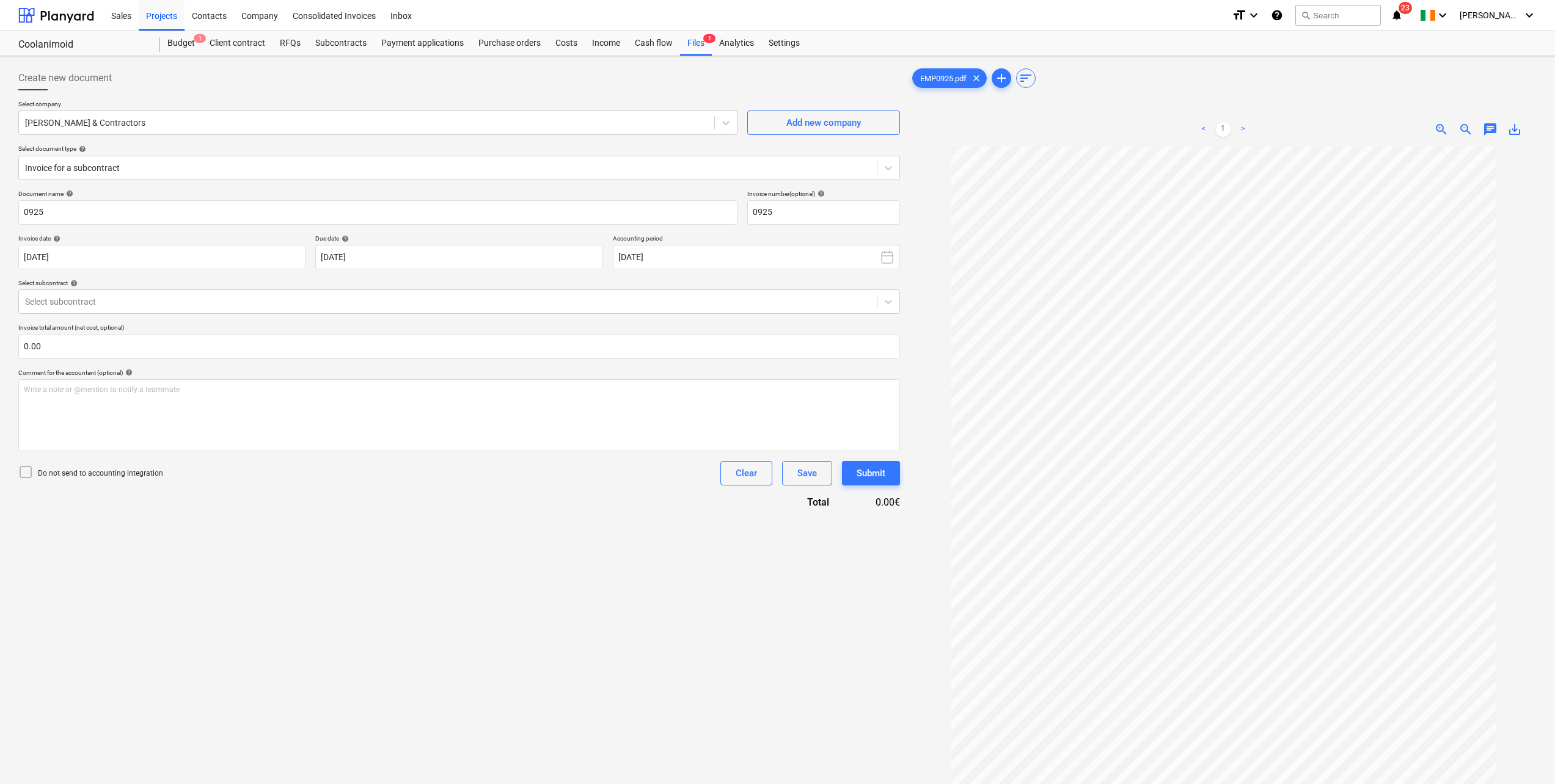
click at [314, 315] on div "Document name help 0925 Invoice number (optional) help 0925 Invoice date help 0…" at bounding box center [459, 349] width 882 height 319
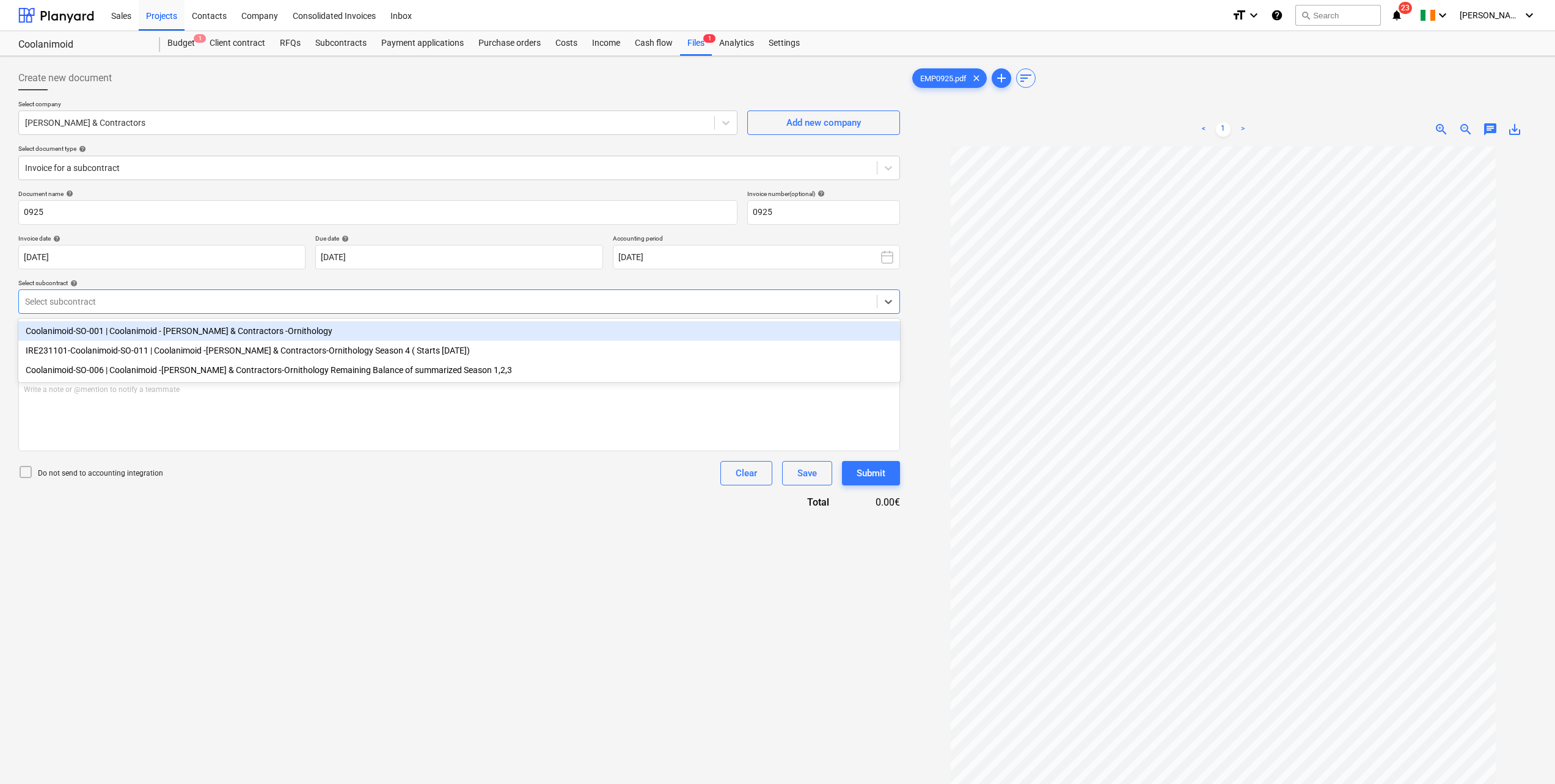
click at [316, 305] on div at bounding box center [448, 302] width 846 height 12
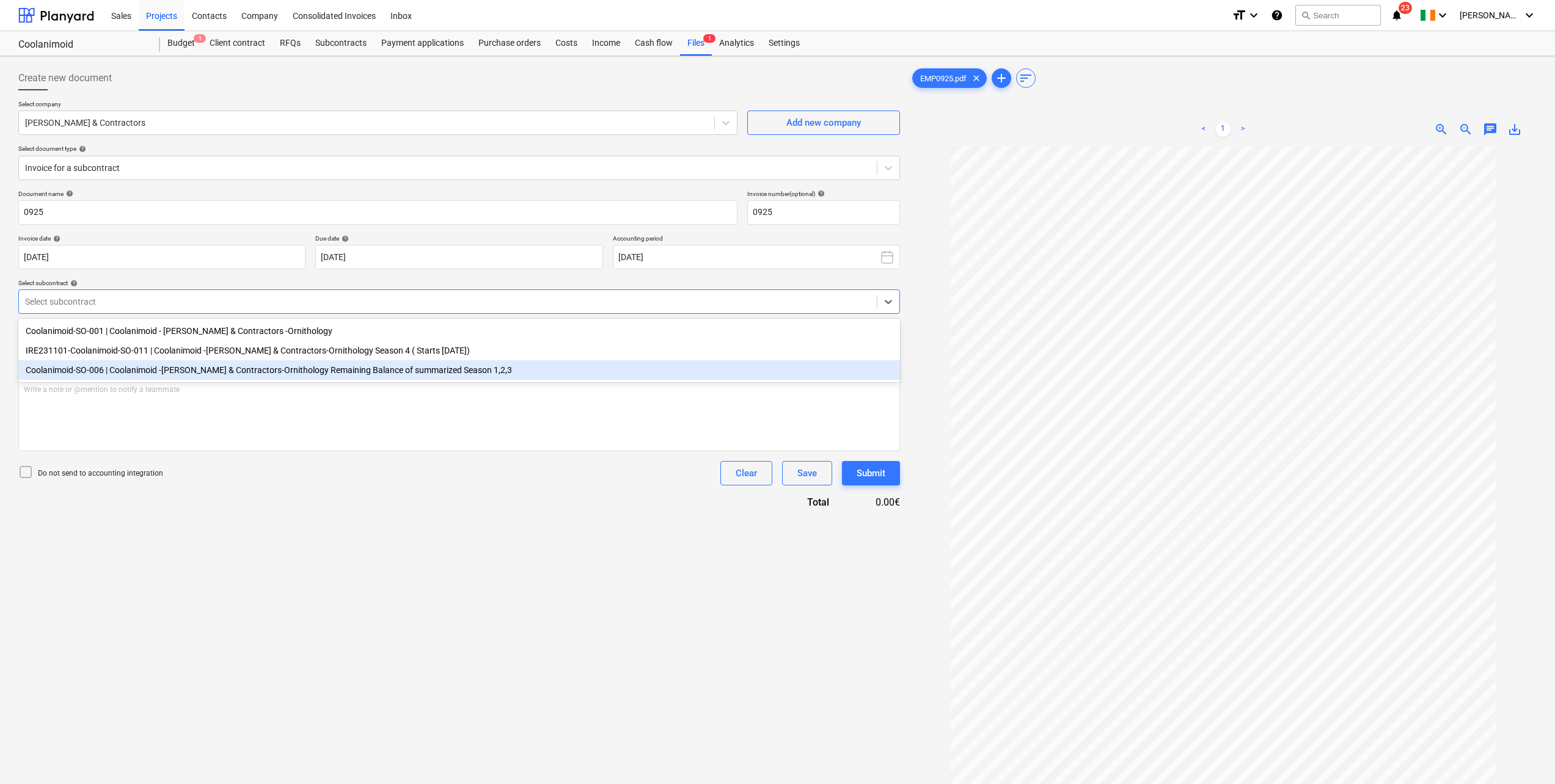
click at [252, 376] on div "Coolanimoid-SO-006 | Coolanimoid -John Murphy & Contractors-Ornithology Remaini…" at bounding box center [459, 370] width 882 height 20
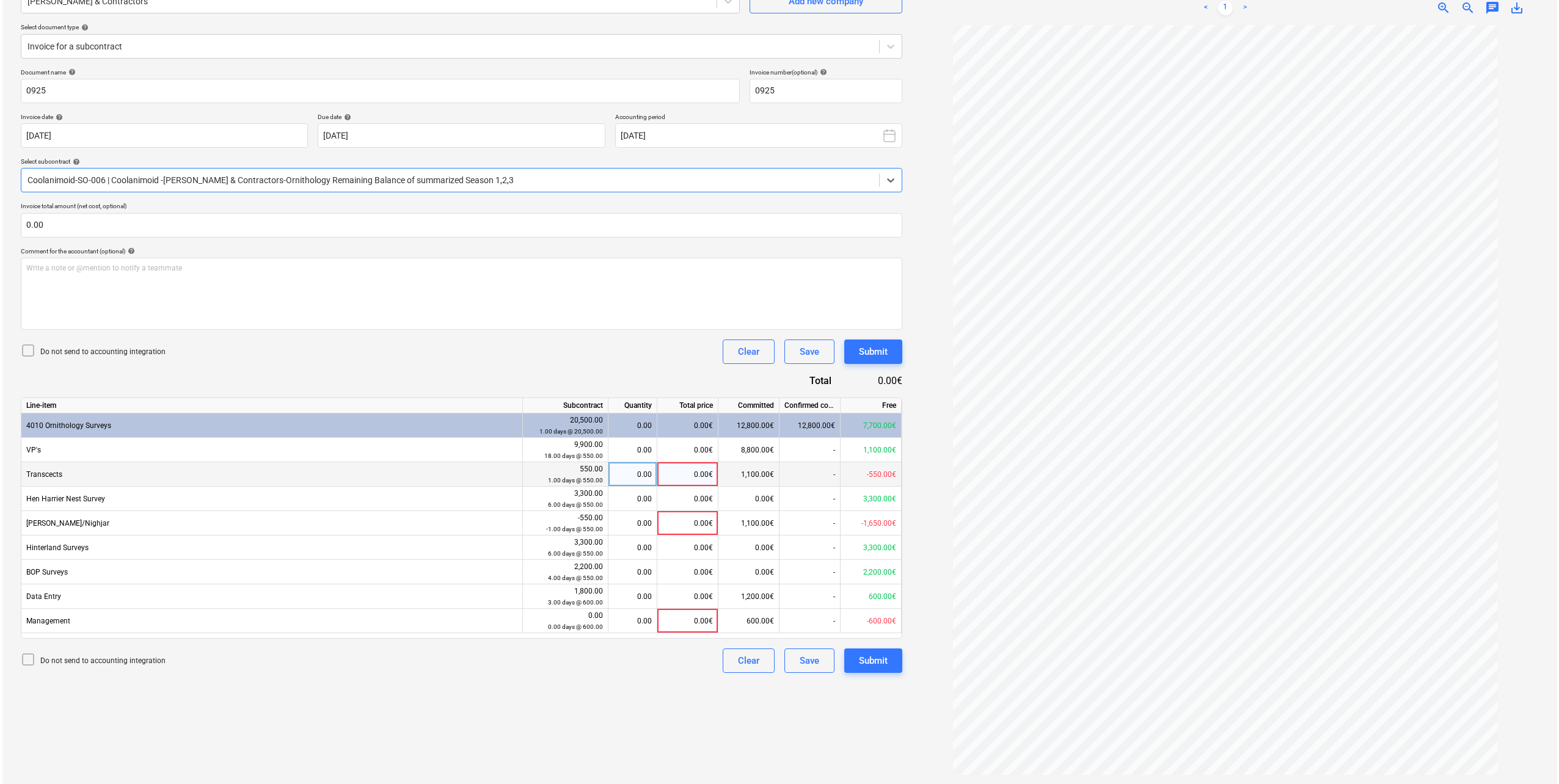
scroll to position [122, 0]
click at [650, 623] on div "0.00" at bounding box center [630, 620] width 49 height 24
type input "1"
click at [444, 350] on div "Do not send to accounting integration Clear Save Submit" at bounding box center [459, 351] width 881 height 24
click at [880, 663] on div "Submit" at bounding box center [871, 660] width 29 height 16
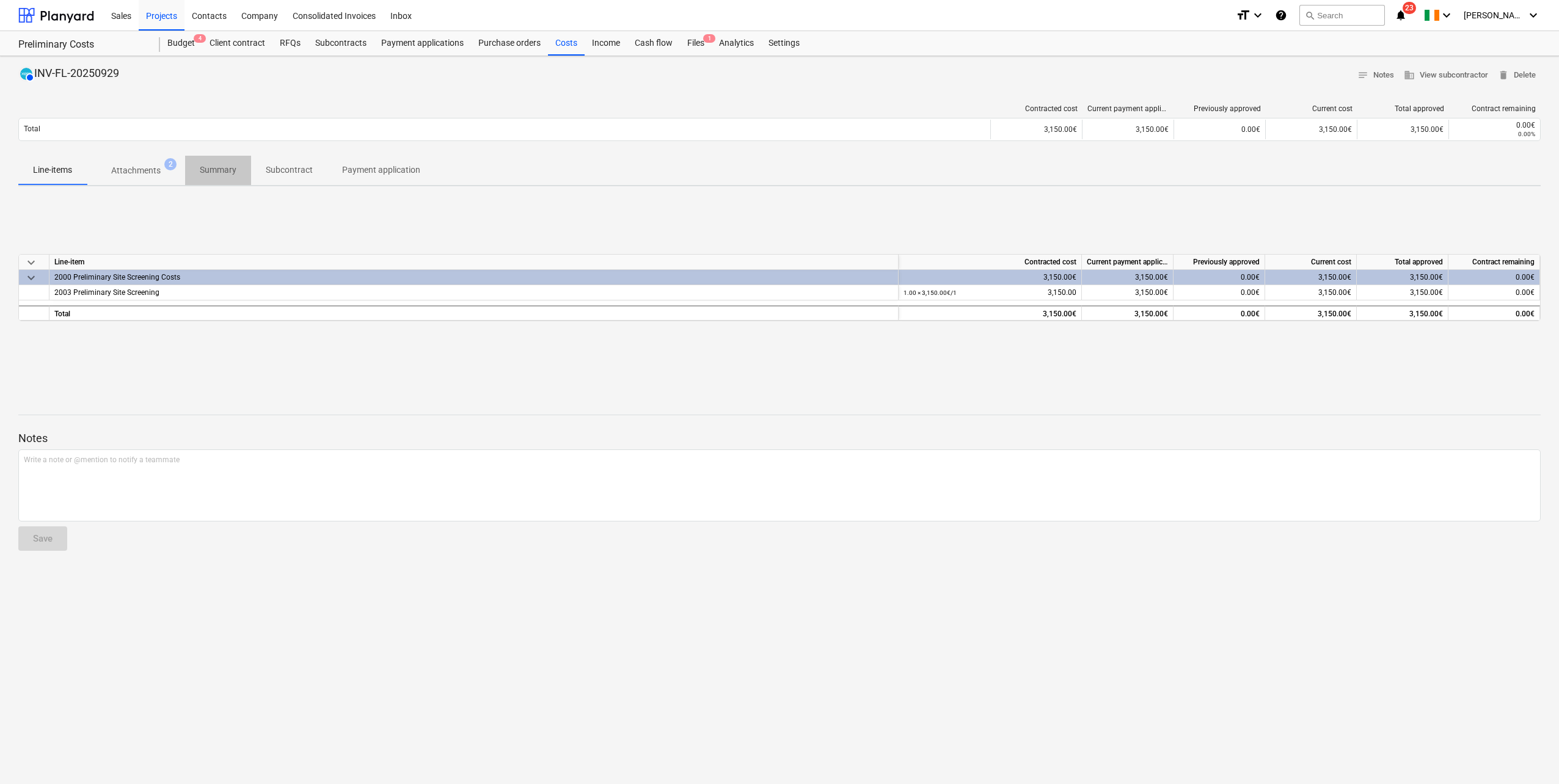
click at [220, 172] on p "Summary" at bounding box center [218, 170] width 37 height 13
